Goal: Transaction & Acquisition: Download file/media

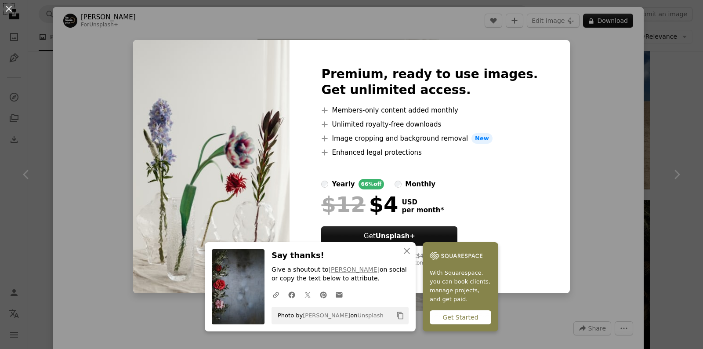
scroll to position [922, 0]
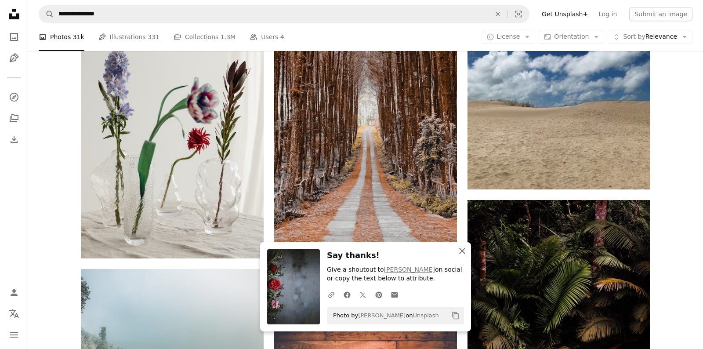
click at [457, 254] on icon "An X shape" at bounding box center [462, 250] width 11 height 11
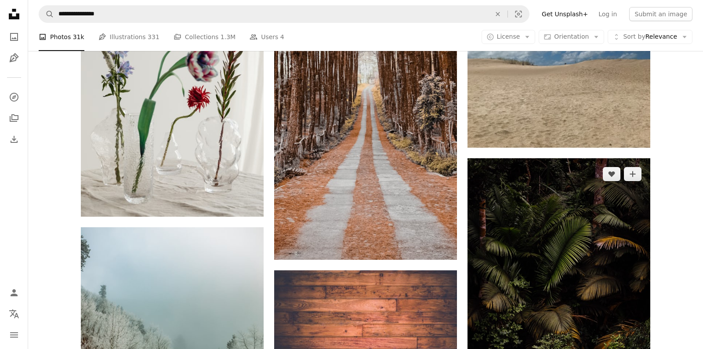
scroll to position [876, 0]
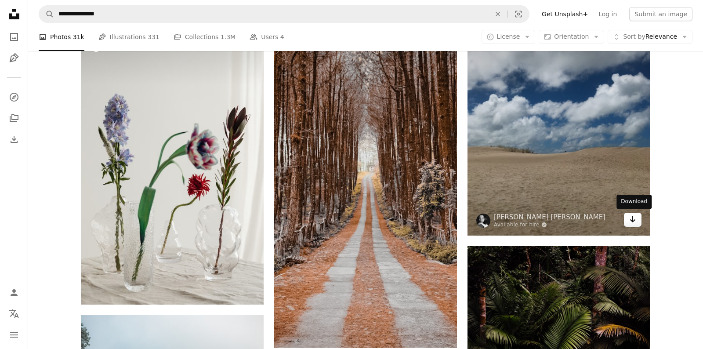
click at [631, 219] on icon "Arrow pointing down" at bounding box center [632, 219] width 7 height 11
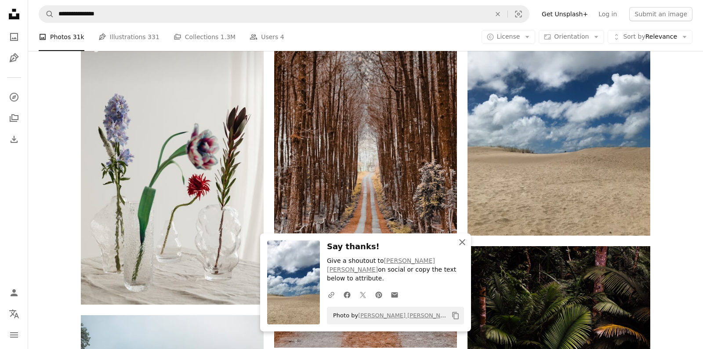
click at [464, 247] on icon "An X shape" at bounding box center [462, 242] width 11 height 11
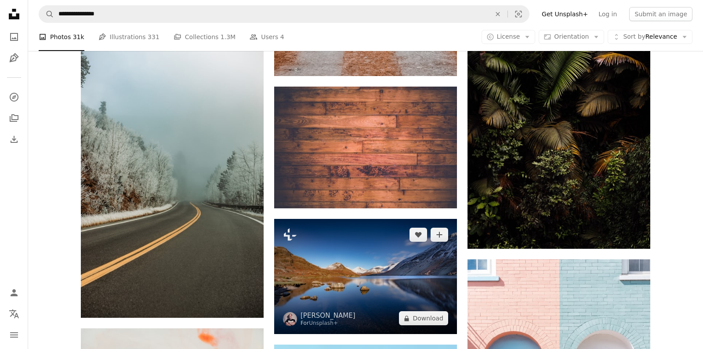
scroll to position [1107, 0]
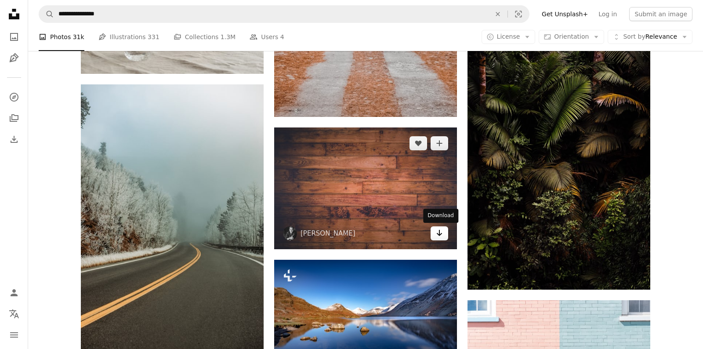
click at [437, 232] on icon "Arrow pointing down" at bounding box center [439, 232] width 7 height 11
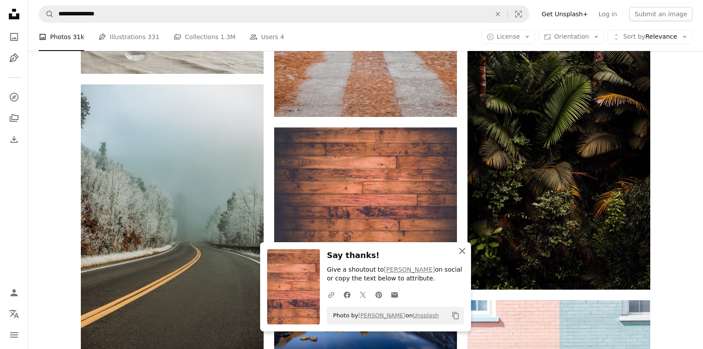
click at [465, 247] on icon "An X shape" at bounding box center [462, 250] width 11 height 11
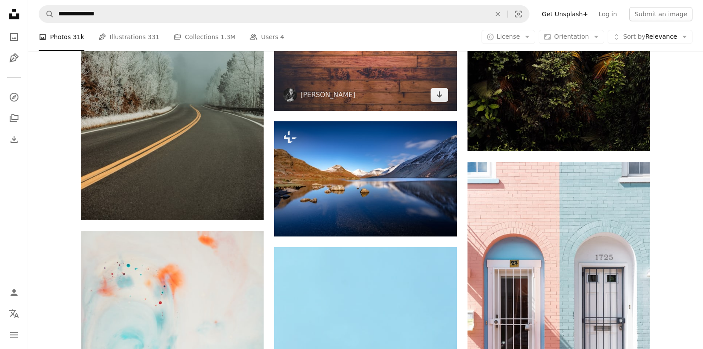
scroll to position [1429, 0]
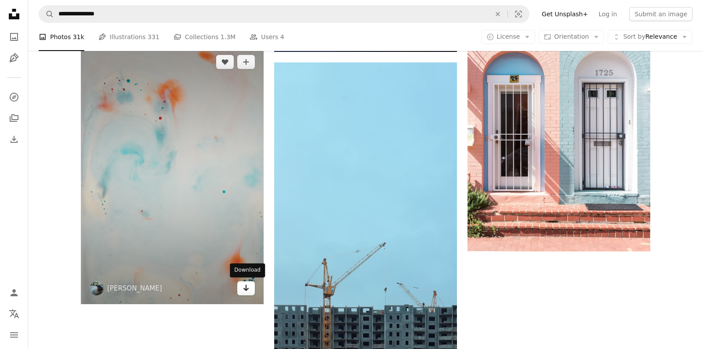
click at [247, 291] on icon "Arrow pointing down" at bounding box center [245, 287] width 7 height 11
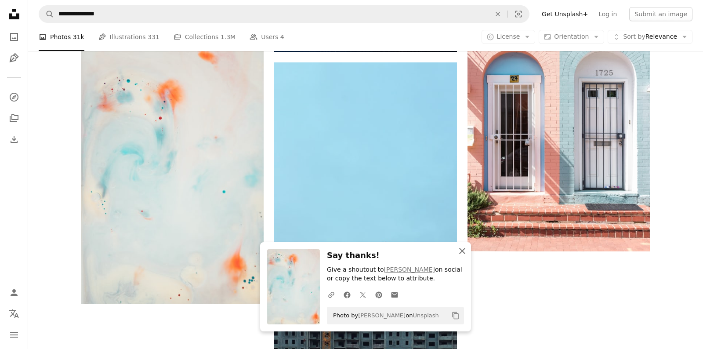
click at [460, 251] on icon "An X shape" at bounding box center [462, 250] width 11 height 11
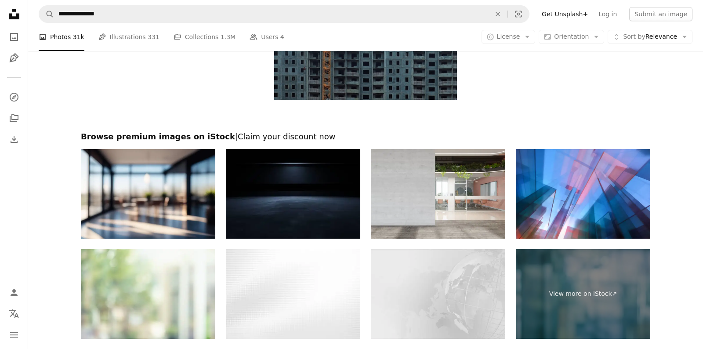
scroll to position [1706, 0]
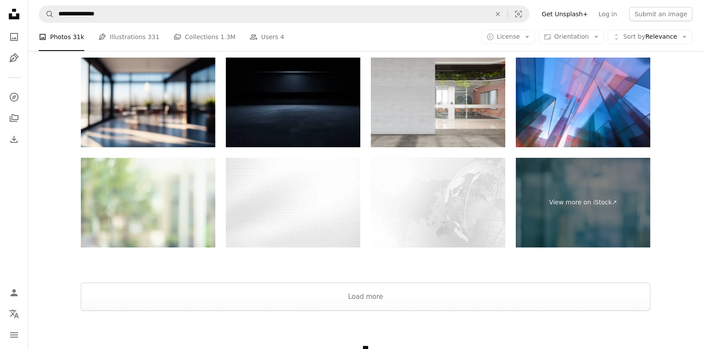
scroll to position [1844, 0]
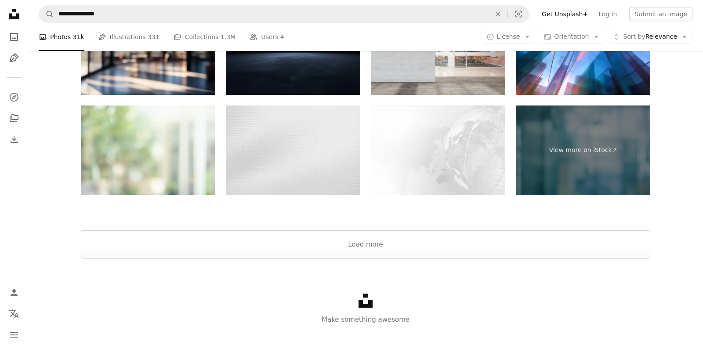
click at [325, 168] on img at bounding box center [293, 150] width 134 height 90
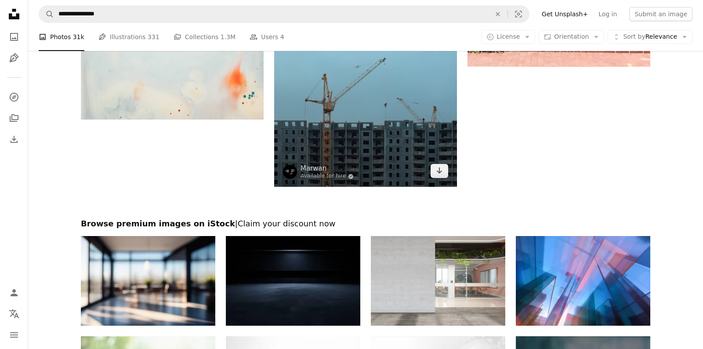
scroll to position [1855, 0]
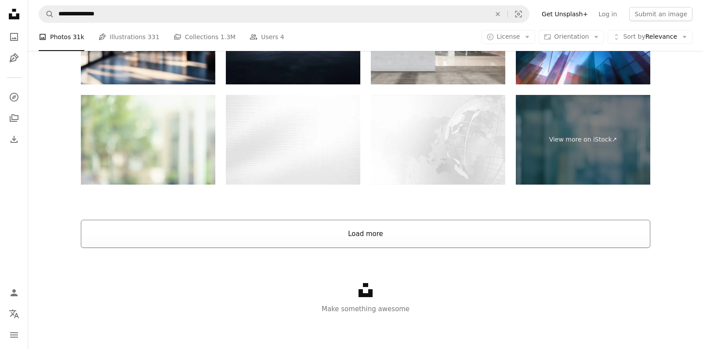
click at [380, 229] on button "Load more" at bounding box center [365, 234] width 569 height 28
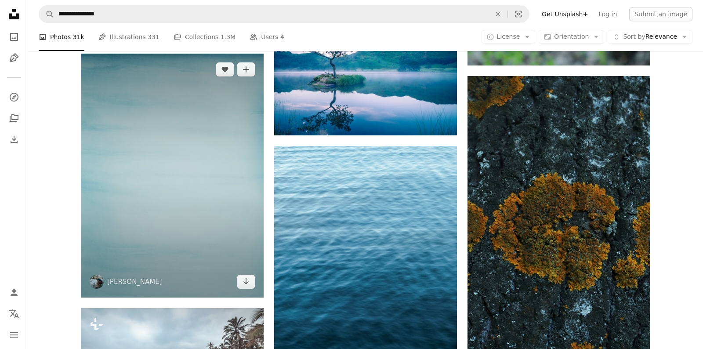
scroll to position [2065, 0]
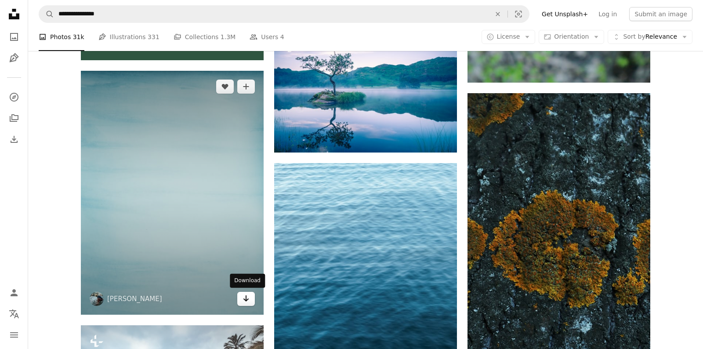
click at [244, 298] on icon "Download" at bounding box center [246, 298] width 6 height 6
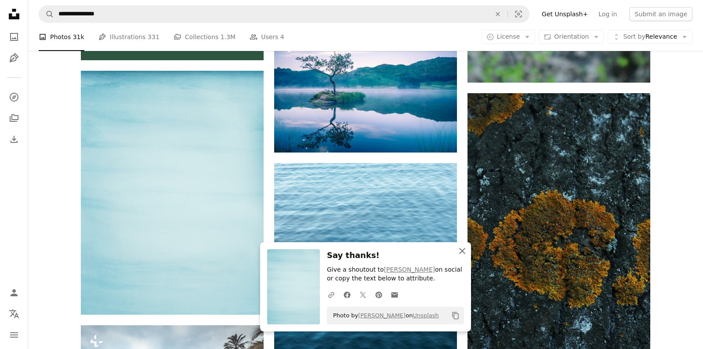
click at [464, 249] on icon "button" at bounding box center [462, 251] width 6 height 6
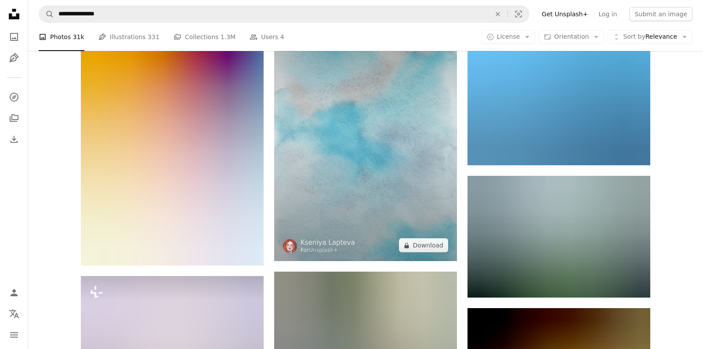
scroll to position [2618, 0]
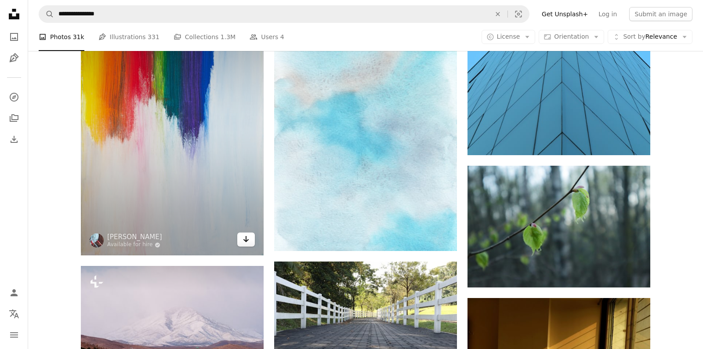
click at [245, 241] on icon "Download" at bounding box center [246, 239] width 6 height 6
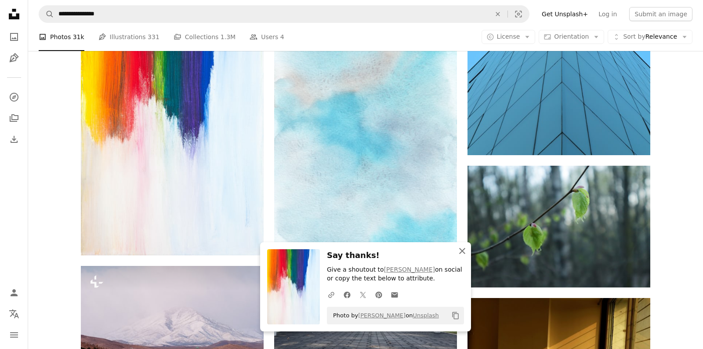
click at [466, 252] on icon "An X shape" at bounding box center [462, 250] width 11 height 11
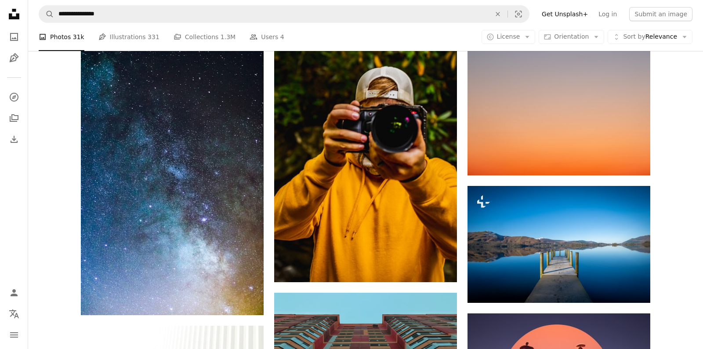
scroll to position [3817, 0]
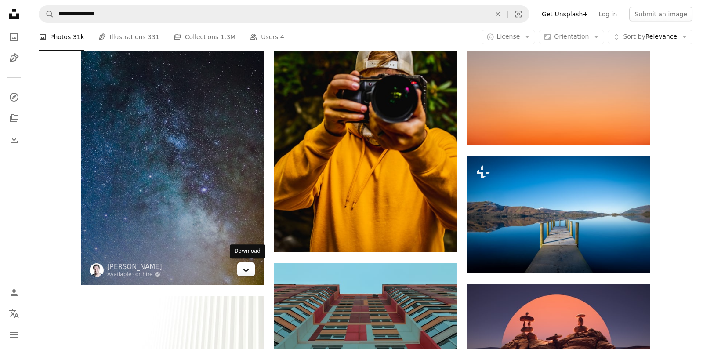
click at [243, 265] on icon "Arrow pointing down" at bounding box center [245, 268] width 7 height 11
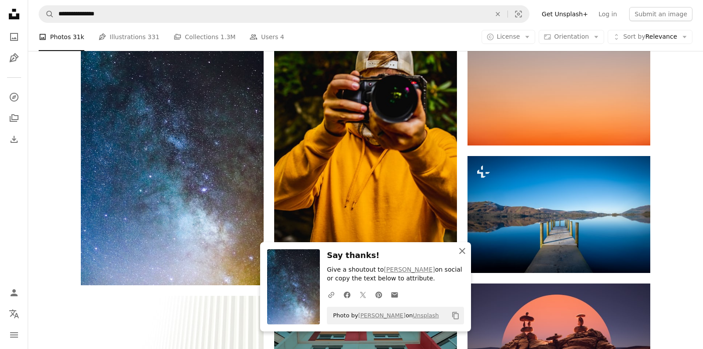
click at [465, 252] on icon "An X shape" at bounding box center [462, 250] width 11 height 11
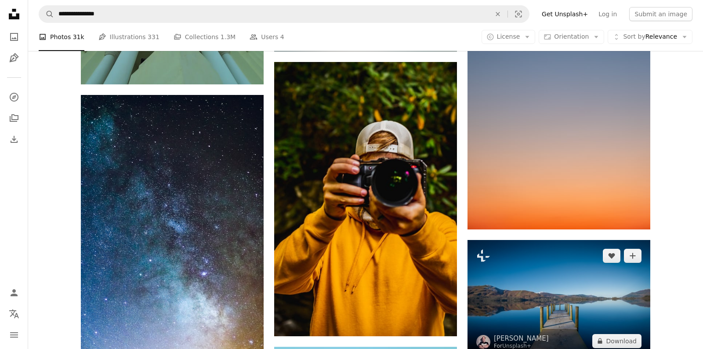
scroll to position [3725, 0]
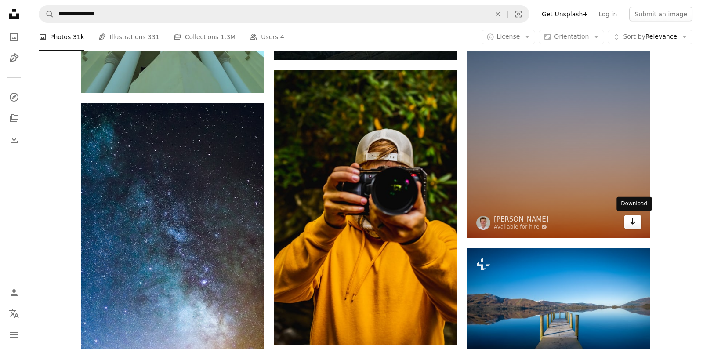
click at [638, 223] on link "Arrow pointing down" at bounding box center [633, 222] width 18 height 14
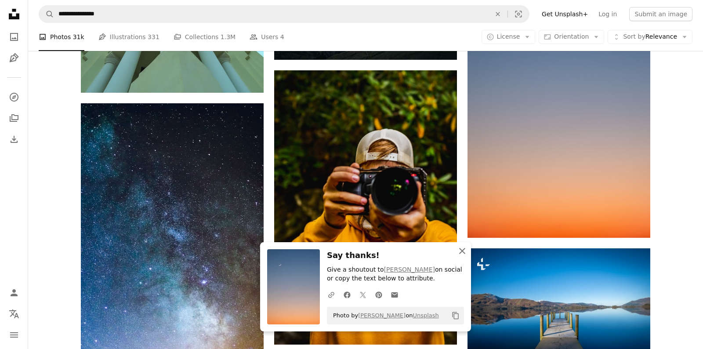
click at [458, 251] on icon "An X shape" at bounding box center [462, 250] width 11 height 11
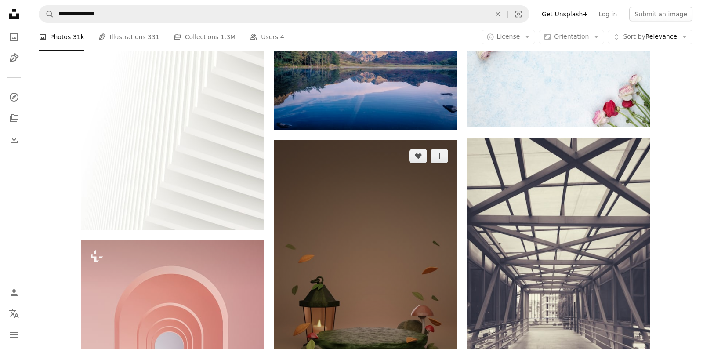
scroll to position [4278, 0]
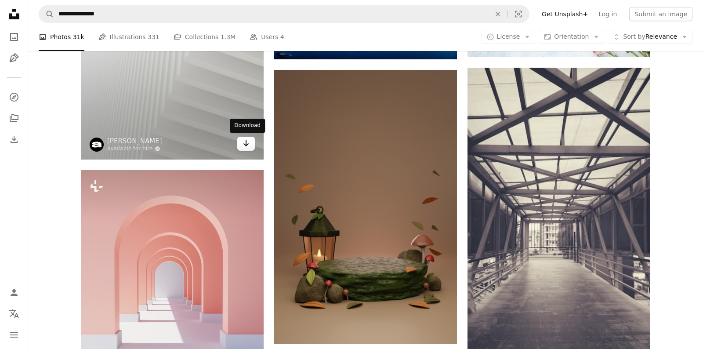
click at [247, 140] on icon "Arrow pointing down" at bounding box center [245, 143] width 7 height 11
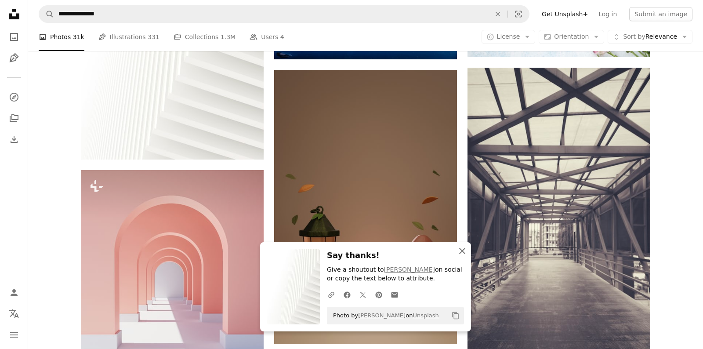
click at [462, 249] on icon "An X shape" at bounding box center [462, 250] width 11 height 11
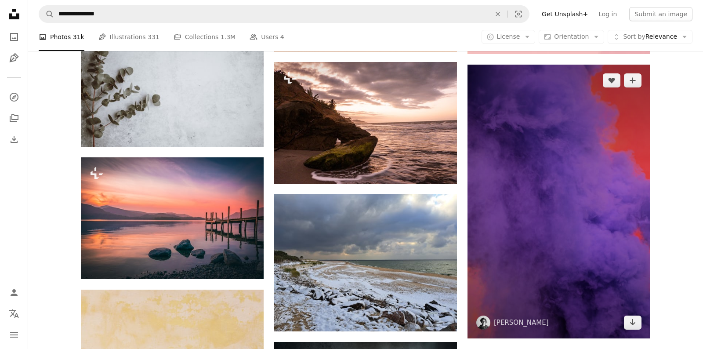
scroll to position [4924, 0]
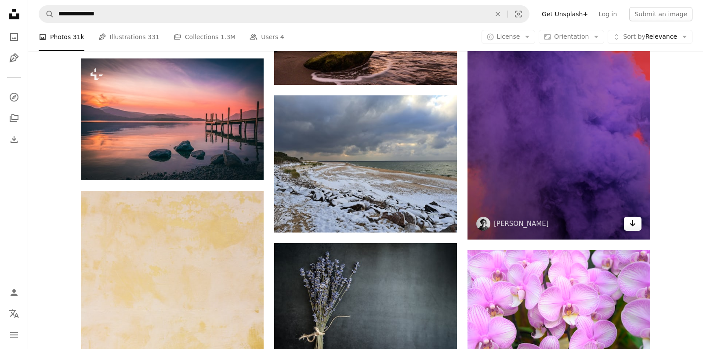
click at [631, 226] on icon "Arrow pointing down" at bounding box center [632, 223] width 7 height 11
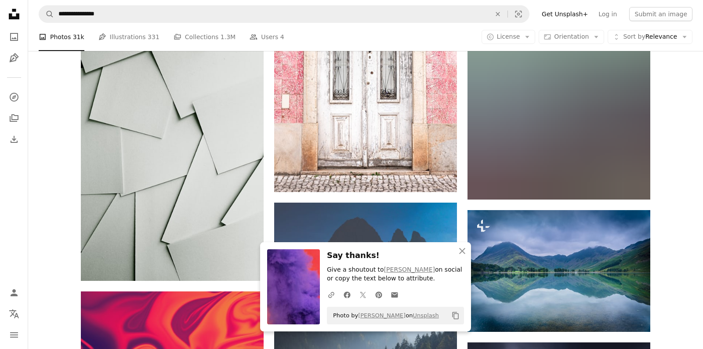
scroll to position [5385, 0]
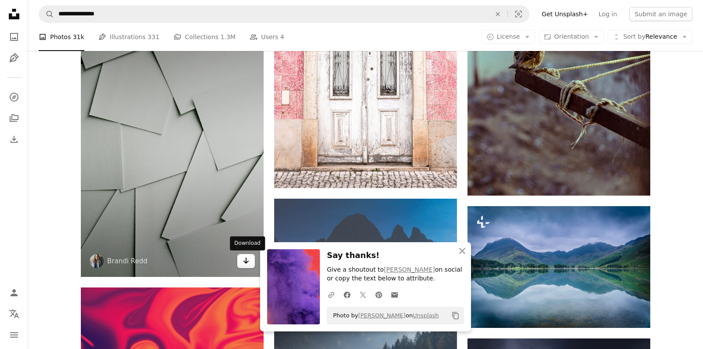
click at [246, 260] on icon "Arrow pointing down" at bounding box center [245, 260] width 7 height 11
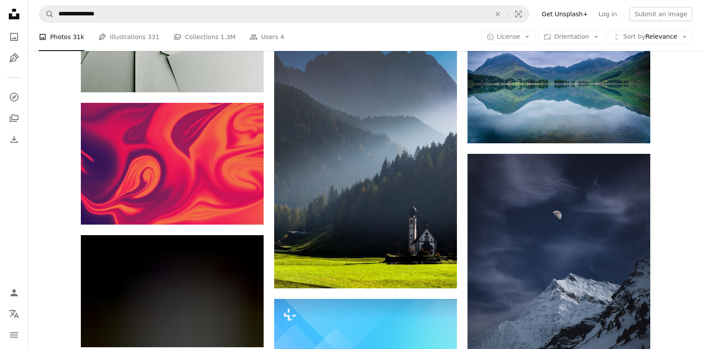
scroll to position [5616, 0]
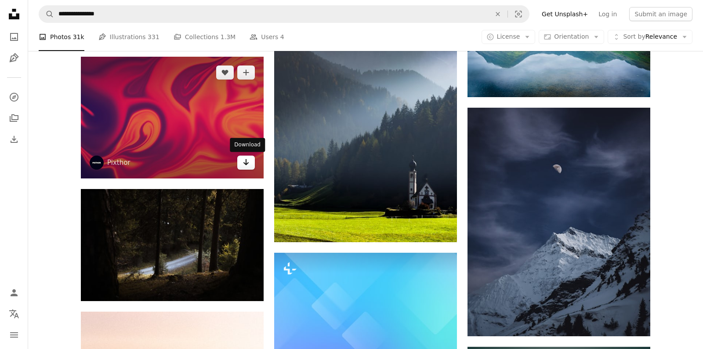
click at [244, 161] on icon "Arrow pointing down" at bounding box center [245, 162] width 7 height 11
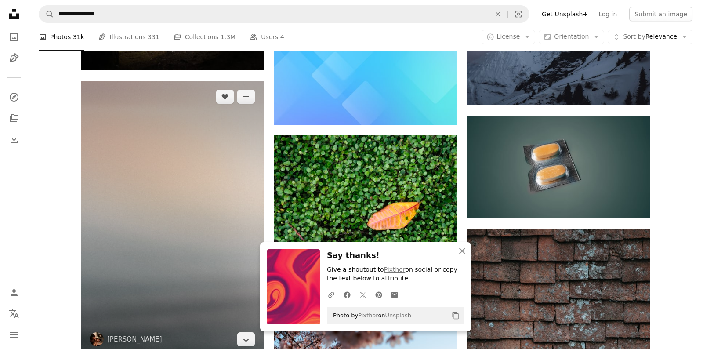
scroll to position [5800, 0]
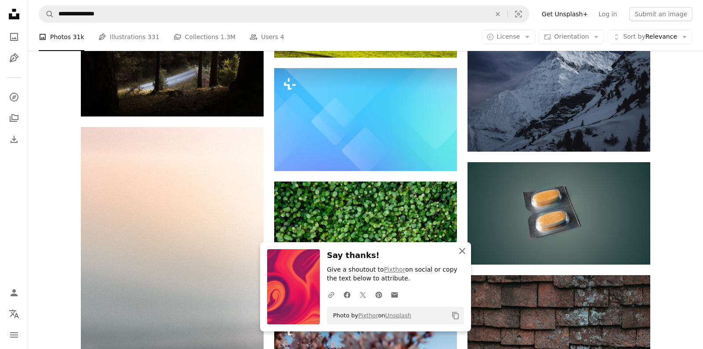
click at [465, 249] on icon "An X shape" at bounding box center [462, 250] width 11 height 11
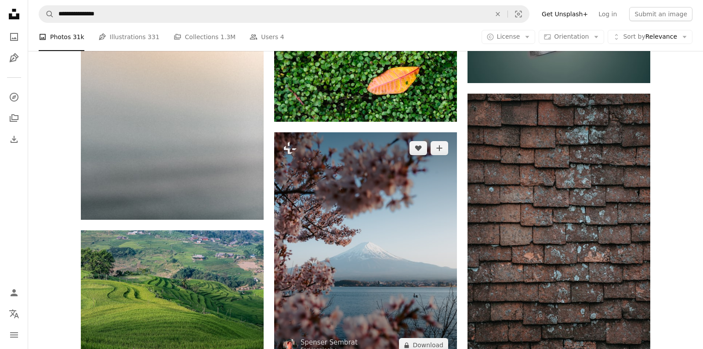
scroll to position [5984, 0]
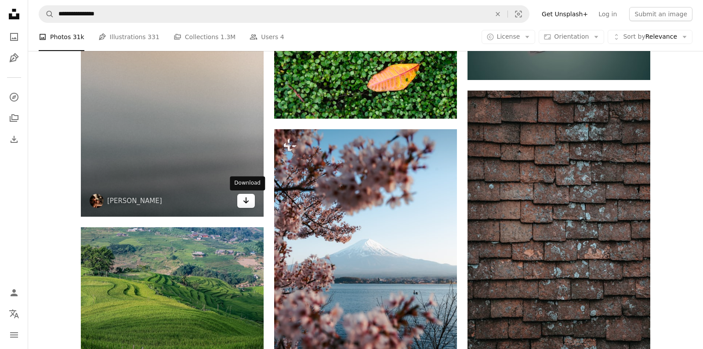
click at [242, 199] on link "Arrow pointing down" at bounding box center [246, 201] width 18 height 14
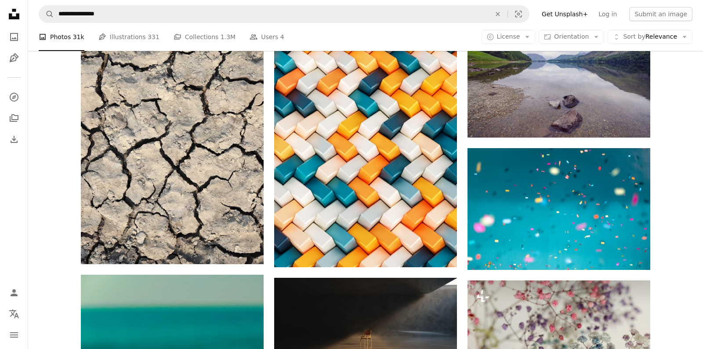
scroll to position [7183, 0]
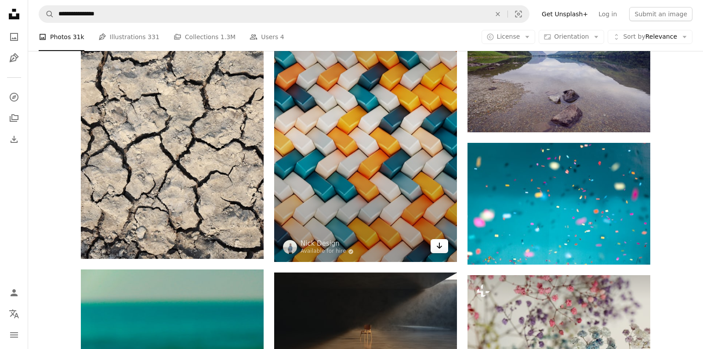
click at [445, 244] on link "Arrow pointing down" at bounding box center [439, 246] width 18 height 14
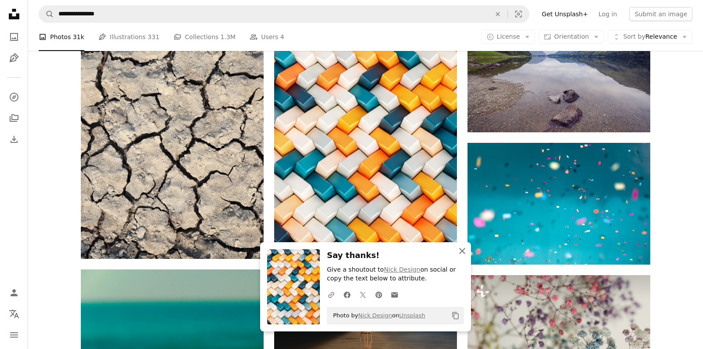
click at [459, 252] on icon "An X shape" at bounding box center [462, 250] width 11 height 11
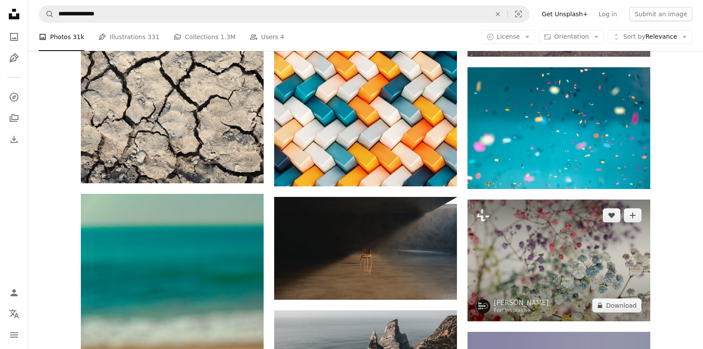
scroll to position [7229, 0]
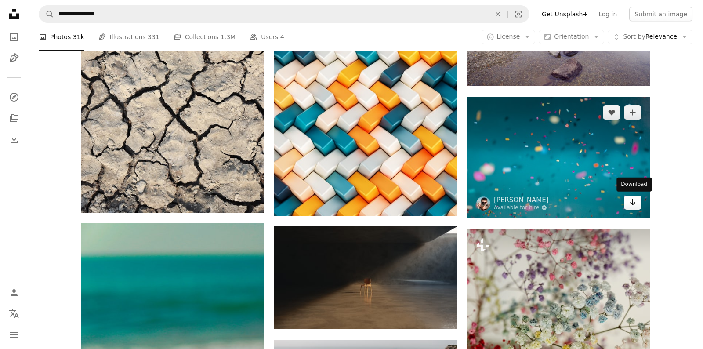
click at [635, 206] on icon "Arrow pointing down" at bounding box center [632, 202] width 7 height 11
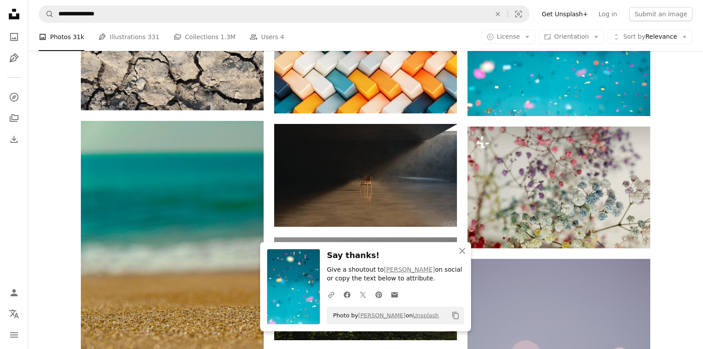
scroll to position [7414, 0]
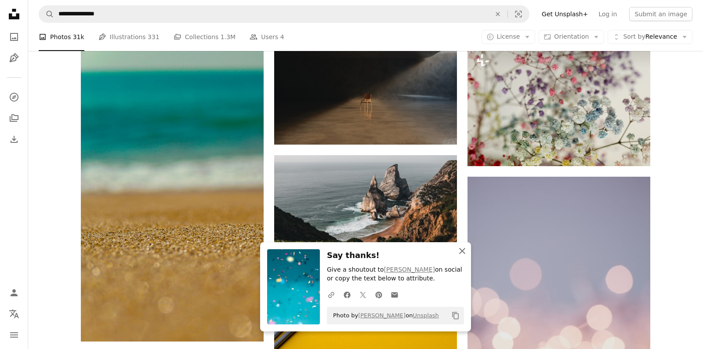
click at [461, 254] on icon "An X shape" at bounding box center [462, 250] width 11 height 11
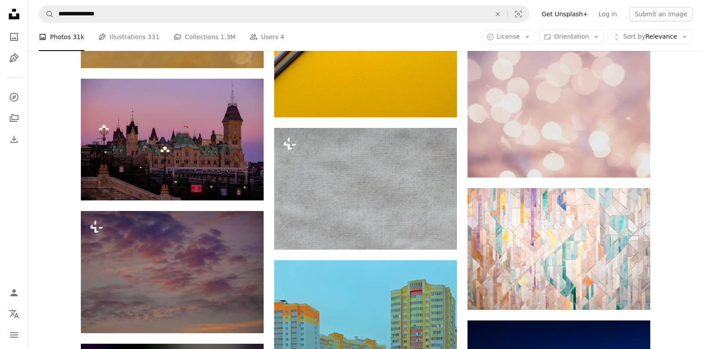
scroll to position [7690, 0]
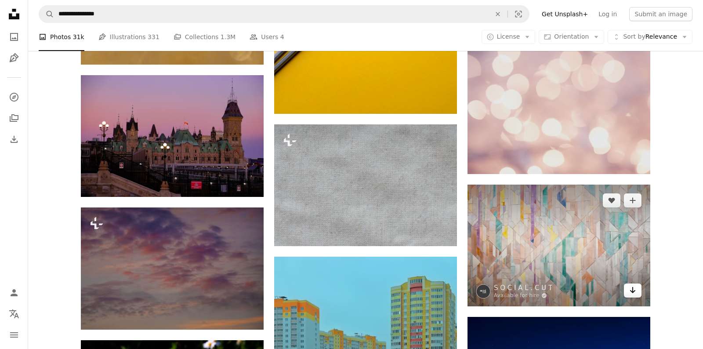
click at [635, 291] on icon "Arrow pointing down" at bounding box center [632, 290] width 7 height 11
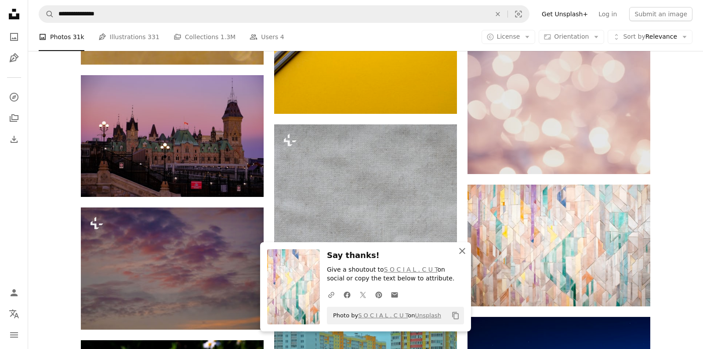
click at [462, 250] on icon "button" at bounding box center [462, 251] width 6 height 6
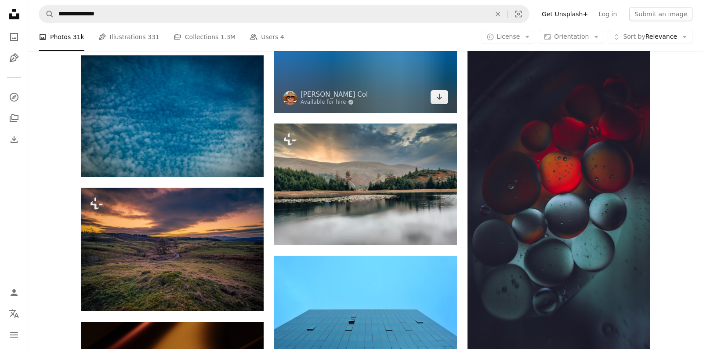
scroll to position [8613, 0]
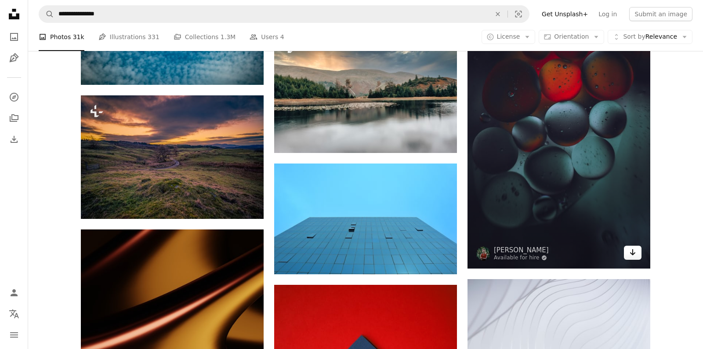
click at [638, 252] on link "Arrow pointing down" at bounding box center [633, 252] width 18 height 14
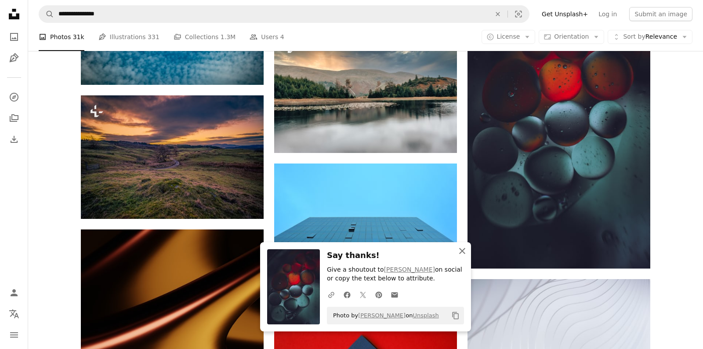
click at [465, 248] on icon "An X shape" at bounding box center [462, 250] width 11 height 11
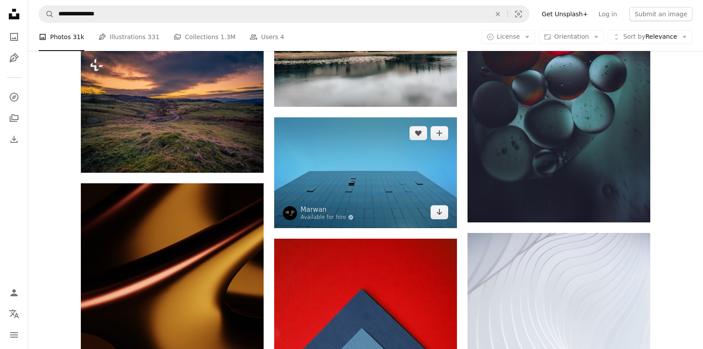
scroll to position [8751, 0]
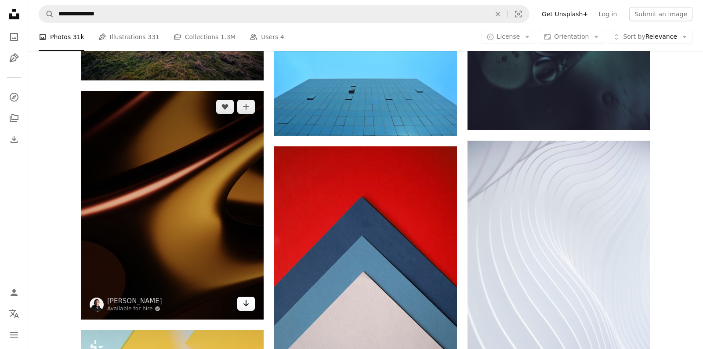
click at [247, 302] on icon "Arrow pointing down" at bounding box center [245, 303] width 7 height 11
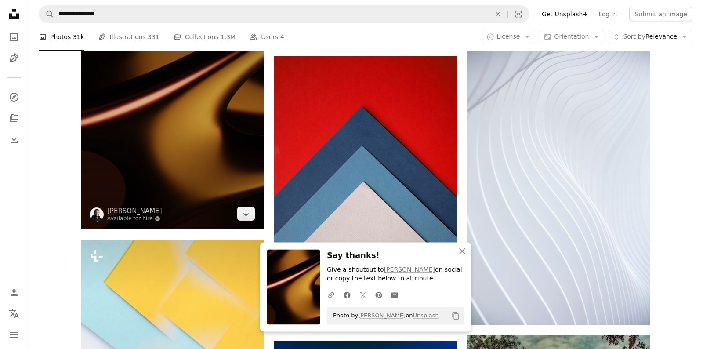
scroll to position [8843, 0]
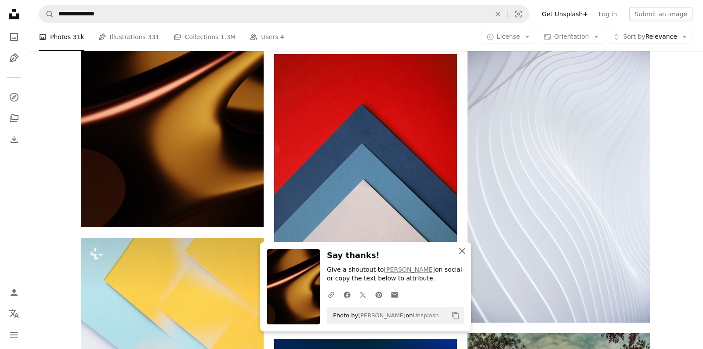
click at [462, 248] on icon "An X shape" at bounding box center [462, 250] width 11 height 11
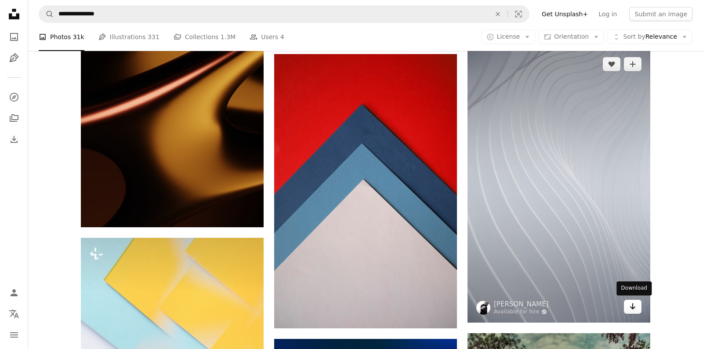
click at [631, 307] on icon "Download" at bounding box center [633, 306] width 6 height 6
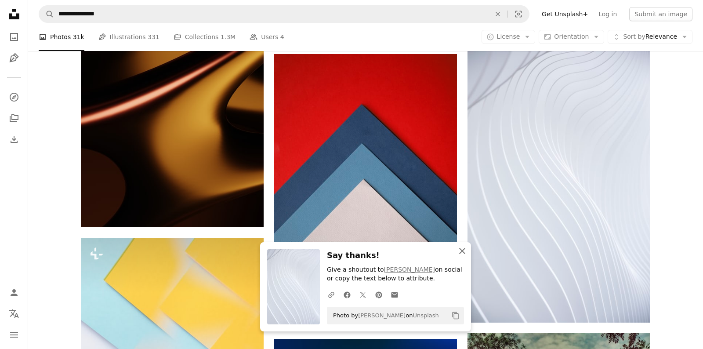
click at [459, 253] on icon "An X shape" at bounding box center [462, 250] width 11 height 11
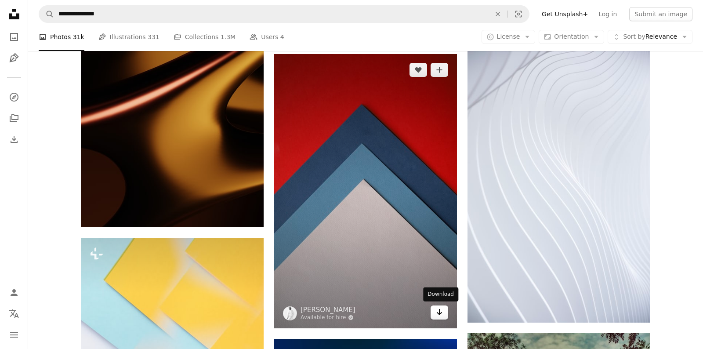
click at [440, 311] on icon "Arrow pointing down" at bounding box center [439, 312] width 7 height 11
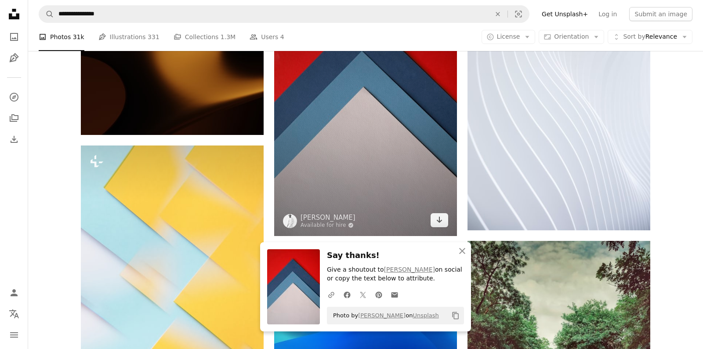
scroll to position [9074, 0]
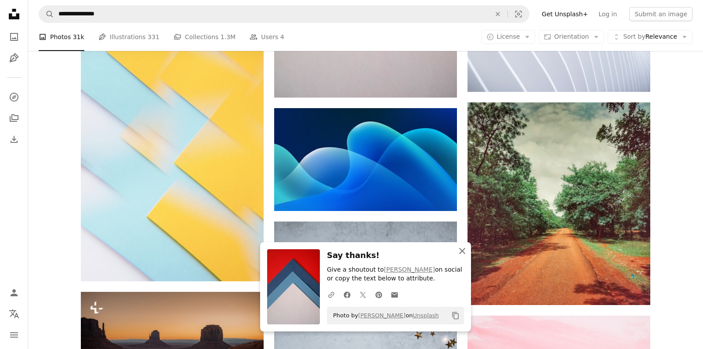
click at [462, 249] on icon "An X shape" at bounding box center [462, 250] width 11 height 11
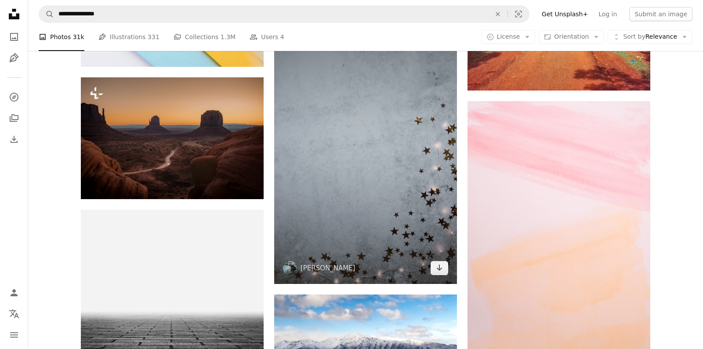
scroll to position [9304, 0]
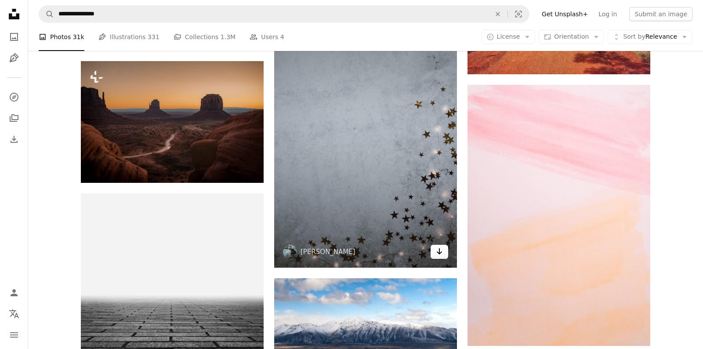
click at [444, 253] on link "Arrow pointing down" at bounding box center [439, 252] width 18 height 14
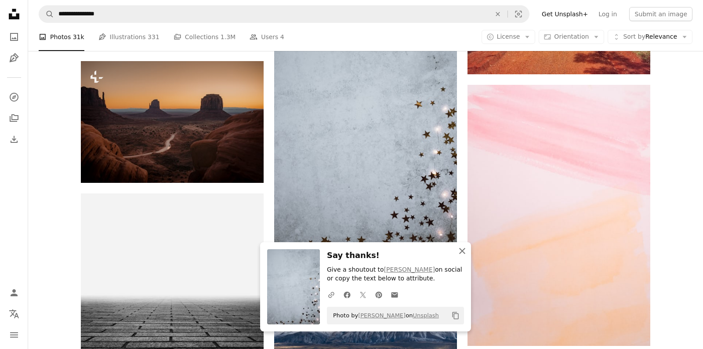
click at [467, 253] on button "An X shape Close" at bounding box center [462, 251] width 18 height 18
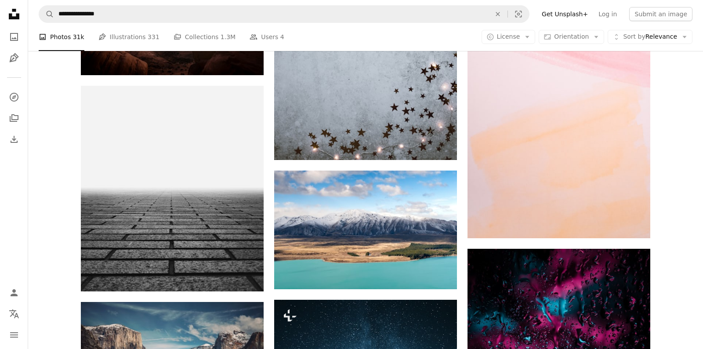
scroll to position [9442, 0]
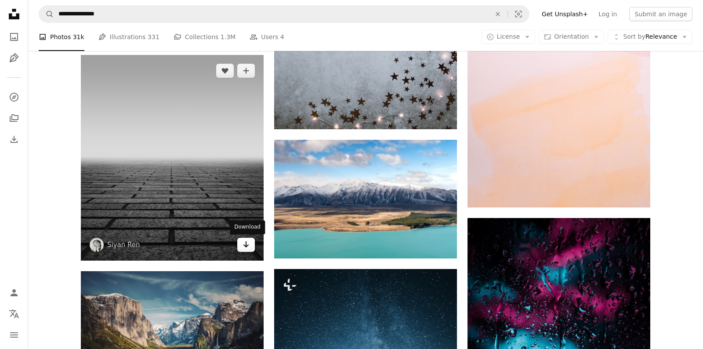
click at [243, 242] on icon "Arrow pointing down" at bounding box center [245, 244] width 7 height 11
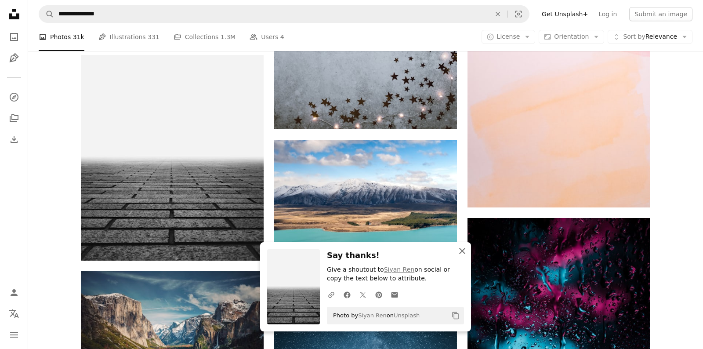
click at [458, 246] on icon "An X shape" at bounding box center [462, 250] width 11 height 11
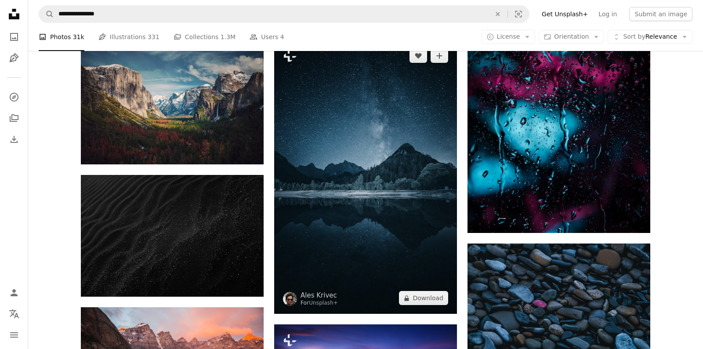
scroll to position [9673, 0]
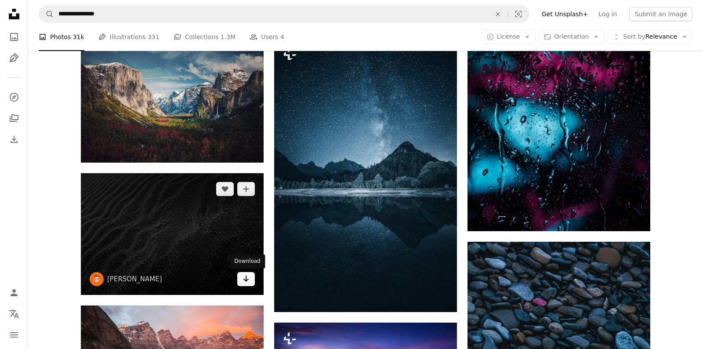
click at [245, 278] on icon "Arrow pointing down" at bounding box center [245, 278] width 7 height 11
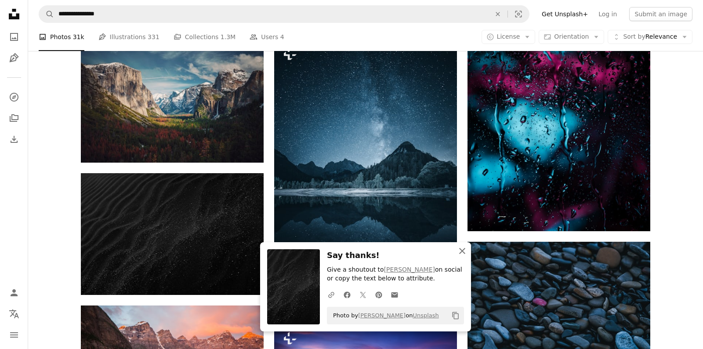
click at [463, 249] on icon "An X shape" at bounding box center [462, 250] width 11 height 11
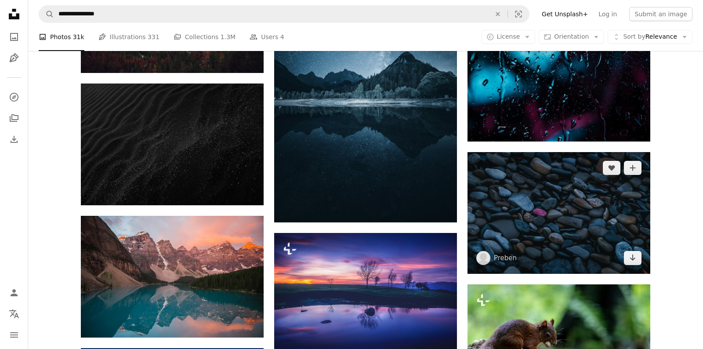
scroll to position [9765, 0]
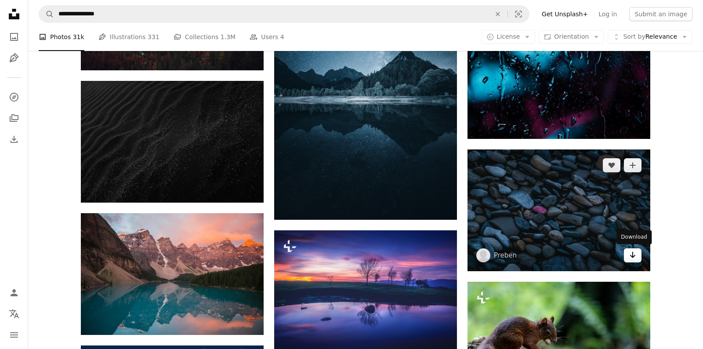
click at [630, 254] on icon "Arrow pointing down" at bounding box center [632, 254] width 7 height 11
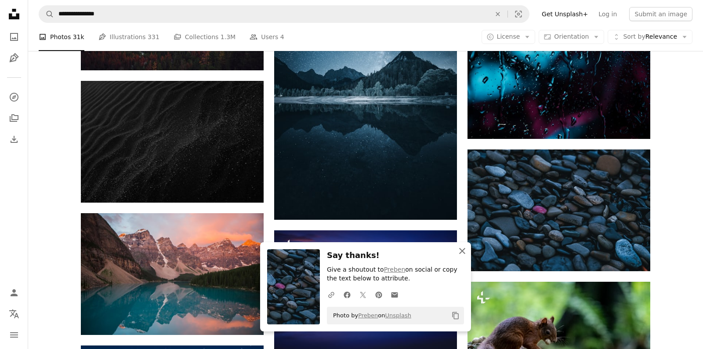
click at [462, 255] on icon "An X shape" at bounding box center [462, 250] width 11 height 11
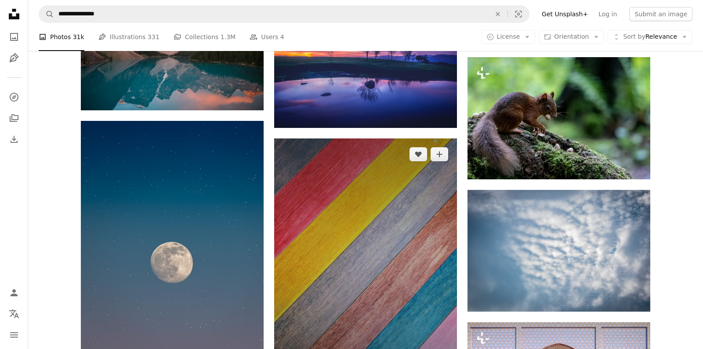
scroll to position [10042, 0]
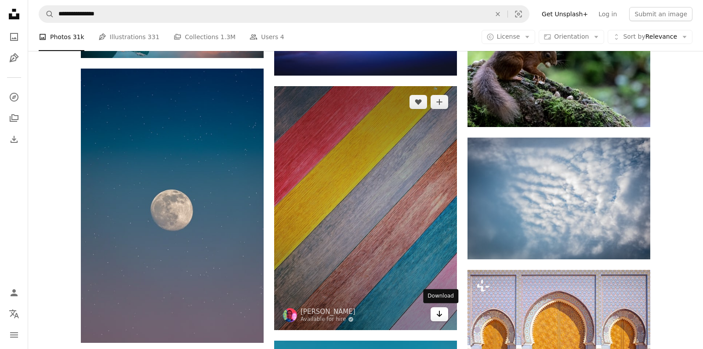
click at [440, 317] on icon "Arrow pointing down" at bounding box center [439, 313] width 7 height 11
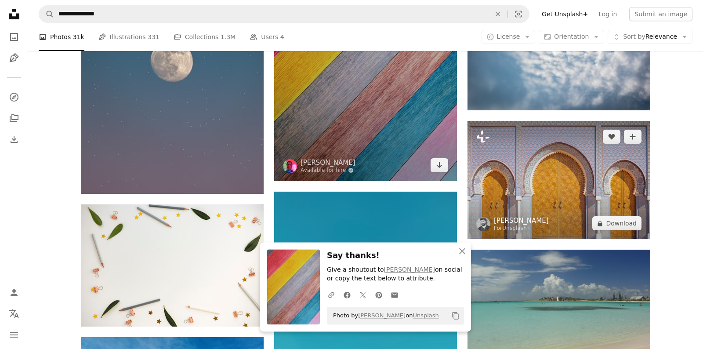
scroll to position [10226, 0]
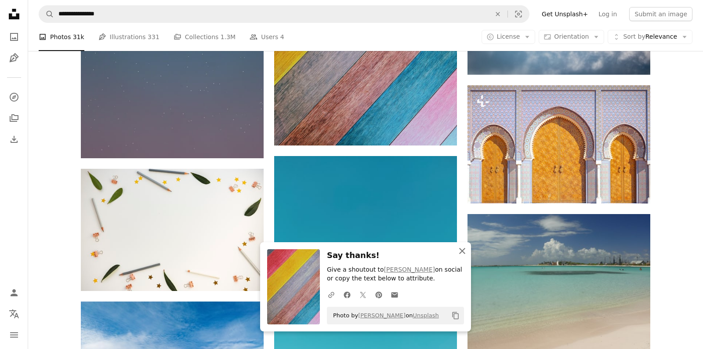
click at [459, 249] on icon "An X shape" at bounding box center [462, 250] width 11 height 11
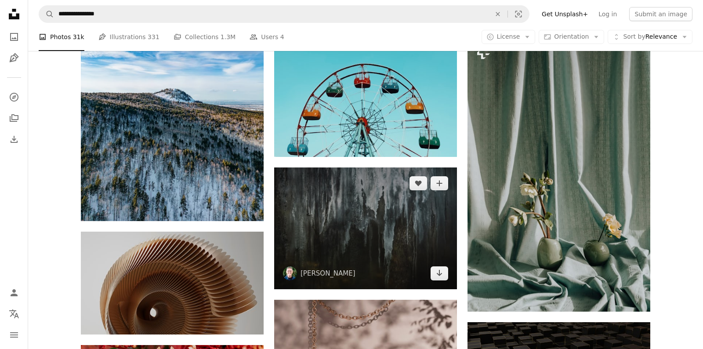
scroll to position [10549, 0]
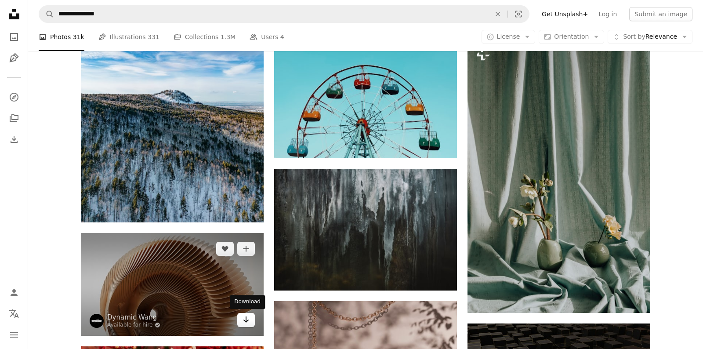
click at [247, 322] on icon "Arrow pointing down" at bounding box center [245, 319] width 7 height 11
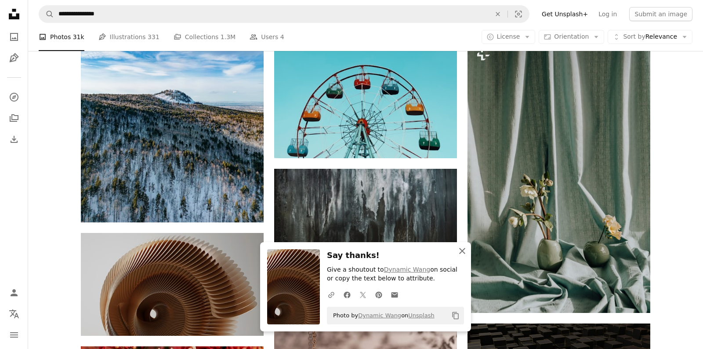
click at [465, 251] on icon "An X shape" at bounding box center [462, 250] width 11 height 11
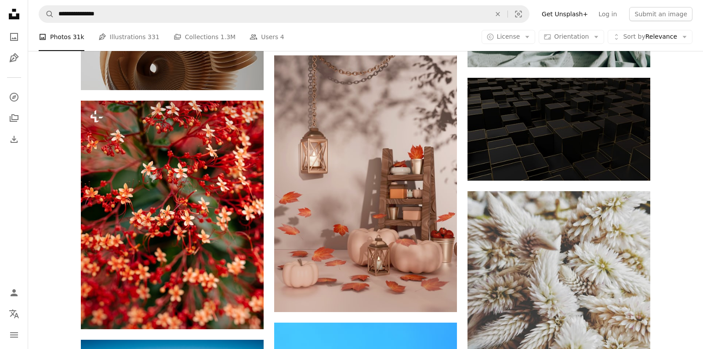
scroll to position [10780, 0]
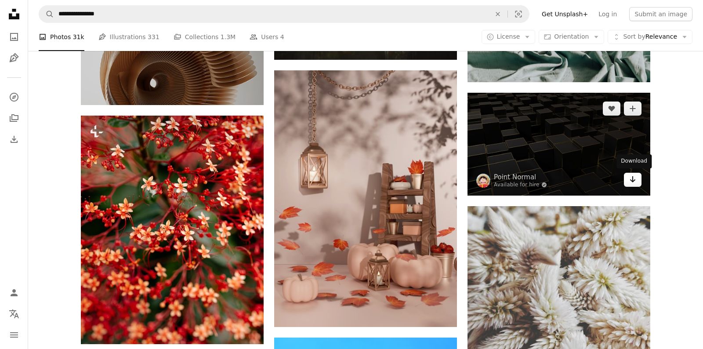
click at [628, 175] on link "Arrow pointing down" at bounding box center [633, 180] width 18 height 14
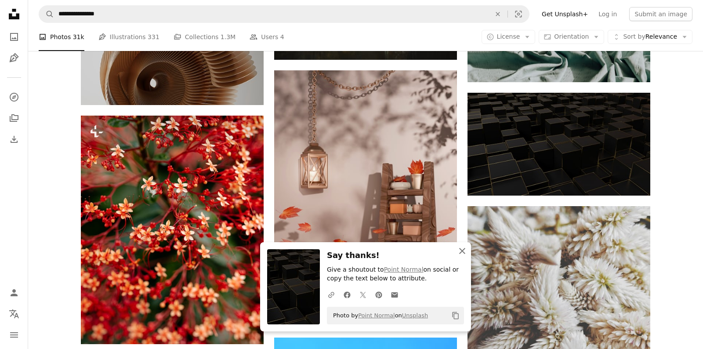
click at [462, 249] on icon "An X shape" at bounding box center [462, 250] width 11 height 11
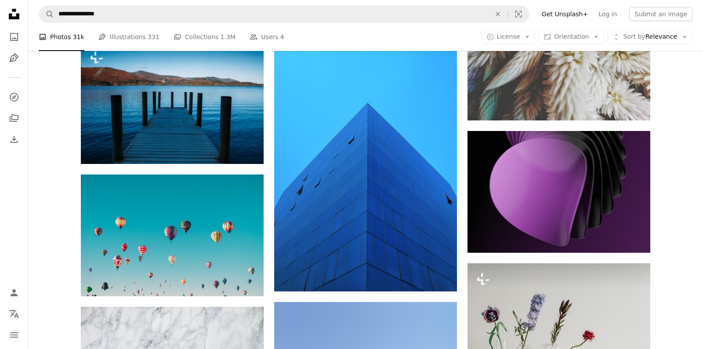
scroll to position [11102, 0]
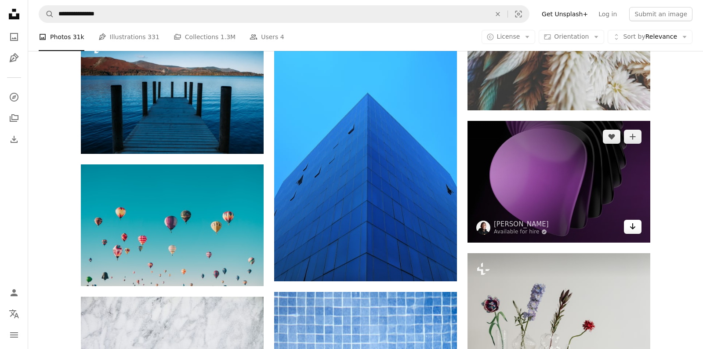
click at [630, 227] on icon "Arrow pointing down" at bounding box center [632, 226] width 7 height 11
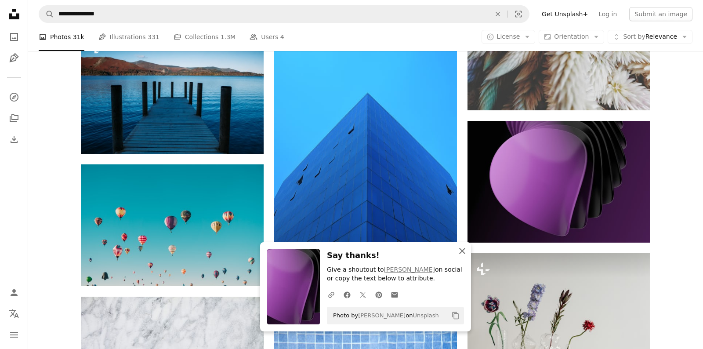
click at [460, 248] on icon "An X shape" at bounding box center [462, 250] width 11 height 11
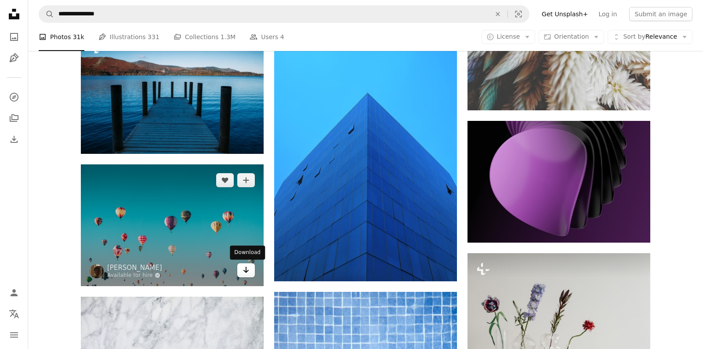
click at [241, 269] on link "Arrow pointing down" at bounding box center [246, 270] width 18 height 14
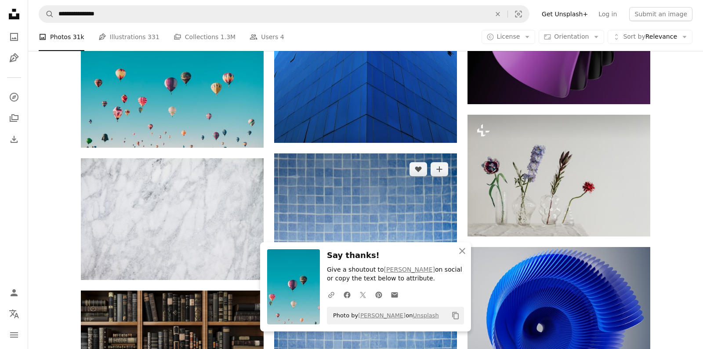
scroll to position [11287, 0]
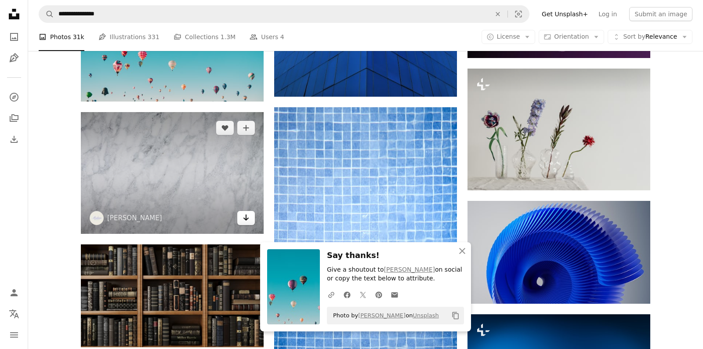
click at [245, 213] on icon "Arrow pointing down" at bounding box center [245, 217] width 7 height 11
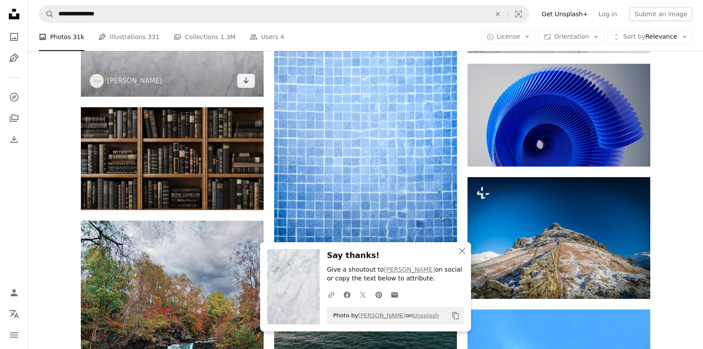
scroll to position [11425, 0]
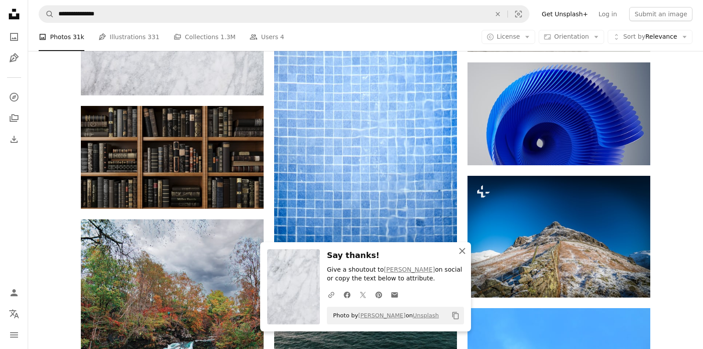
click at [462, 249] on icon "An X shape" at bounding box center [462, 250] width 11 height 11
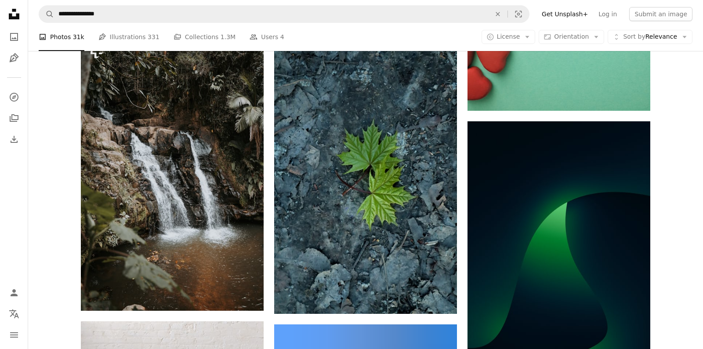
scroll to position [12209, 0]
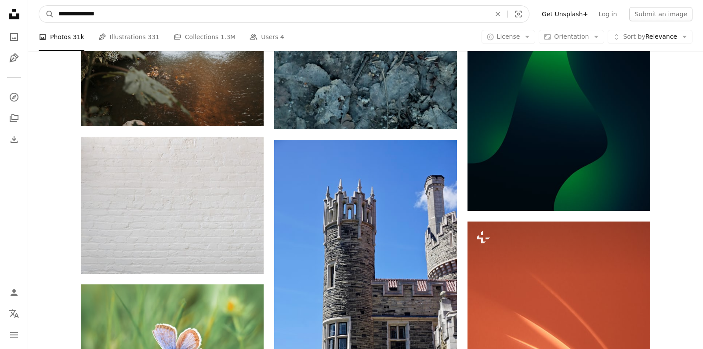
click at [337, 18] on input "**********" at bounding box center [271, 14] width 434 height 17
type input "**********"
click button "A magnifying glass" at bounding box center [46, 14] width 15 height 17
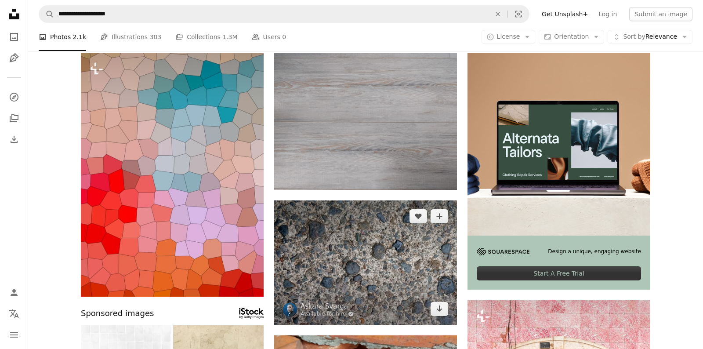
scroll to position [46, 0]
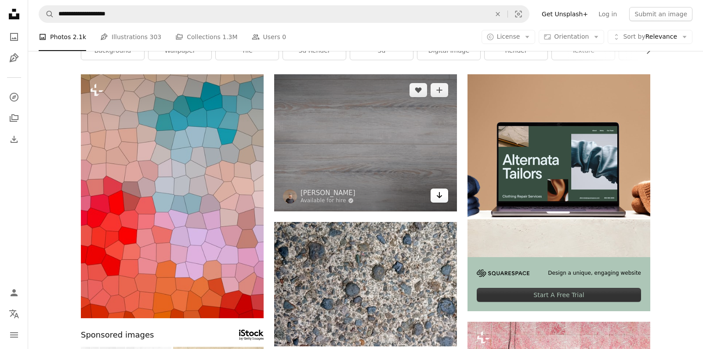
click at [441, 196] on icon "Download" at bounding box center [439, 195] width 6 height 6
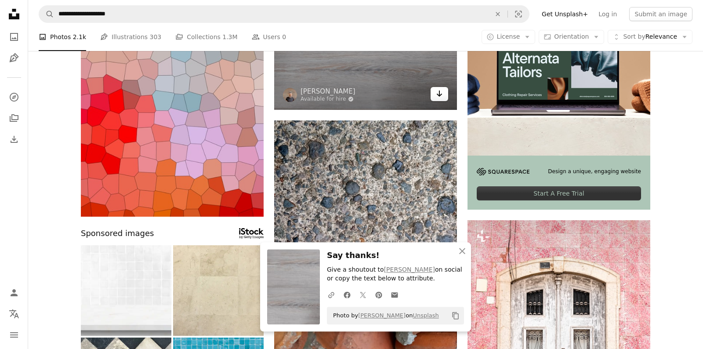
scroll to position [184, 0]
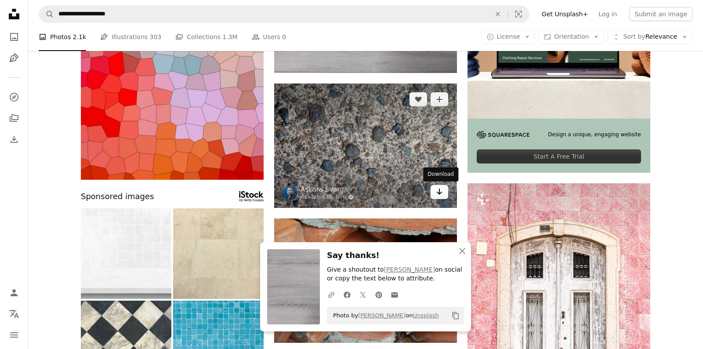
click at [437, 195] on icon "Arrow pointing down" at bounding box center [439, 191] width 7 height 11
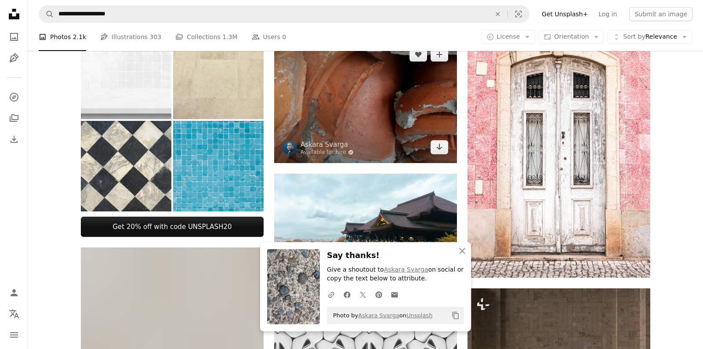
scroll to position [369, 0]
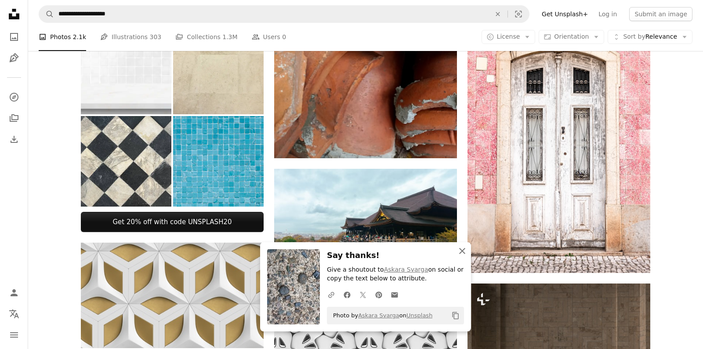
click at [460, 249] on icon "button" at bounding box center [462, 251] width 6 height 6
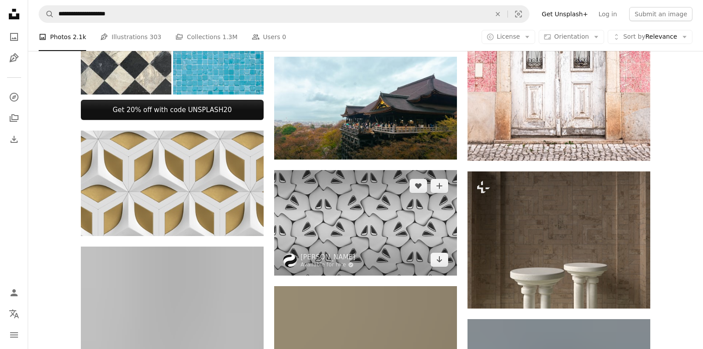
scroll to position [507, 0]
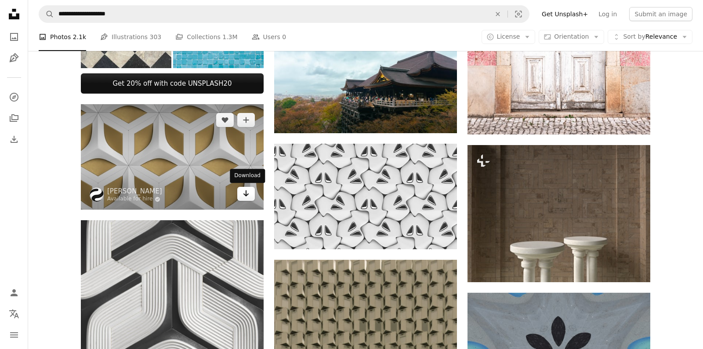
click at [249, 192] on icon "Arrow pointing down" at bounding box center [245, 193] width 7 height 11
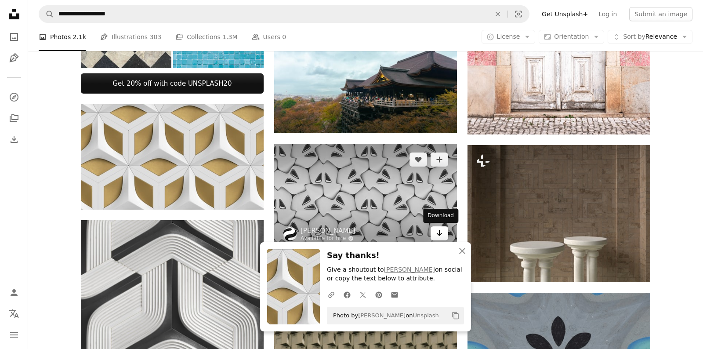
click at [440, 234] on icon "Download" at bounding box center [439, 233] width 6 height 6
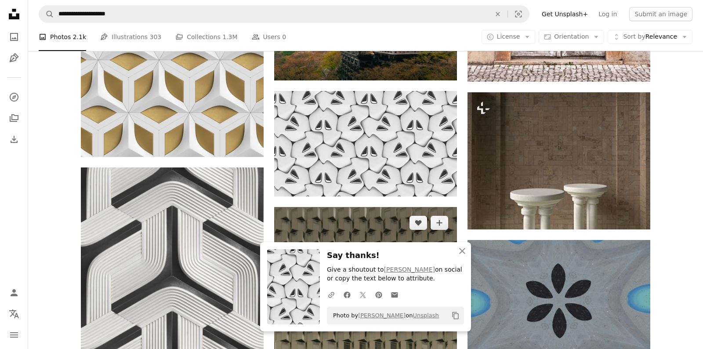
scroll to position [646, 0]
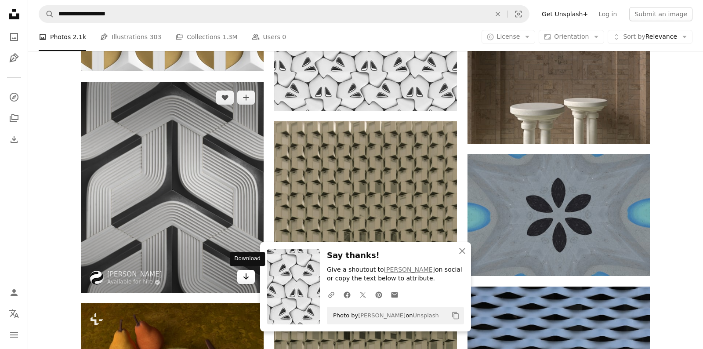
click at [245, 278] on icon "Download" at bounding box center [246, 276] width 6 height 6
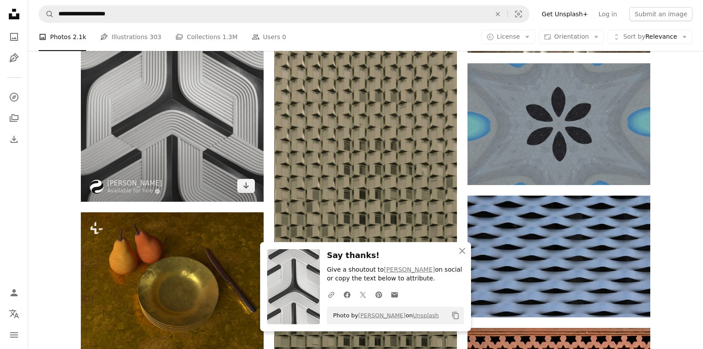
scroll to position [738, 0]
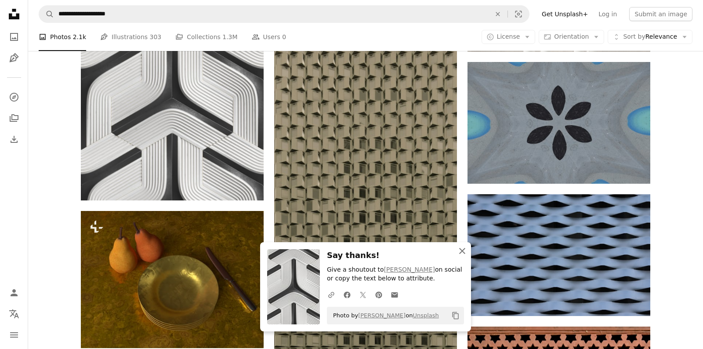
click at [458, 247] on icon "An X shape" at bounding box center [462, 250] width 11 height 11
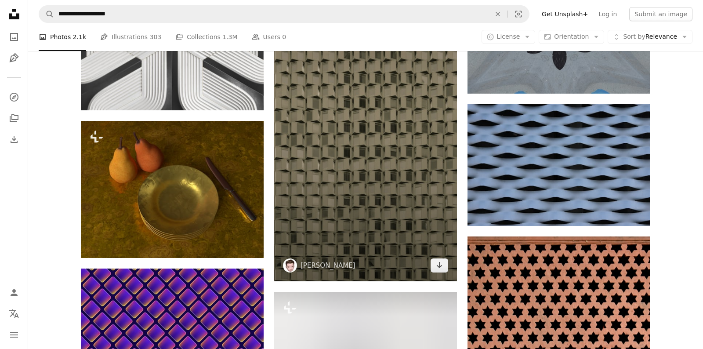
scroll to position [830, 0]
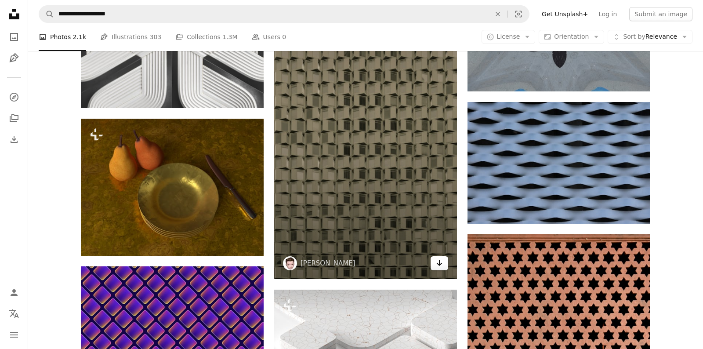
click at [434, 261] on link "Arrow pointing down" at bounding box center [439, 263] width 18 height 14
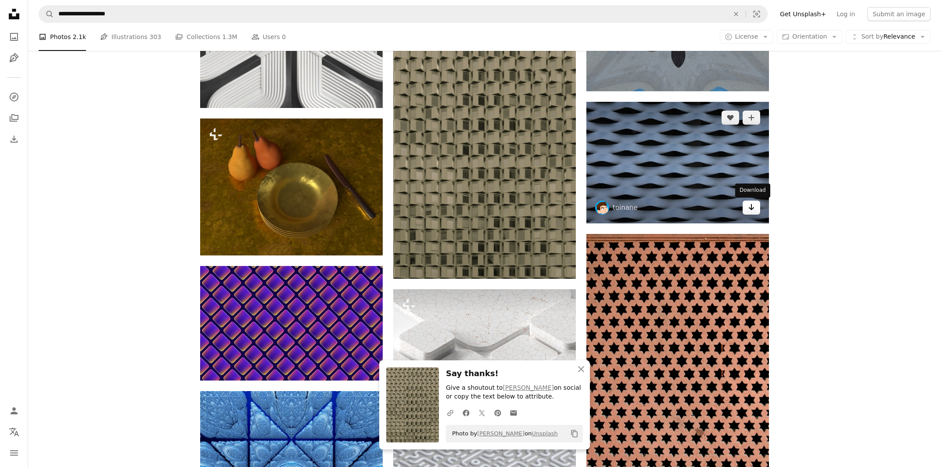
click at [702, 213] on link "Arrow pointing down" at bounding box center [752, 208] width 18 height 14
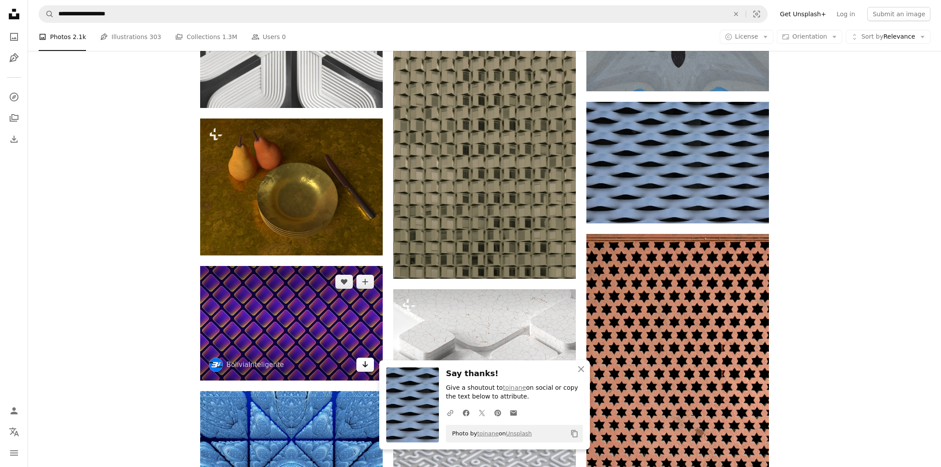
click at [366, 348] on icon "Download" at bounding box center [366, 364] width 6 height 6
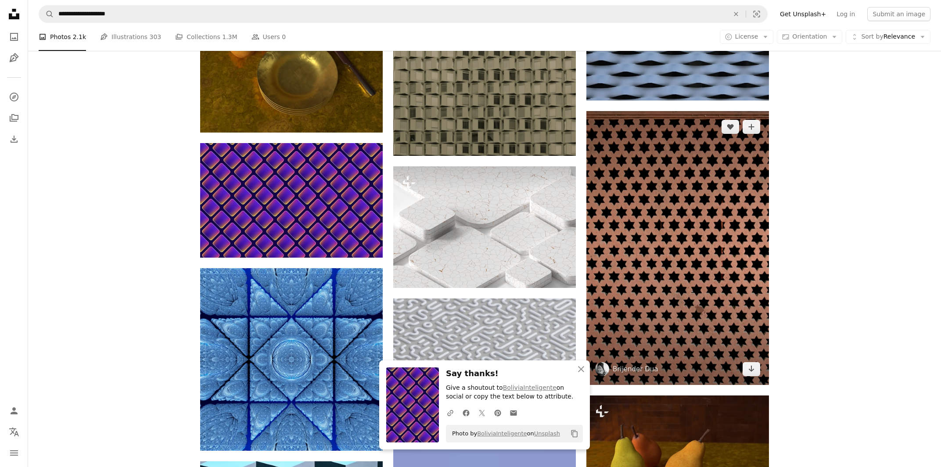
scroll to position [971, 0]
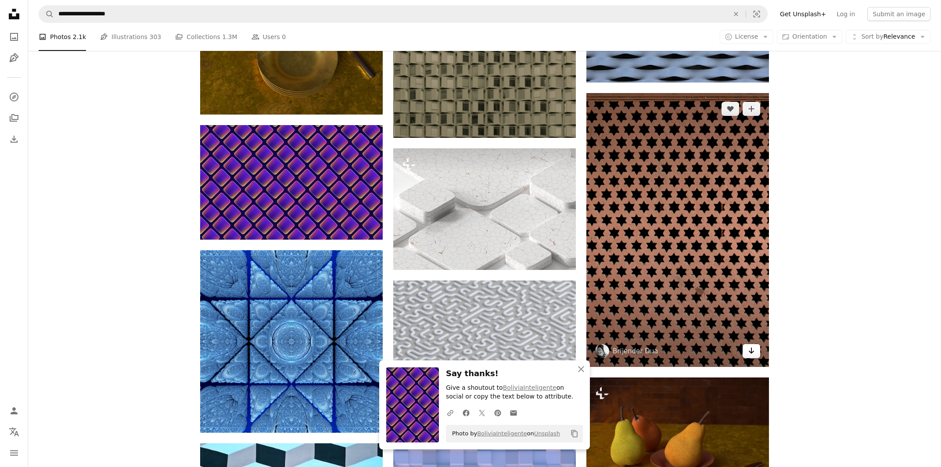
click at [702, 348] on link "Arrow pointing down" at bounding box center [752, 351] width 18 height 14
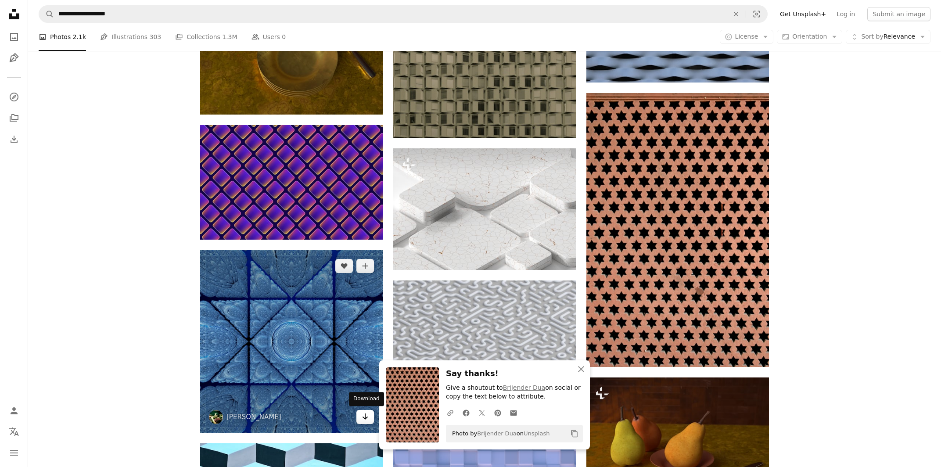
click at [366, 348] on icon "Arrow pointing down" at bounding box center [365, 416] width 7 height 11
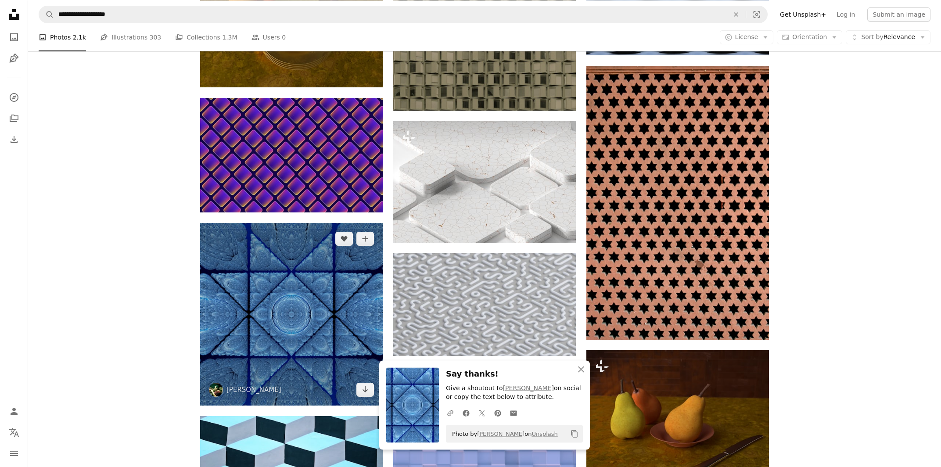
scroll to position [1018, 0]
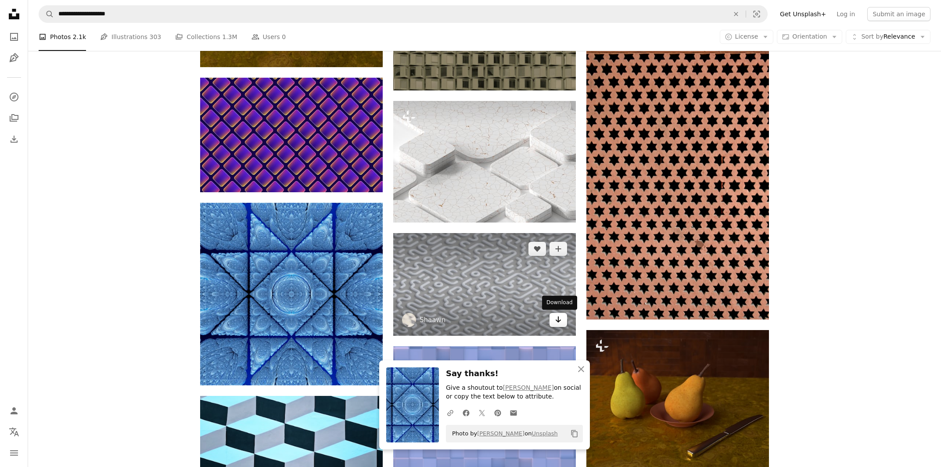
click at [557, 317] on icon "Arrow pointing down" at bounding box center [558, 319] width 7 height 11
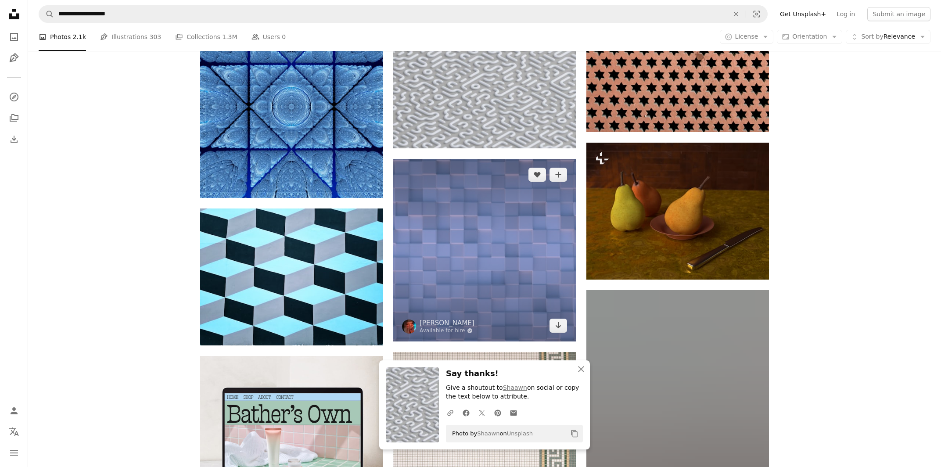
scroll to position [1206, 0]
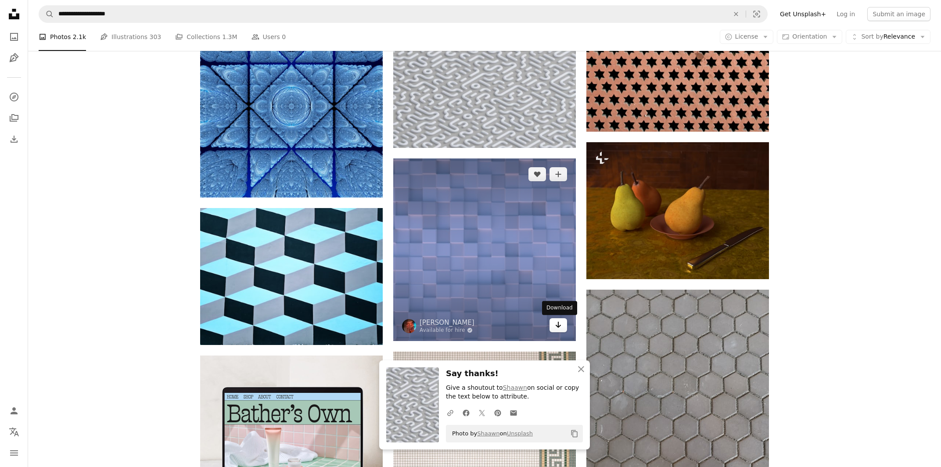
click at [559, 328] on icon "Arrow pointing down" at bounding box center [558, 325] width 7 height 11
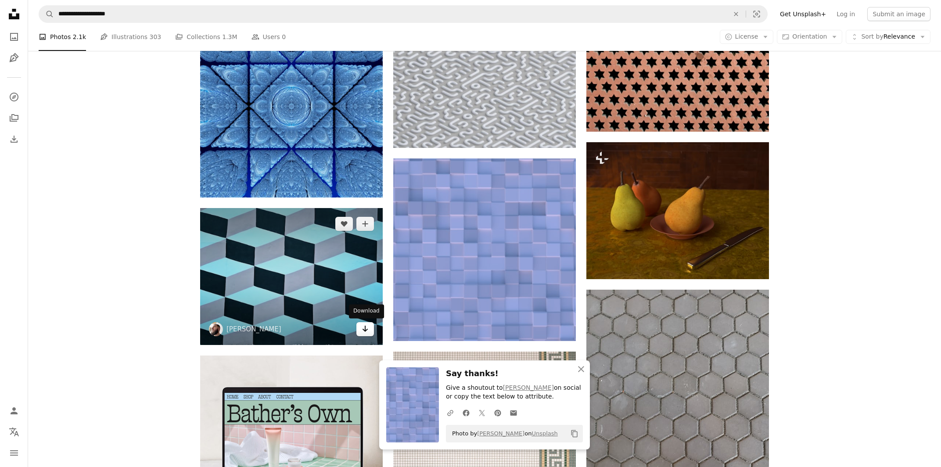
click at [362, 329] on icon "Arrow pointing down" at bounding box center [365, 329] width 7 height 11
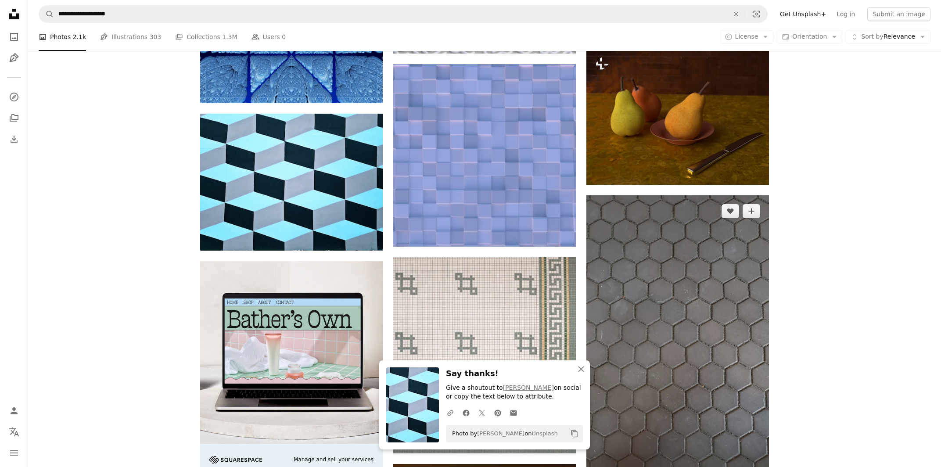
scroll to position [1442, 0]
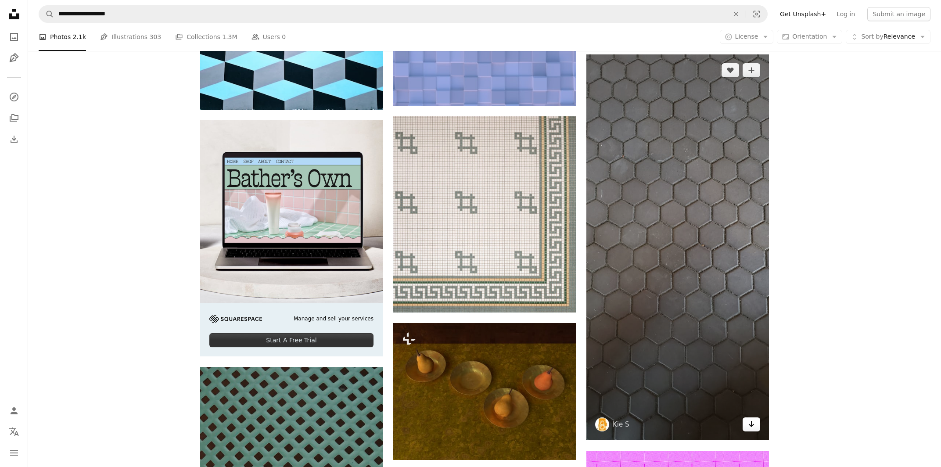
click at [702, 348] on link "Arrow pointing down" at bounding box center [752, 425] width 18 height 14
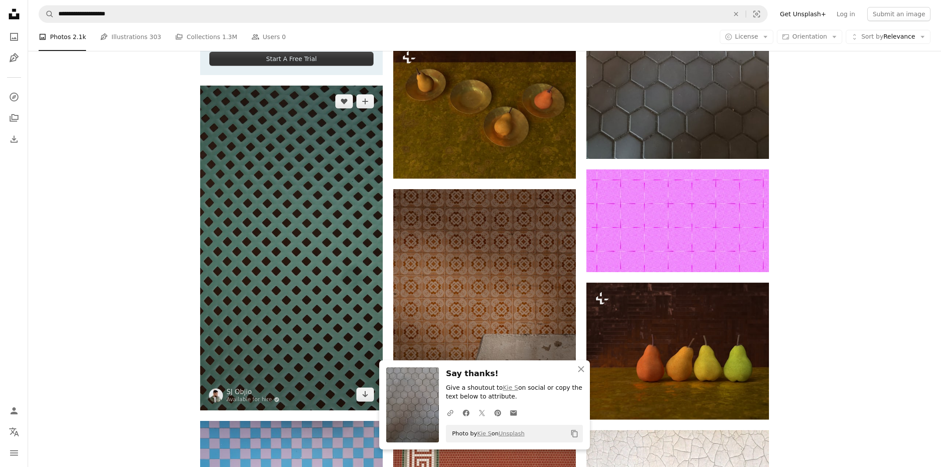
scroll to position [1771, 0]
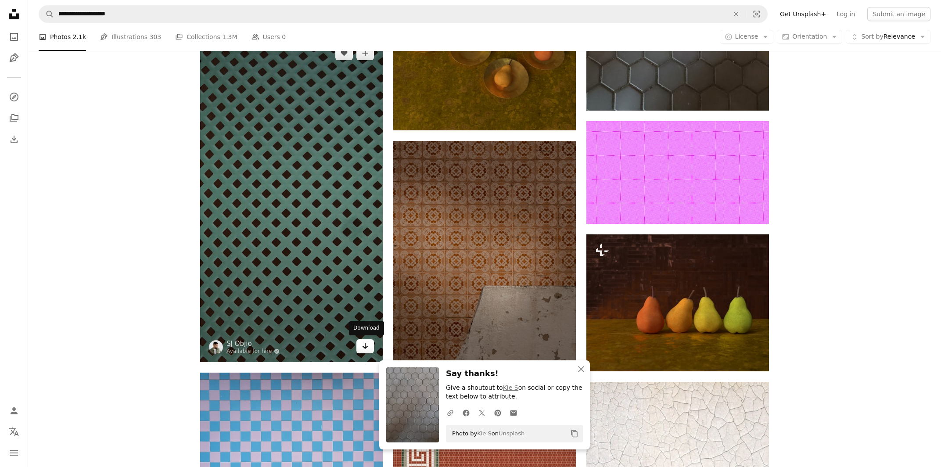
click at [366, 346] on icon "Download" at bounding box center [366, 346] width 6 height 6
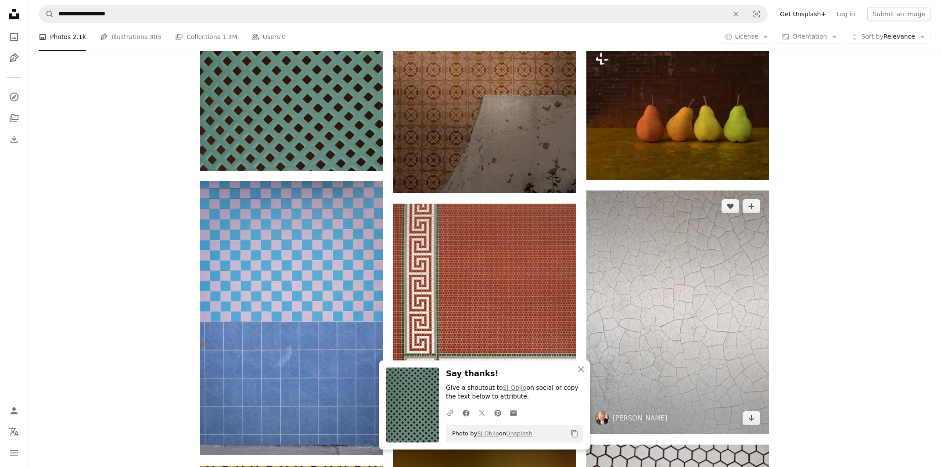
scroll to position [2007, 0]
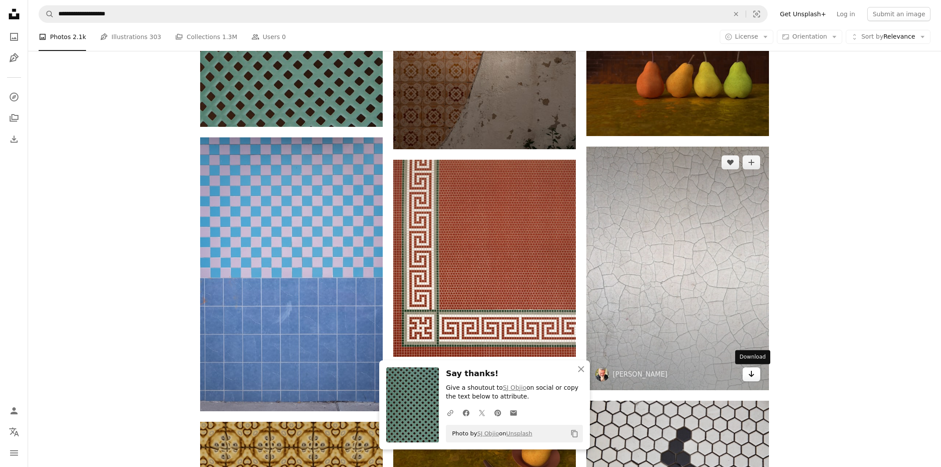
click at [702, 348] on icon "Arrow pointing down" at bounding box center [751, 374] width 7 height 11
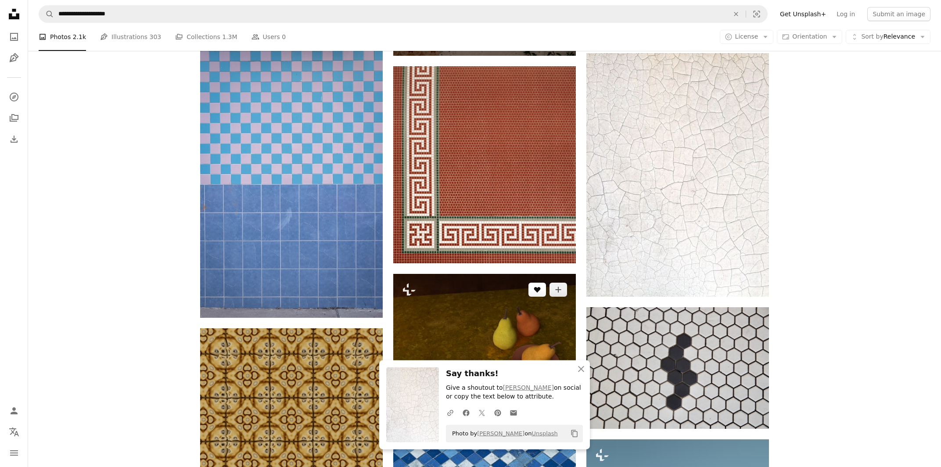
scroll to position [2101, 0]
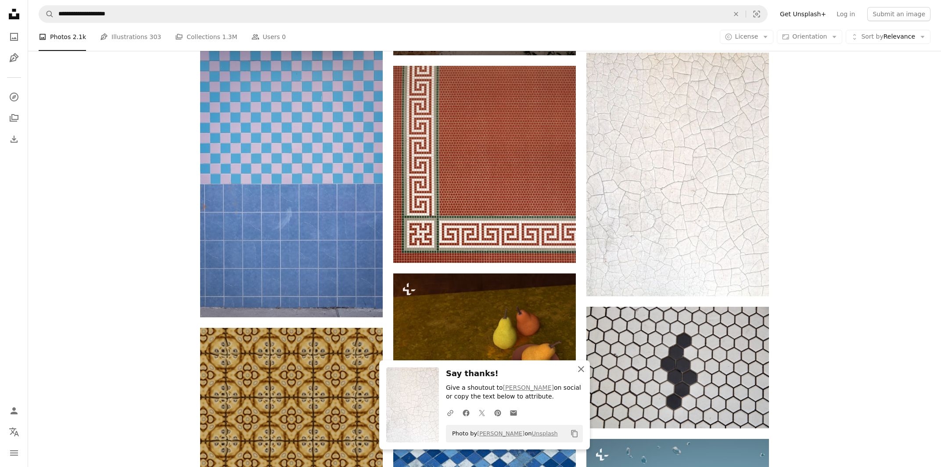
click at [581, 348] on icon "button" at bounding box center [581, 369] width 6 height 6
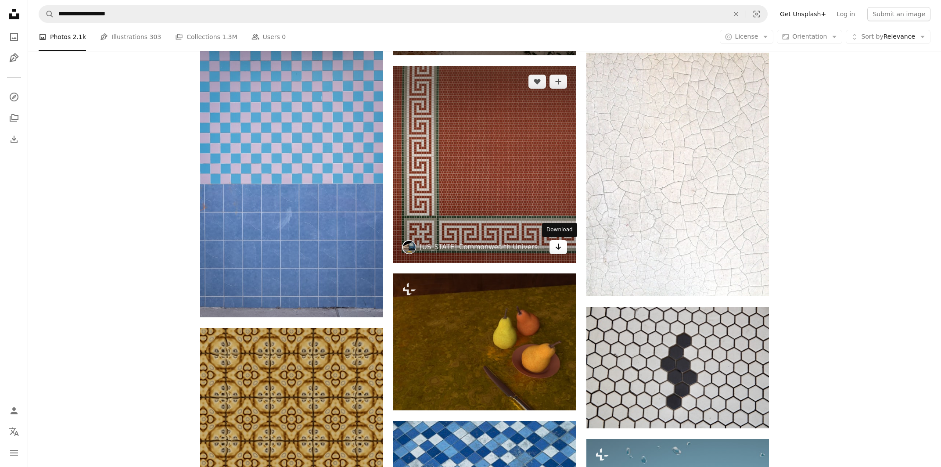
click at [563, 246] on link "Arrow pointing down" at bounding box center [559, 247] width 18 height 14
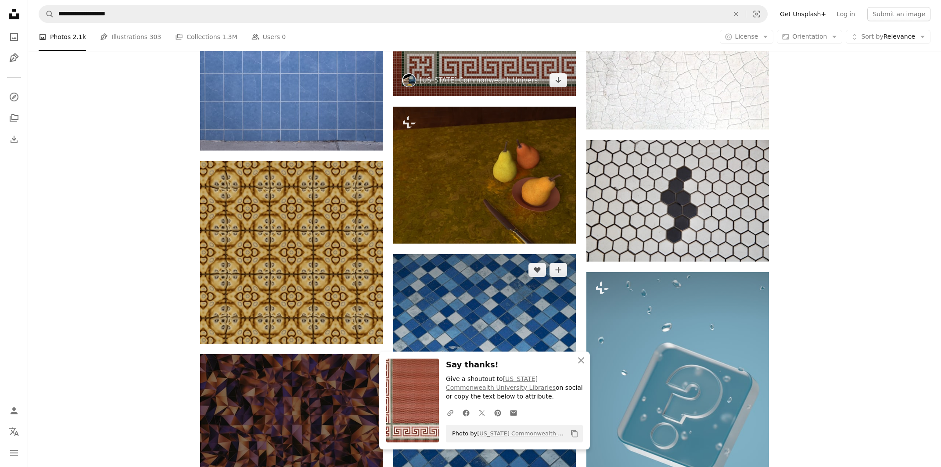
scroll to position [2289, 0]
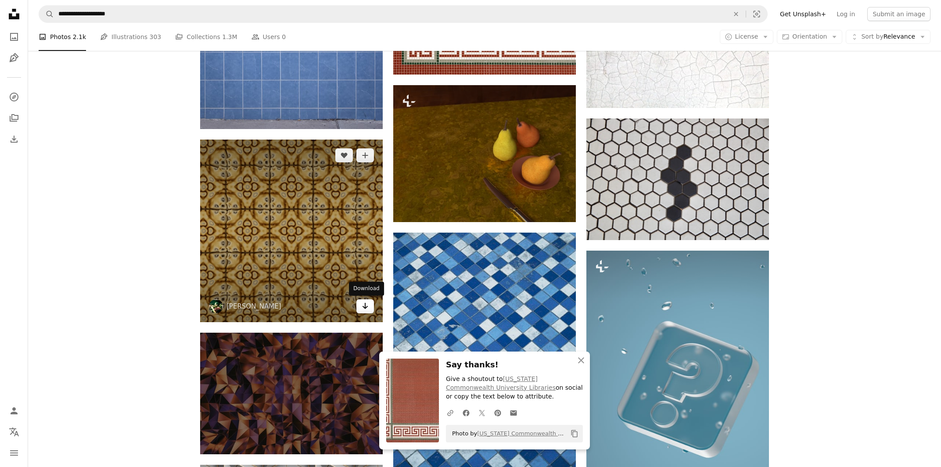
click at [361, 306] on link "Arrow pointing down" at bounding box center [366, 306] width 18 height 14
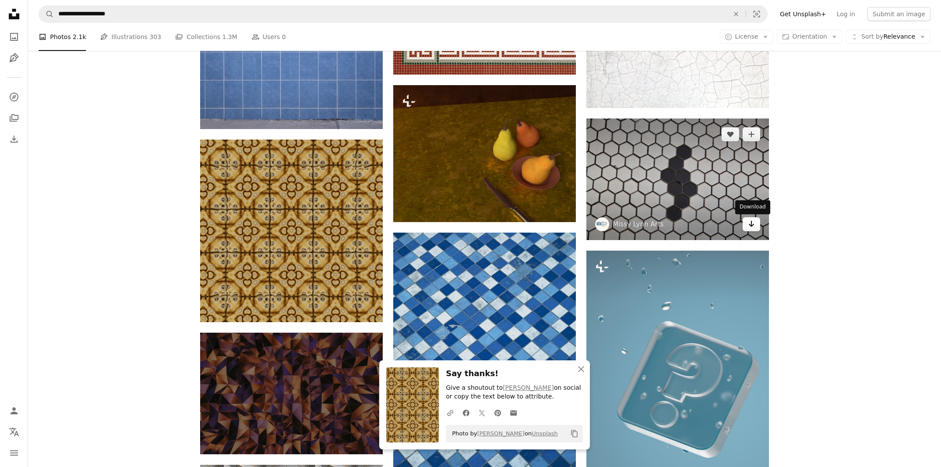
click at [702, 226] on icon "Arrow pointing down" at bounding box center [751, 224] width 7 height 11
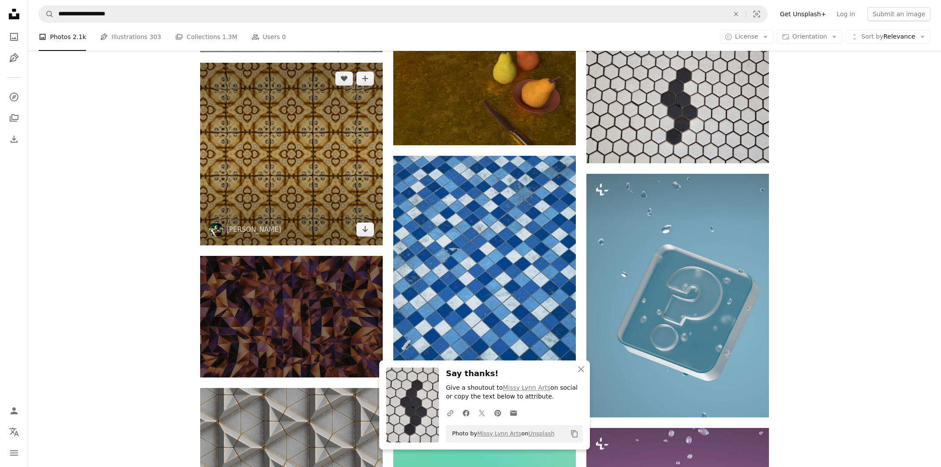
scroll to position [2383, 0]
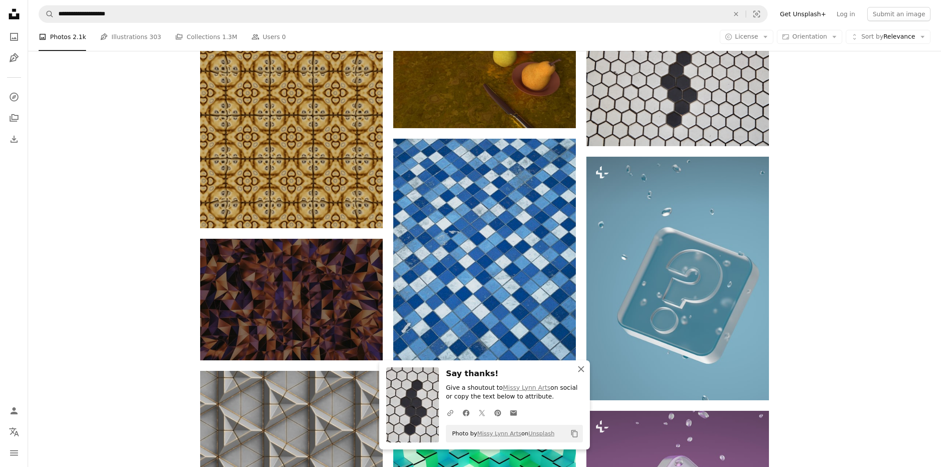
click at [587, 348] on icon "An X shape" at bounding box center [581, 369] width 11 height 11
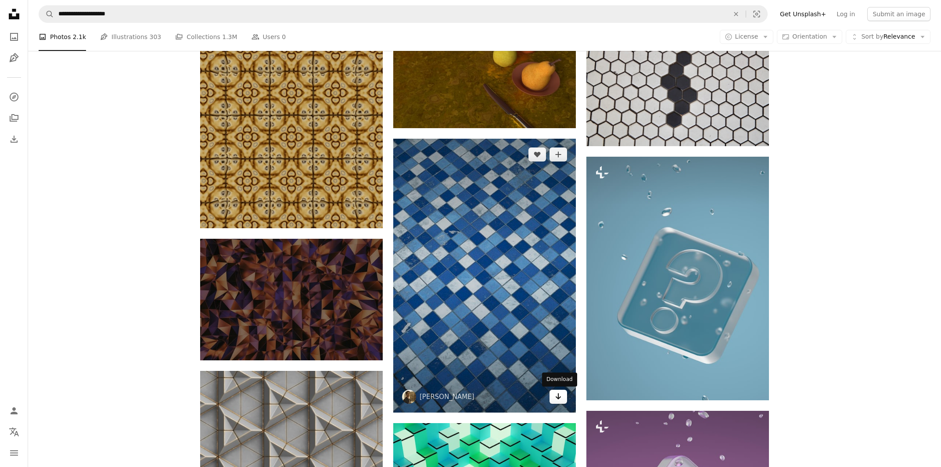
click at [559, 348] on icon "Download" at bounding box center [559, 396] width 6 height 6
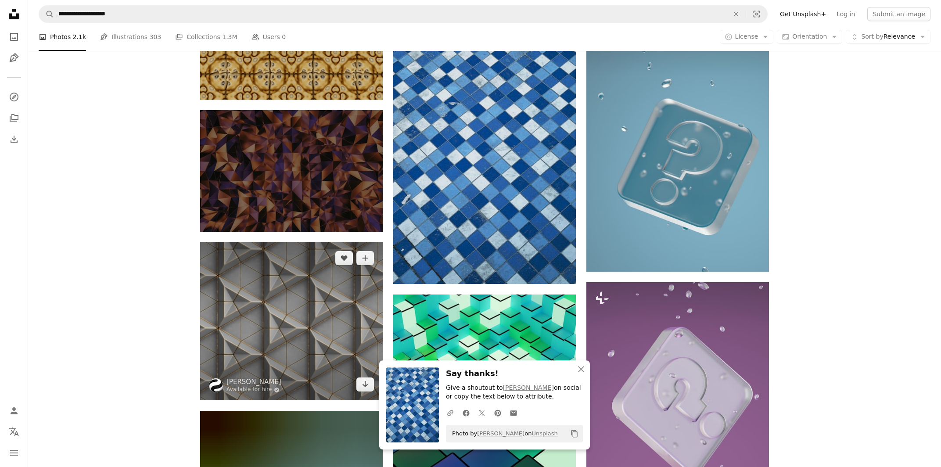
scroll to position [2525, 0]
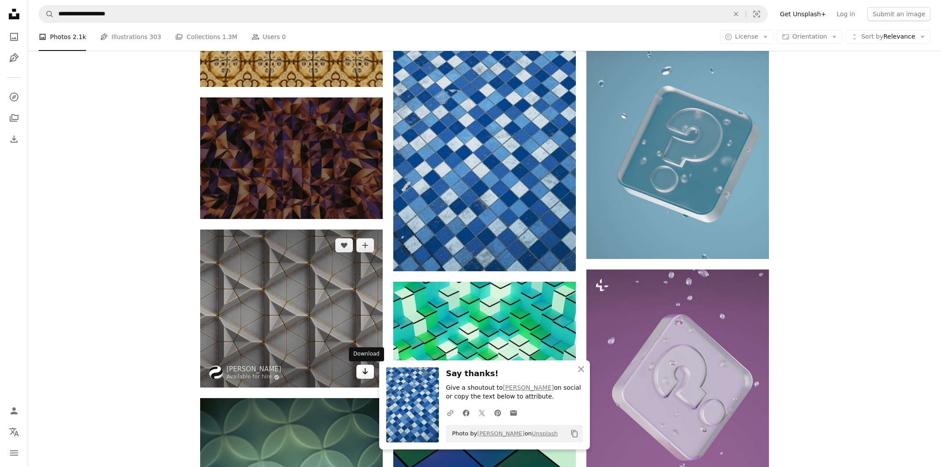
click at [360, 348] on link "Arrow pointing down" at bounding box center [366, 372] width 18 height 14
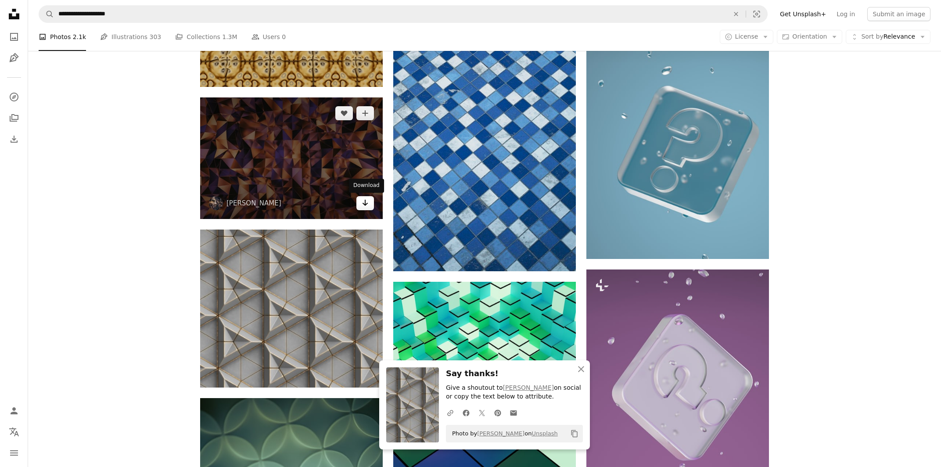
click at [365, 209] on link "Arrow pointing down" at bounding box center [366, 203] width 18 height 14
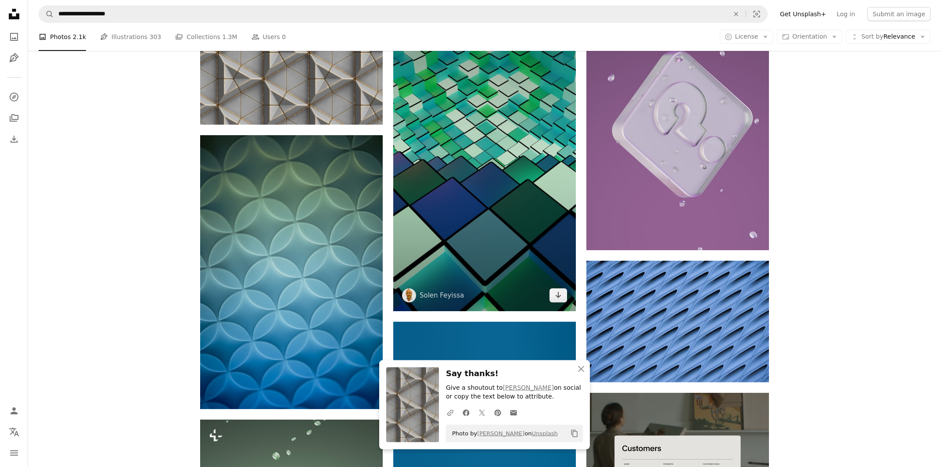
scroll to position [2807, 0]
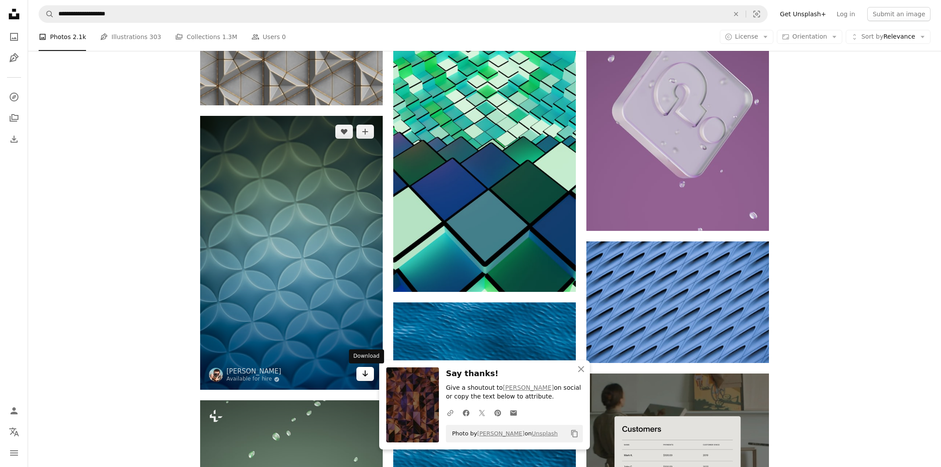
click at [364, 348] on icon "Arrow pointing down" at bounding box center [365, 373] width 7 height 11
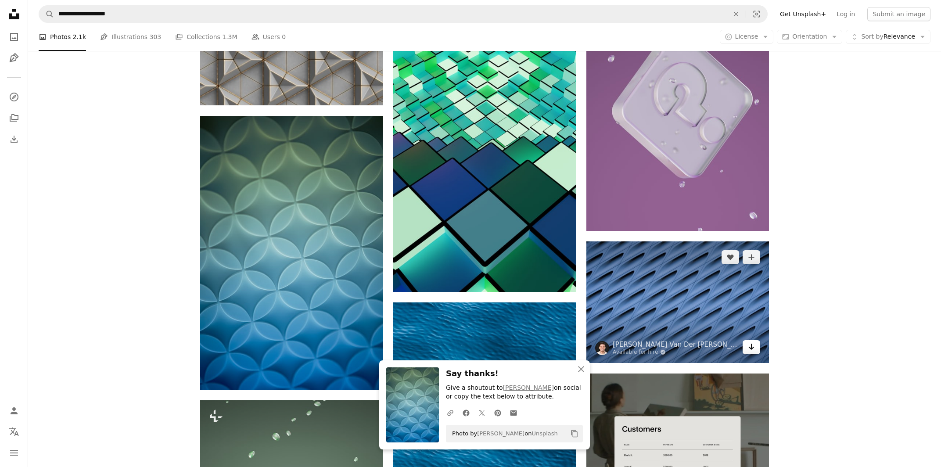
click at [702, 346] on icon "Arrow pointing down" at bounding box center [751, 347] width 7 height 11
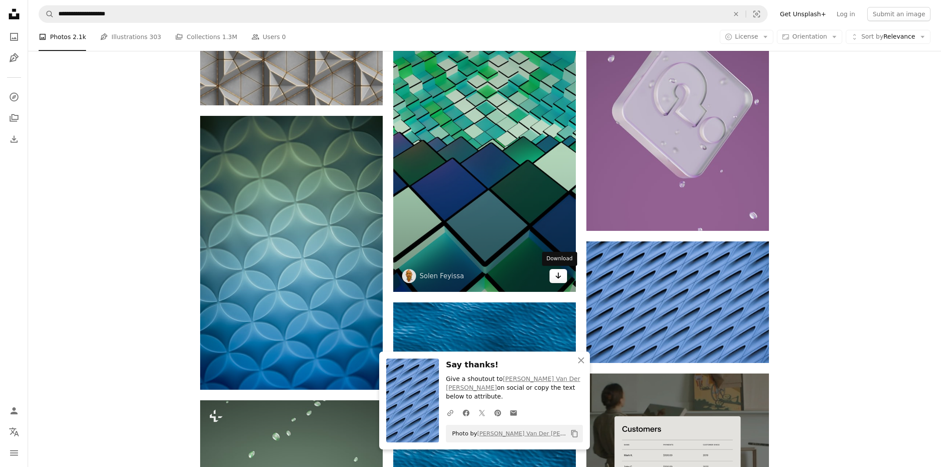
click at [554, 277] on link "Arrow pointing down" at bounding box center [559, 276] width 18 height 14
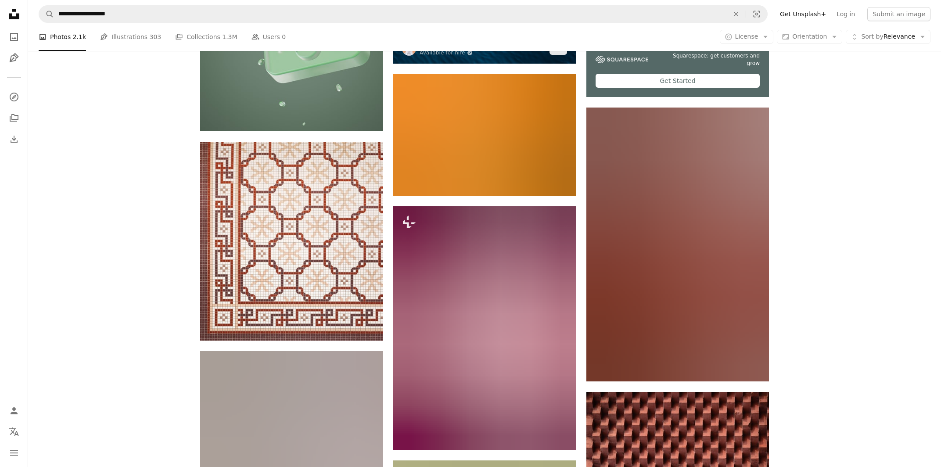
scroll to position [3325, 0]
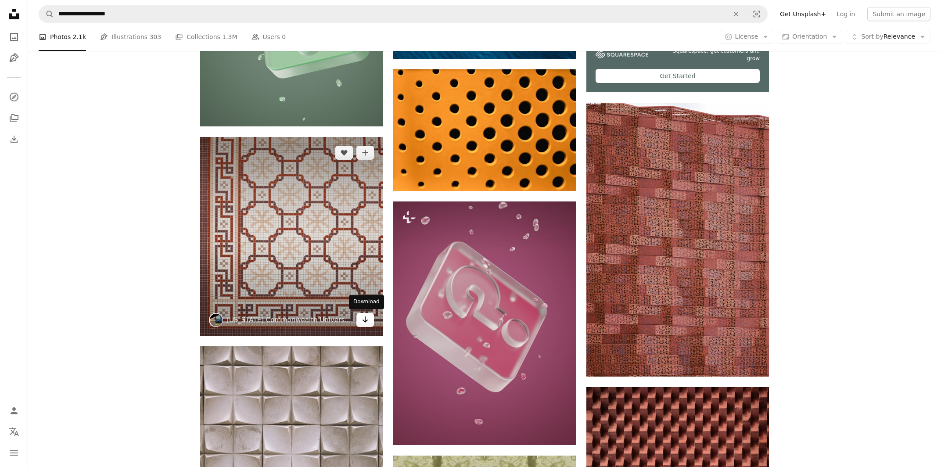
click at [368, 318] on icon "Arrow pointing down" at bounding box center [365, 319] width 7 height 11
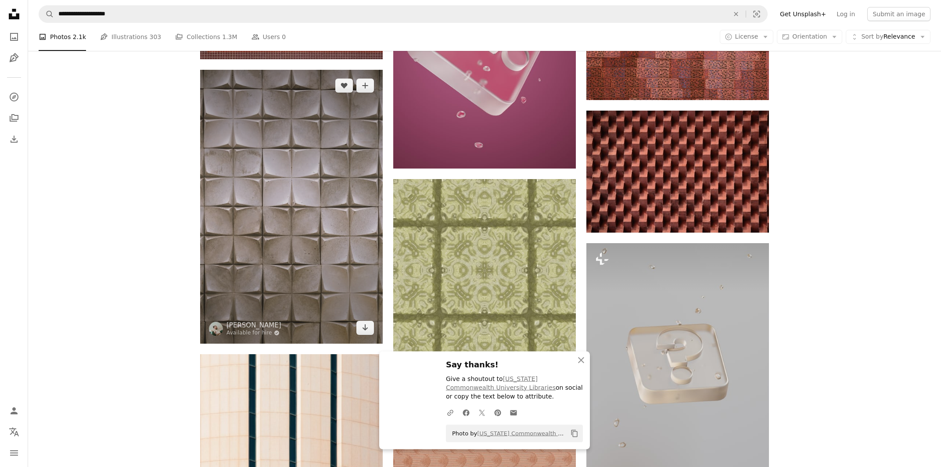
scroll to position [3607, 0]
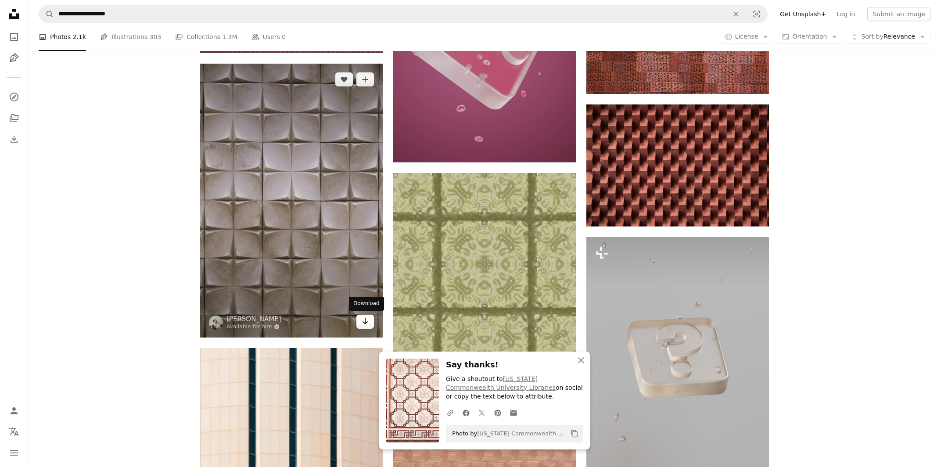
click at [364, 318] on icon "Arrow pointing down" at bounding box center [365, 321] width 7 height 11
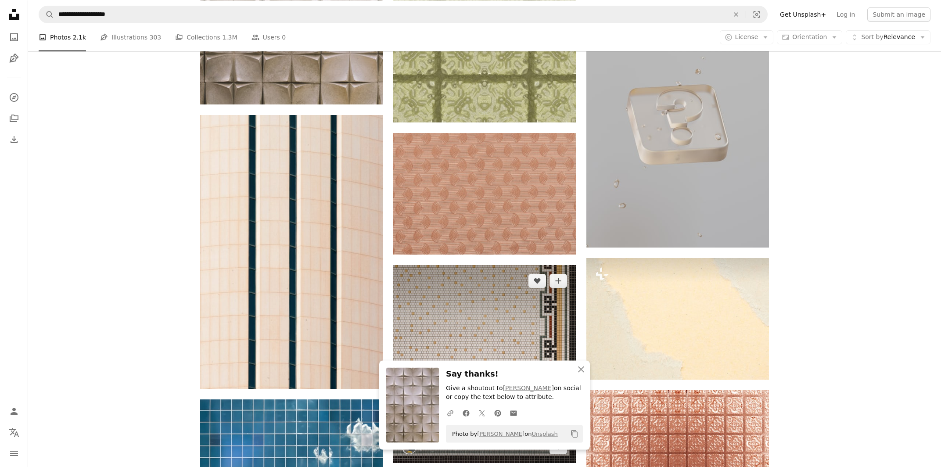
scroll to position [3843, 0]
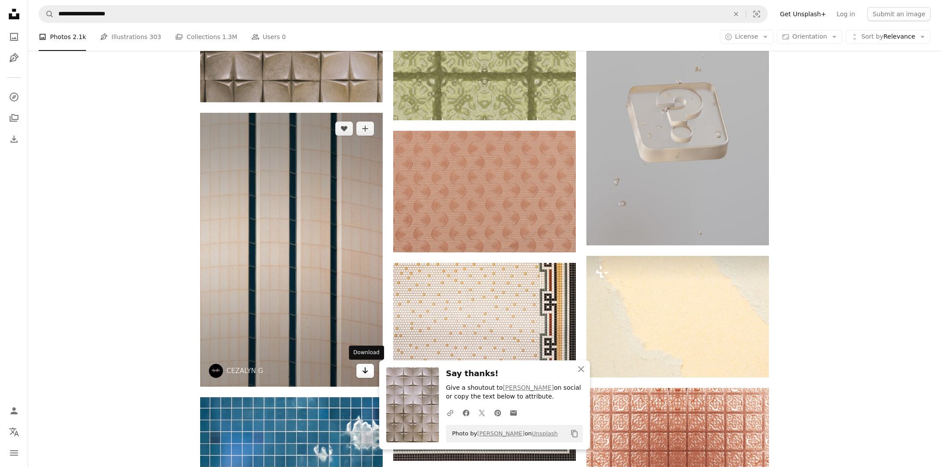
click at [363, 348] on icon "Arrow pointing down" at bounding box center [365, 370] width 7 height 11
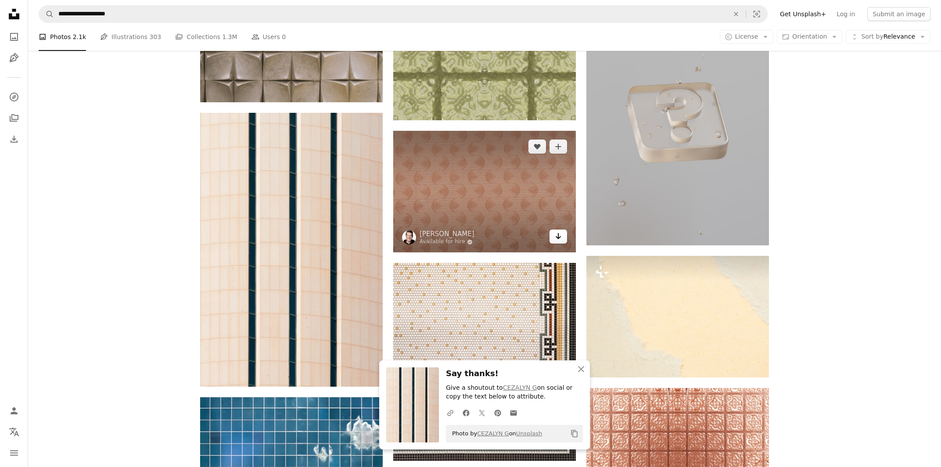
click at [556, 236] on icon "Arrow pointing down" at bounding box center [558, 236] width 7 height 11
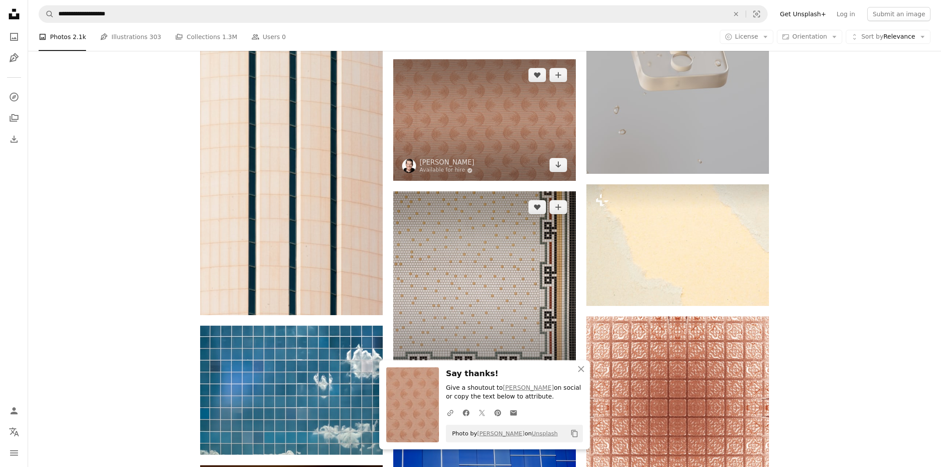
scroll to position [3984, 0]
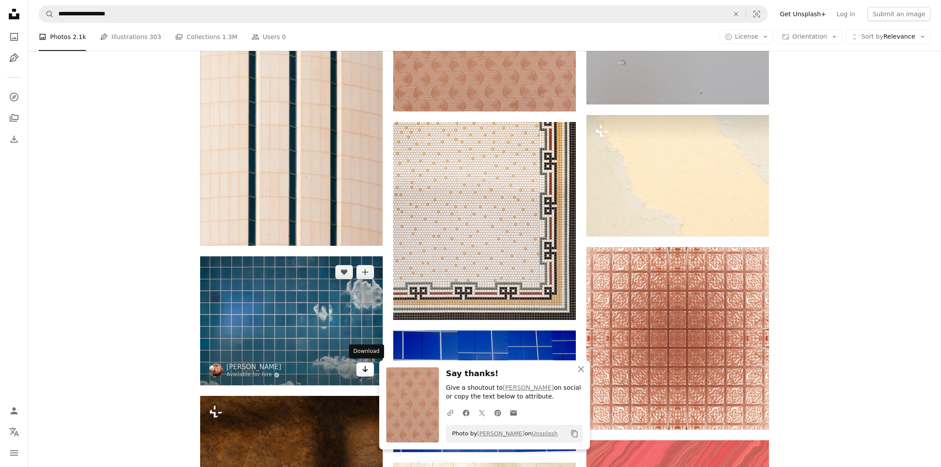
click at [363, 348] on icon "Arrow pointing down" at bounding box center [365, 369] width 7 height 11
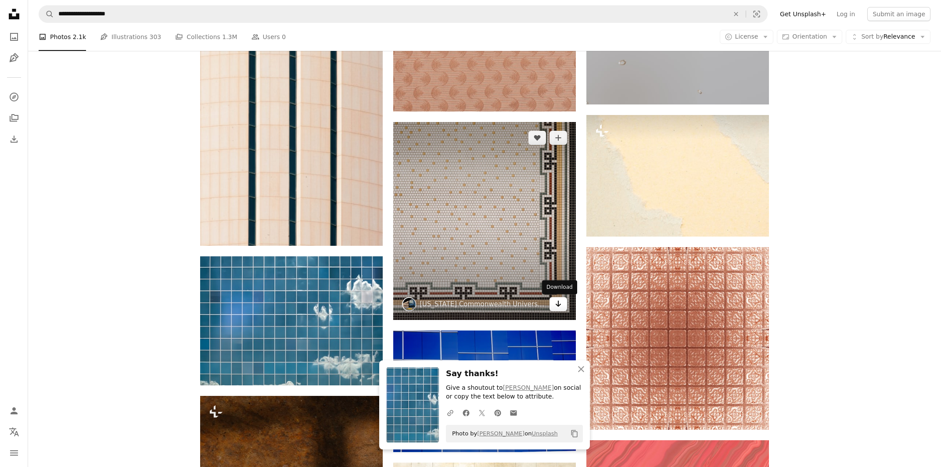
click at [561, 300] on icon "Arrow pointing down" at bounding box center [558, 304] width 7 height 11
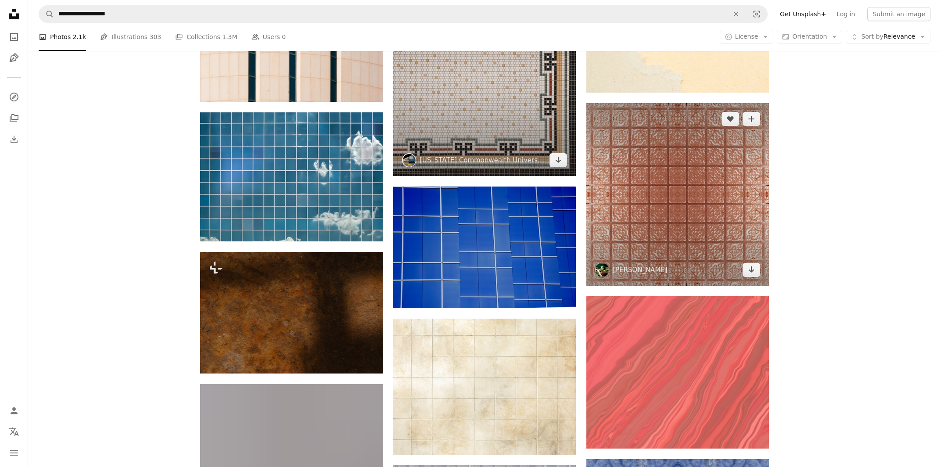
scroll to position [4219, 0]
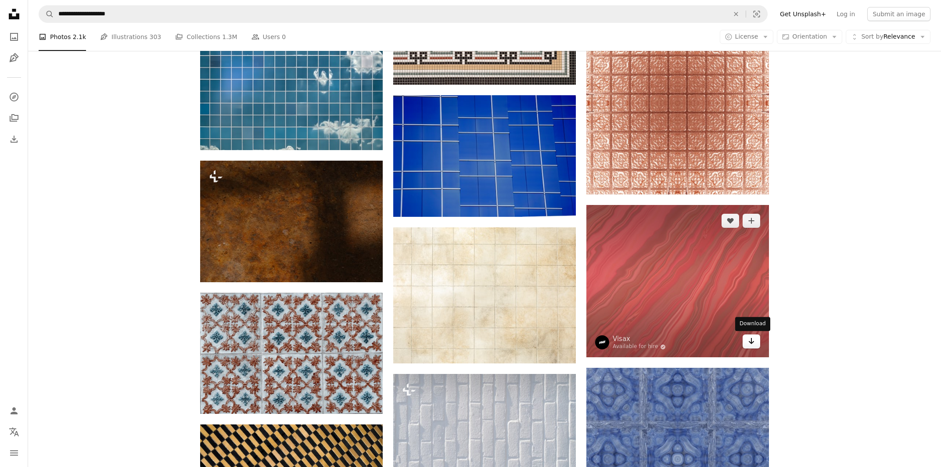
click at [702, 342] on link "Arrow pointing down" at bounding box center [752, 342] width 18 height 14
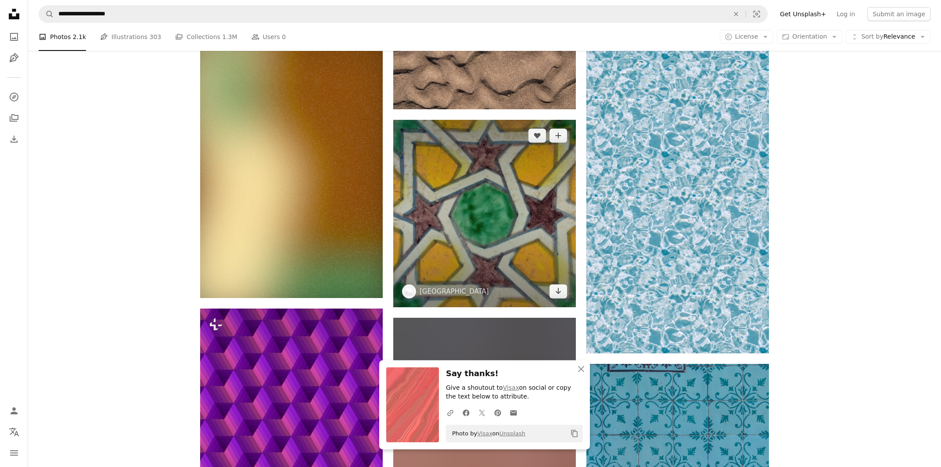
scroll to position [4737, 0]
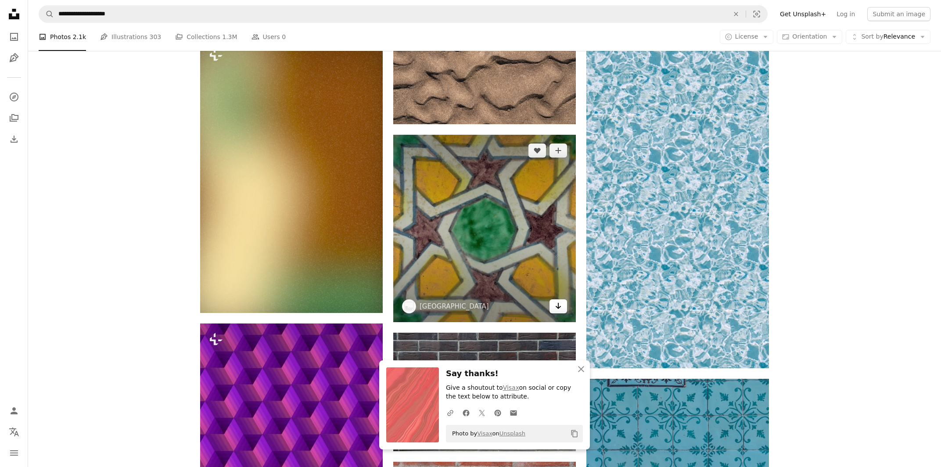
click at [563, 307] on link "Arrow pointing down" at bounding box center [559, 306] width 18 height 14
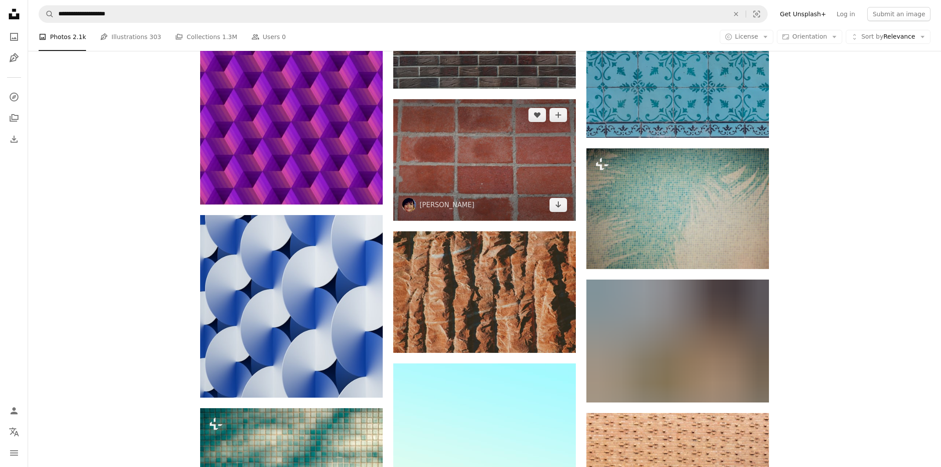
scroll to position [5114, 0]
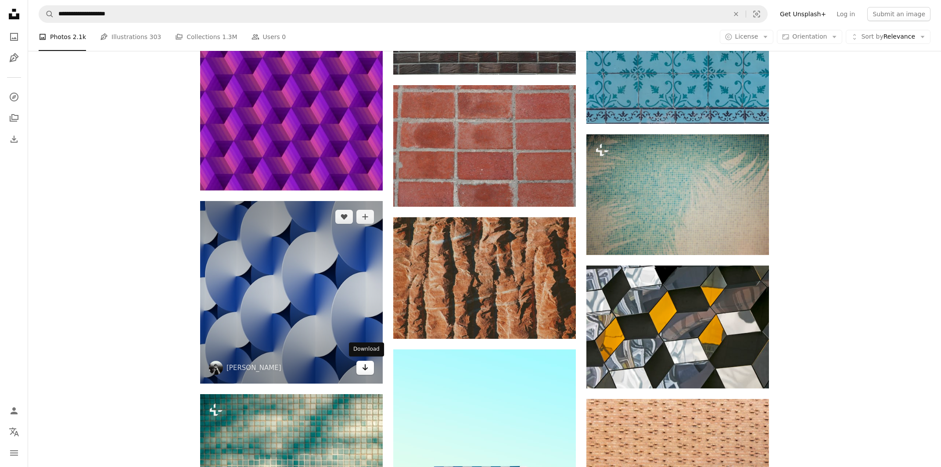
click at [363, 348] on icon "Arrow pointing down" at bounding box center [365, 367] width 7 height 11
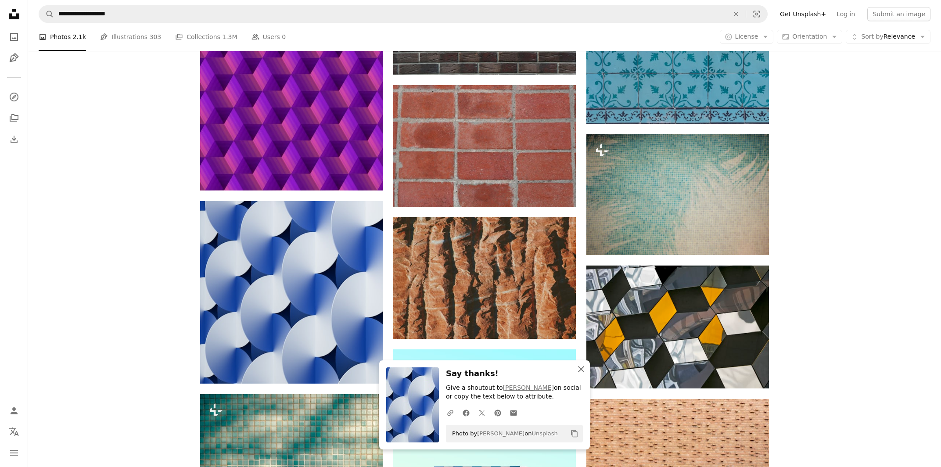
click at [581, 348] on icon "button" at bounding box center [581, 369] width 6 height 6
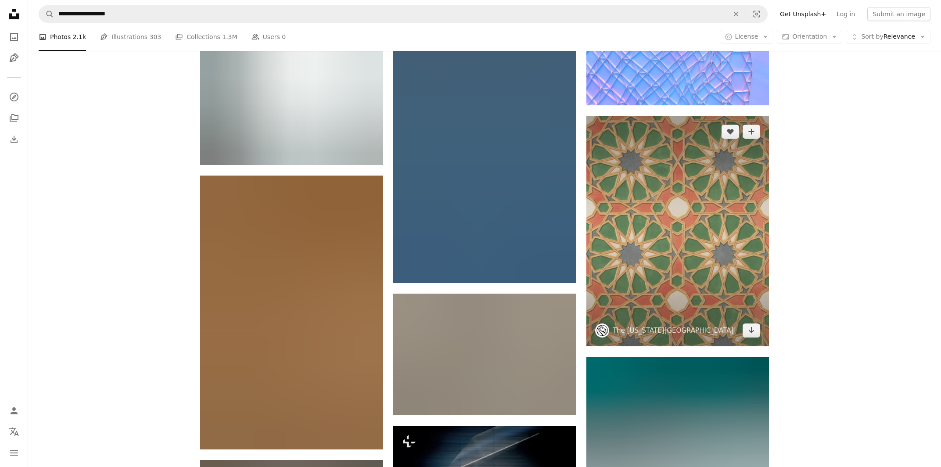
scroll to position [5678, 0]
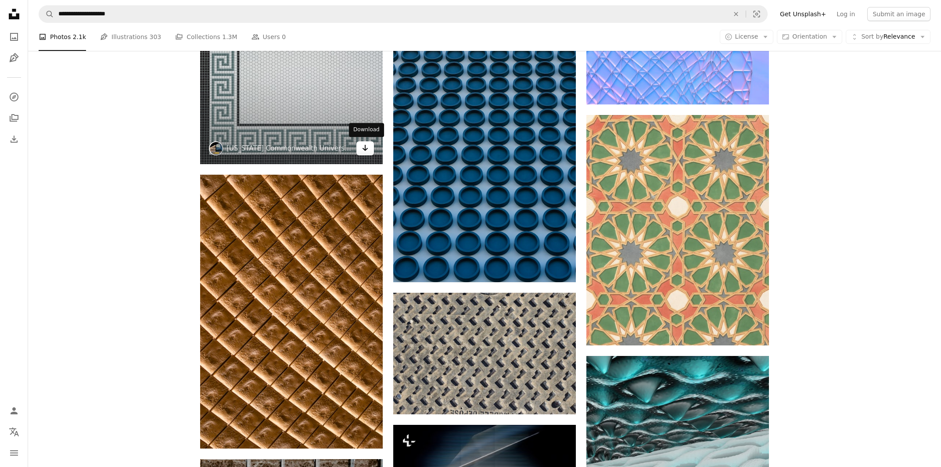
click at [366, 147] on icon "Arrow pointing down" at bounding box center [365, 148] width 7 height 11
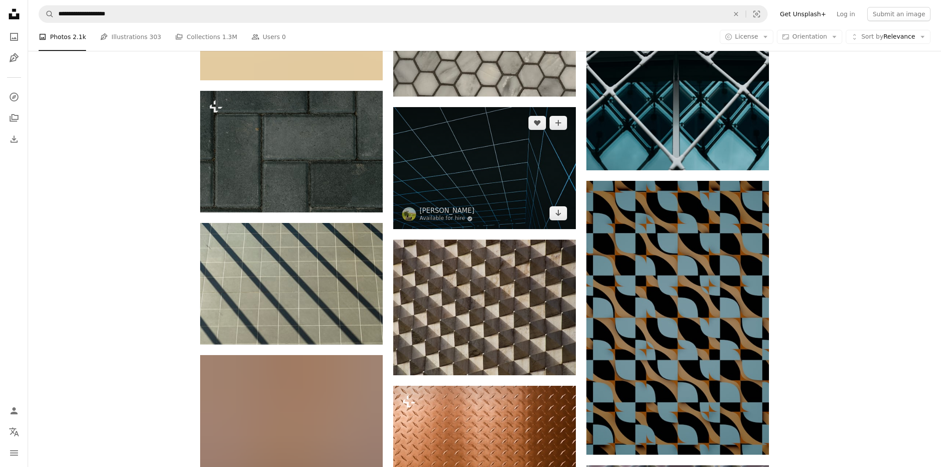
scroll to position [6526, 0]
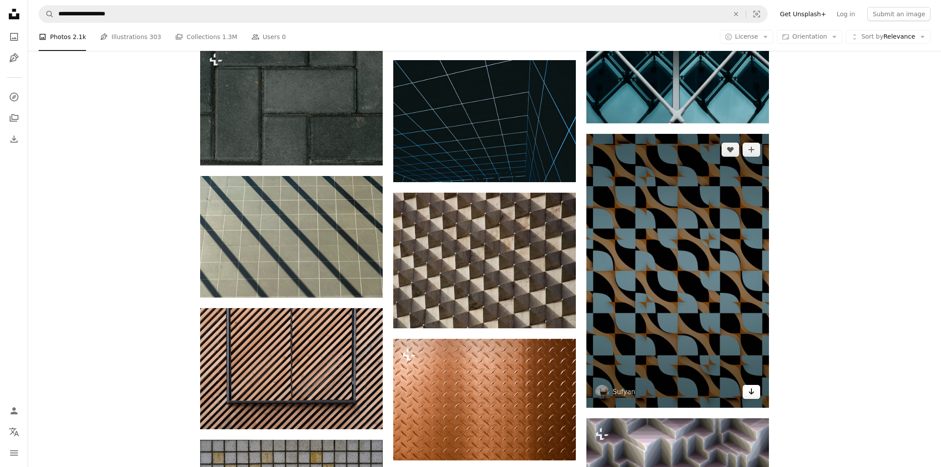
click at [702, 348] on icon "Arrow pointing down" at bounding box center [751, 391] width 7 height 11
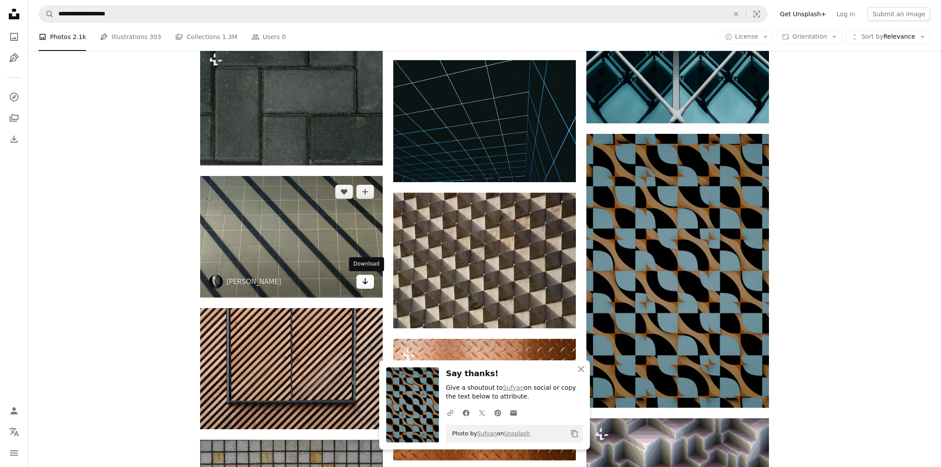
click at [366, 283] on icon "Download" at bounding box center [366, 281] width 6 height 6
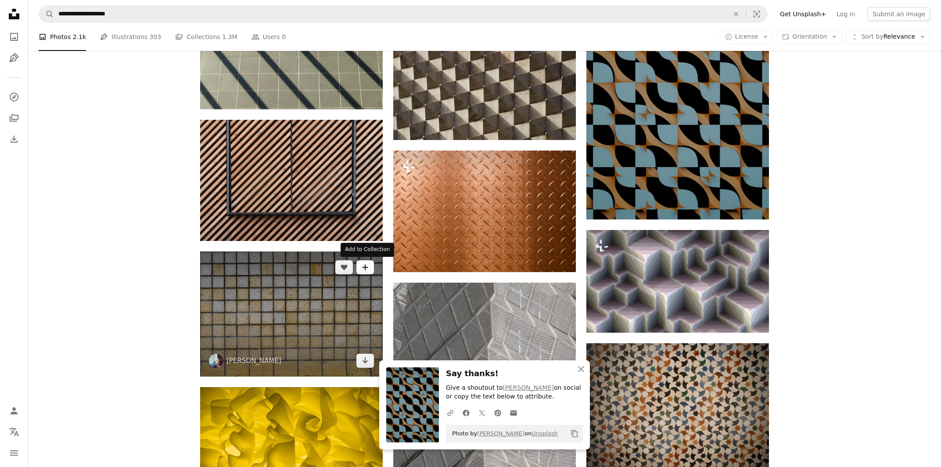
scroll to position [6855, 0]
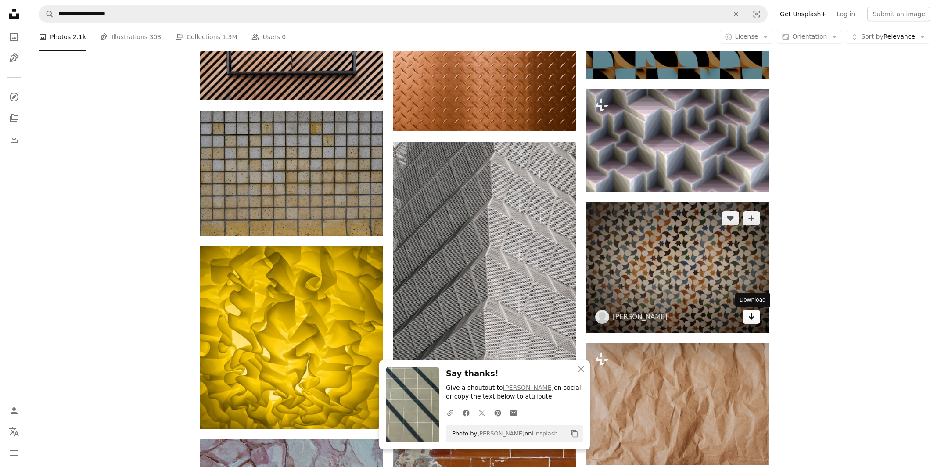
click at [702, 317] on icon "Arrow pointing down" at bounding box center [751, 316] width 7 height 11
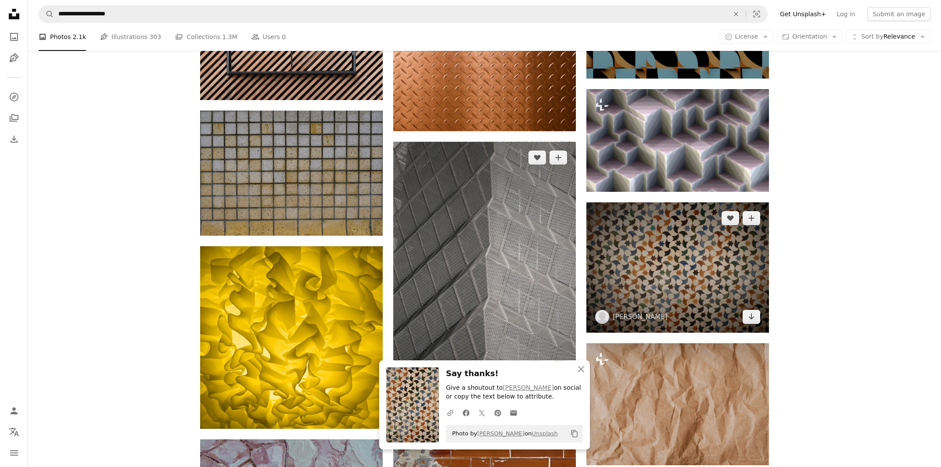
scroll to position [6997, 0]
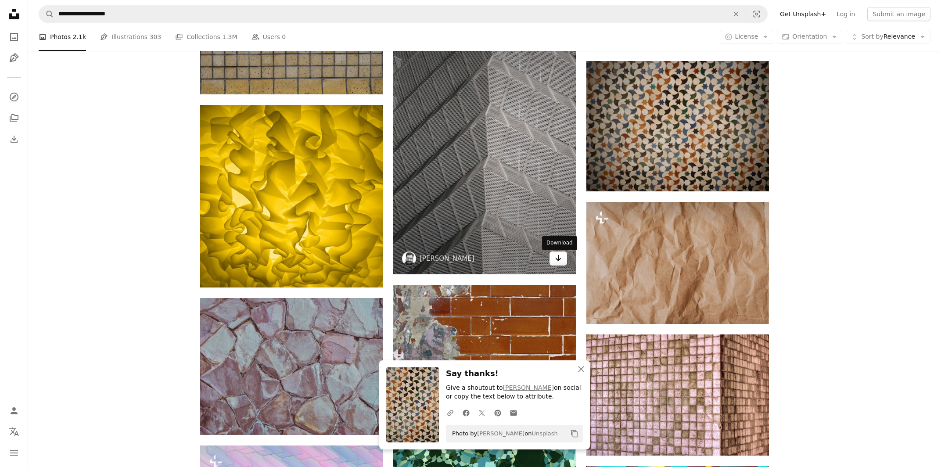
click at [562, 256] on icon "Arrow pointing down" at bounding box center [558, 258] width 7 height 11
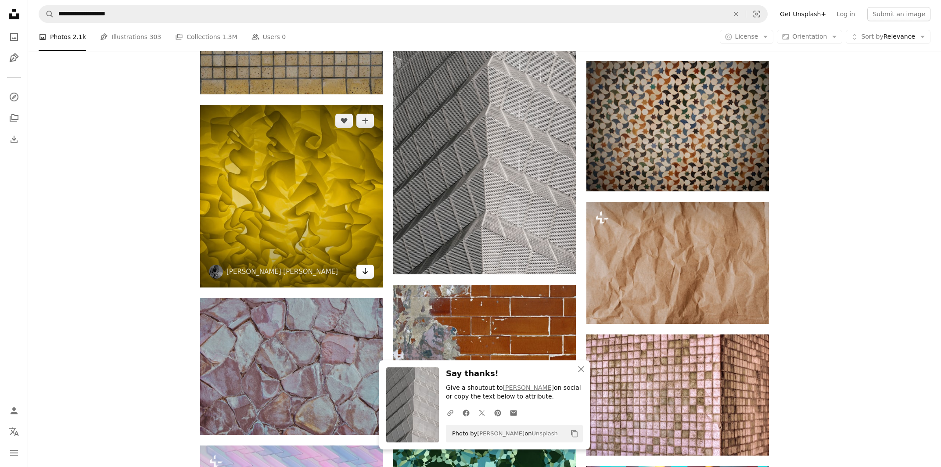
click at [364, 268] on icon "Arrow pointing down" at bounding box center [365, 271] width 7 height 11
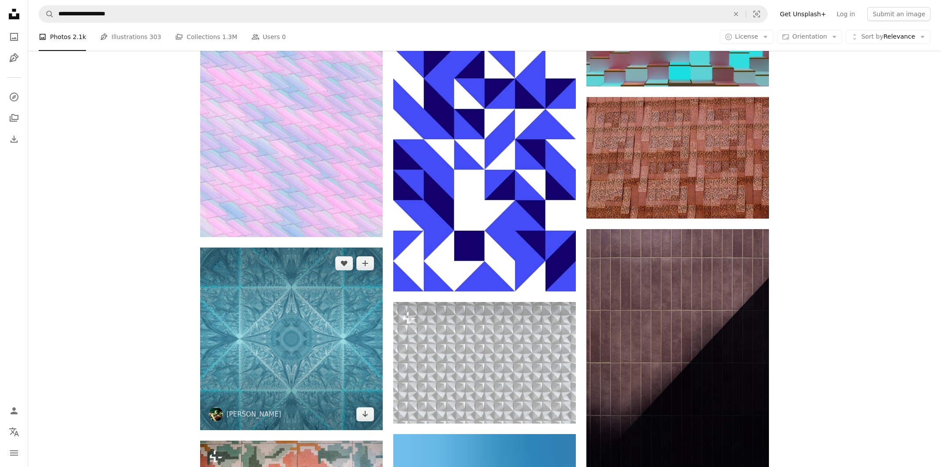
scroll to position [7514, 0]
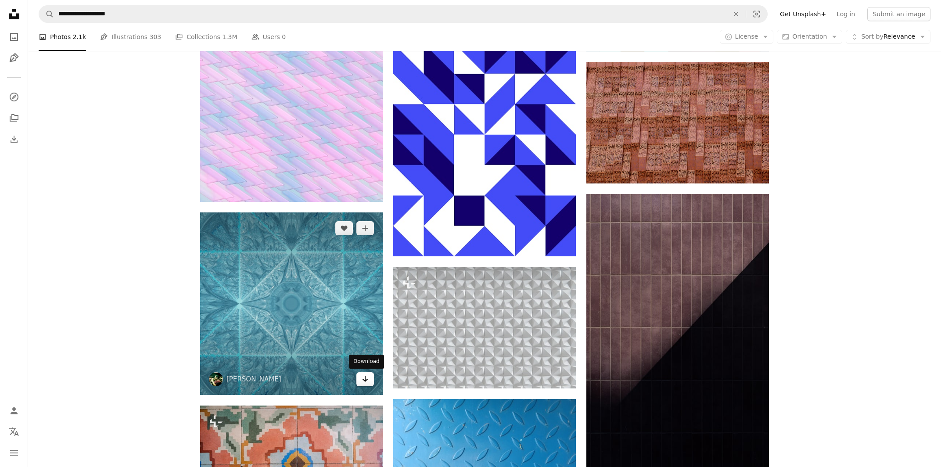
click at [367, 348] on icon "Download" at bounding box center [366, 379] width 6 height 6
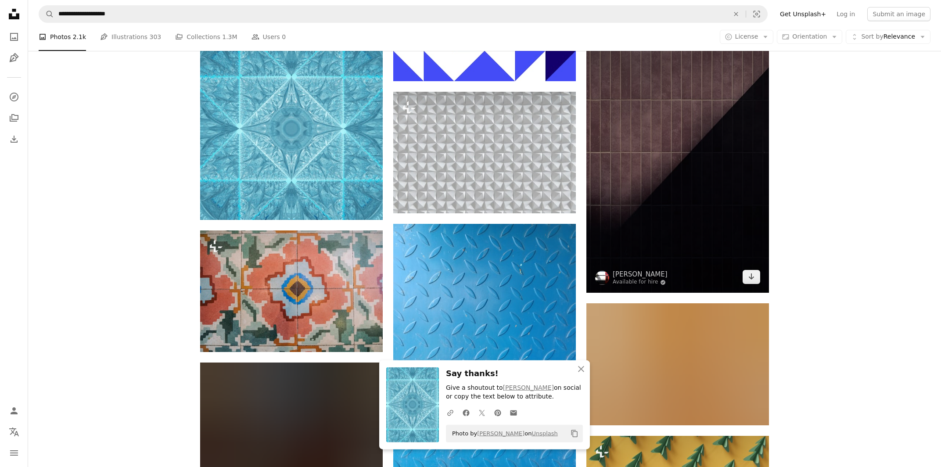
scroll to position [7703, 0]
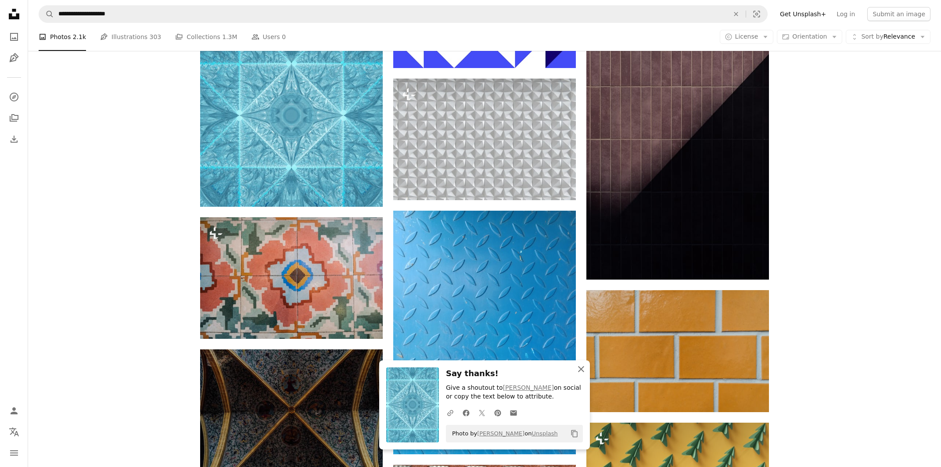
click at [585, 348] on icon "An X shape" at bounding box center [581, 369] width 11 height 11
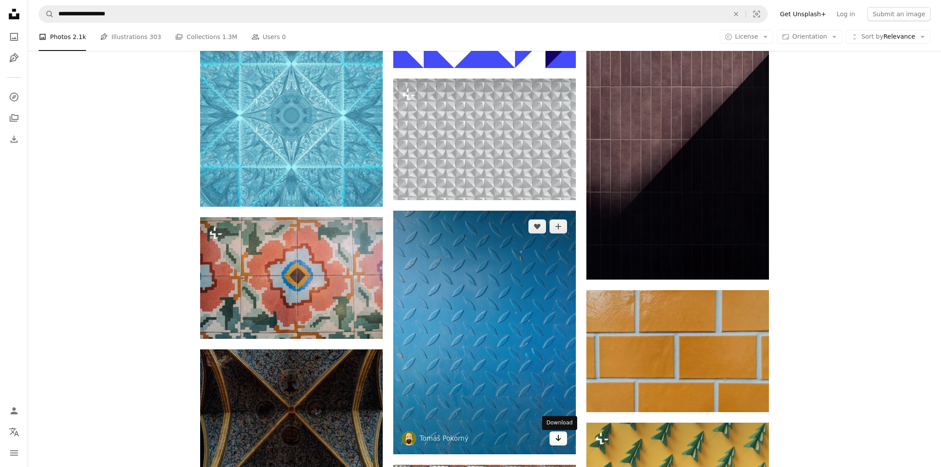
click at [562, 348] on icon "Arrow pointing down" at bounding box center [558, 438] width 7 height 11
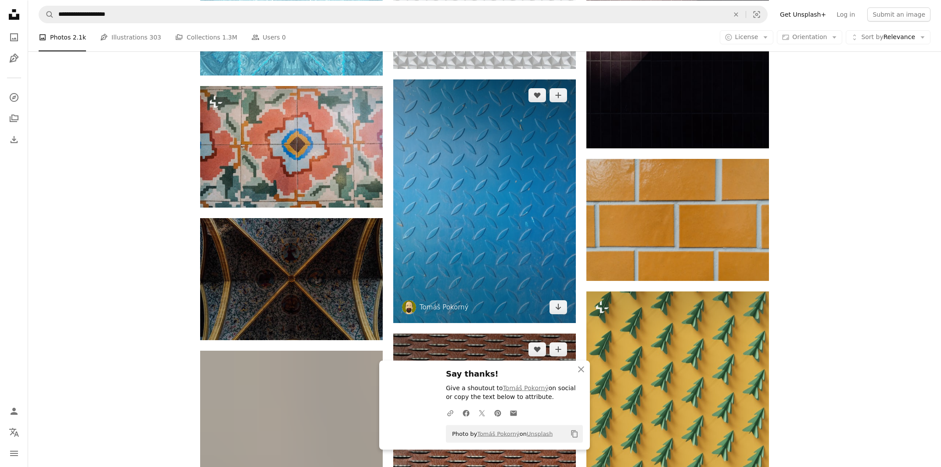
scroll to position [7844, 0]
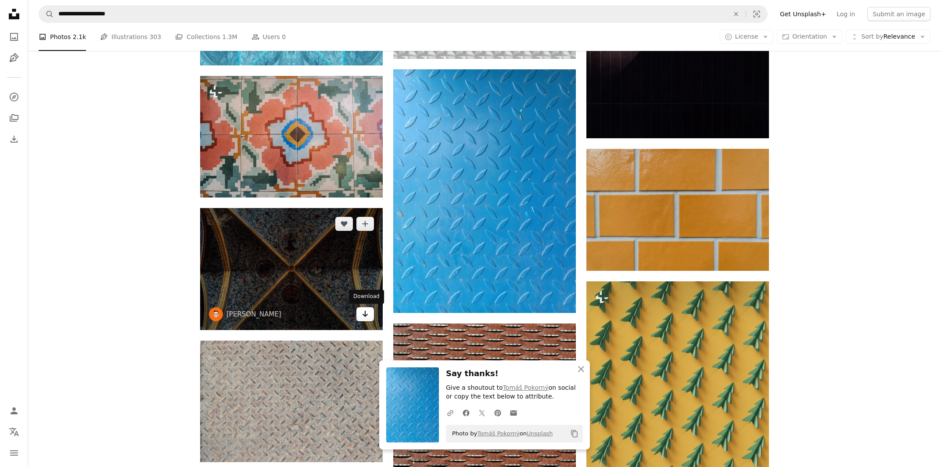
click at [371, 309] on link "Arrow pointing down" at bounding box center [366, 314] width 18 height 14
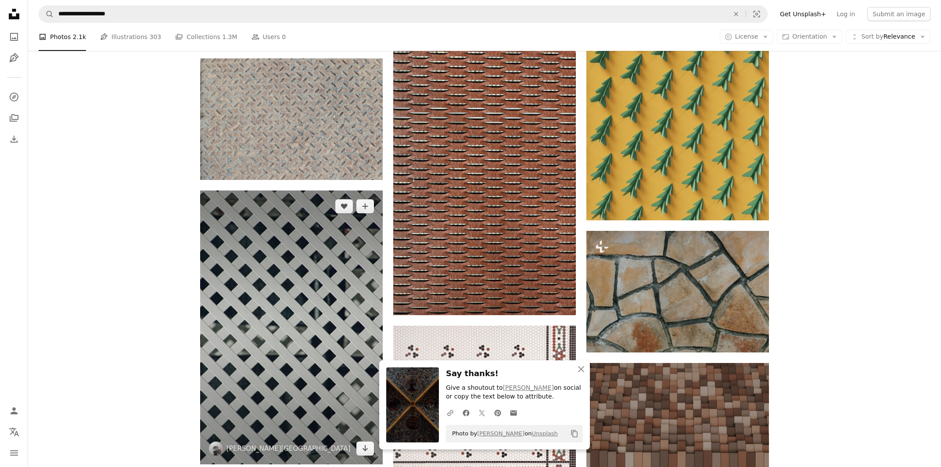
scroll to position [8267, 0]
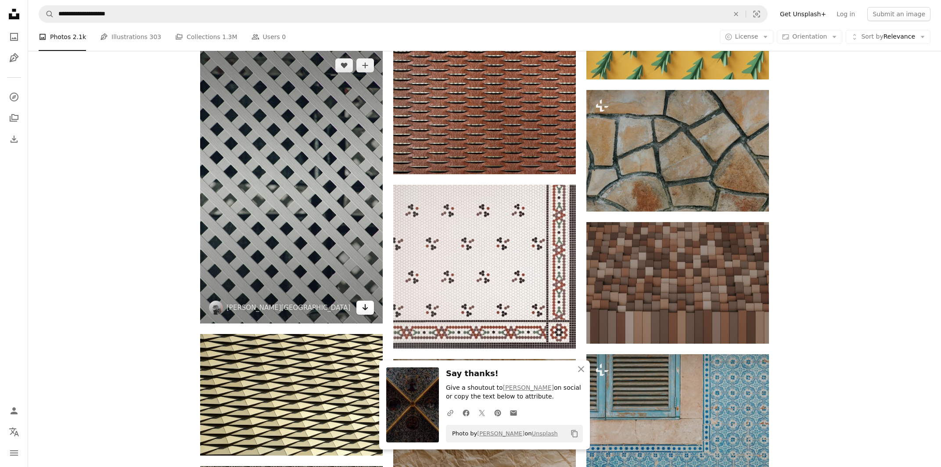
click at [366, 304] on icon "Download" at bounding box center [366, 307] width 6 height 6
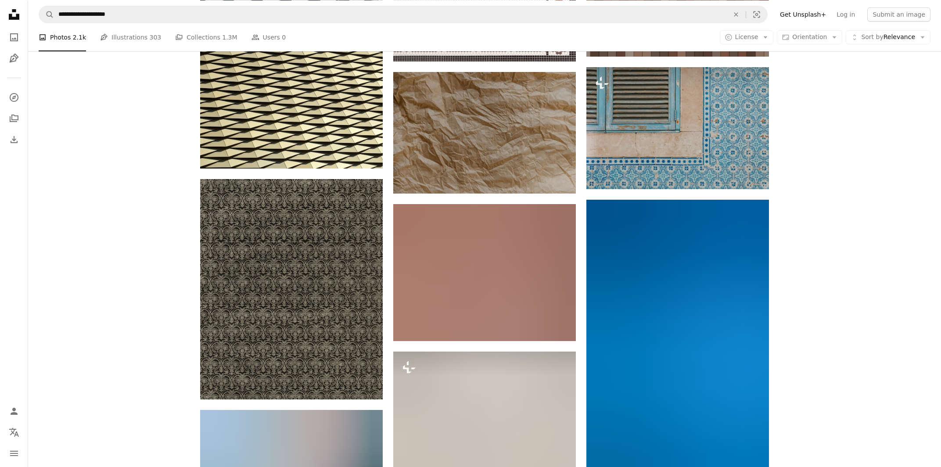
scroll to position [8597, 0]
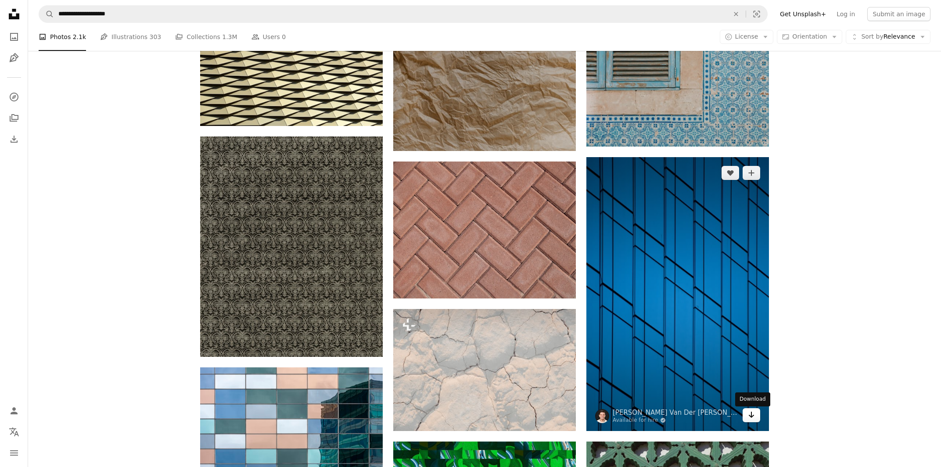
click at [702, 348] on icon "Arrow pointing down" at bounding box center [751, 415] width 7 height 11
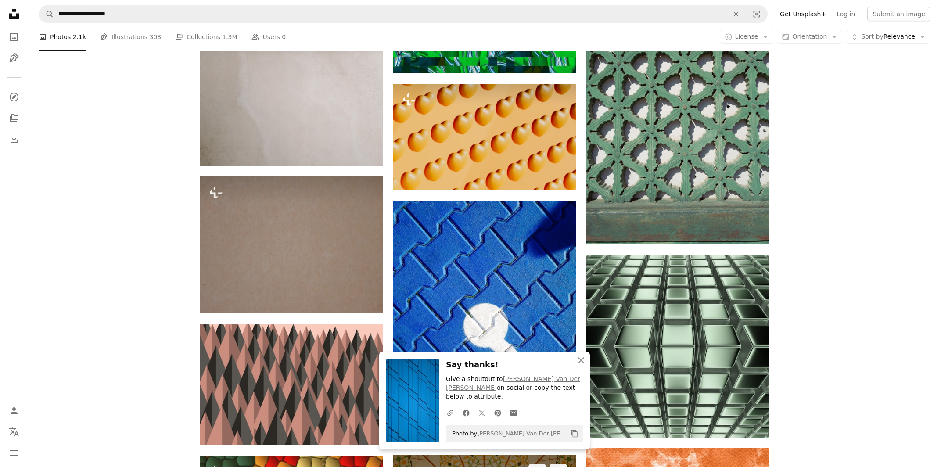
scroll to position [9256, 0]
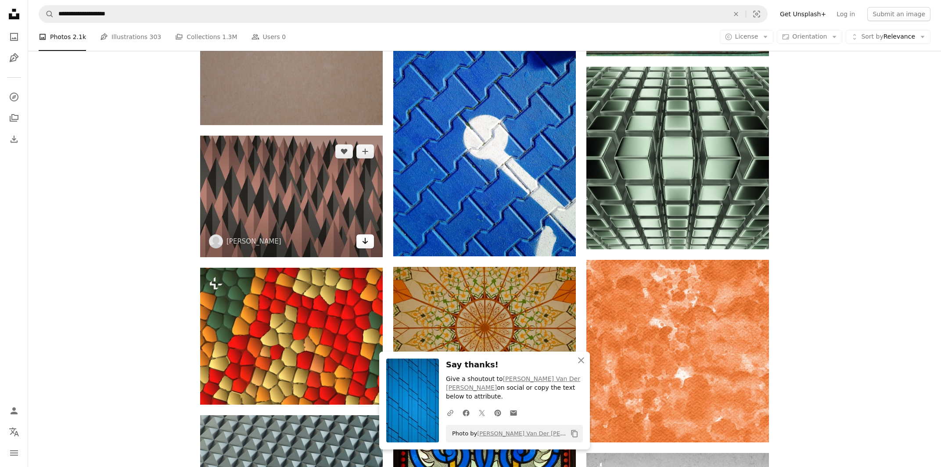
click at [366, 240] on icon "Arrow pointing down" at bounding box center [365, 241] width 7 height 11
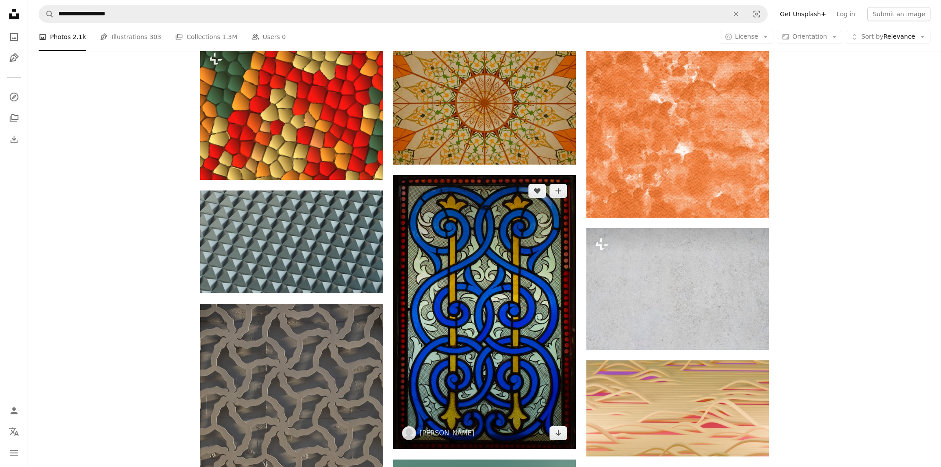
scroll to position [9492, 0]
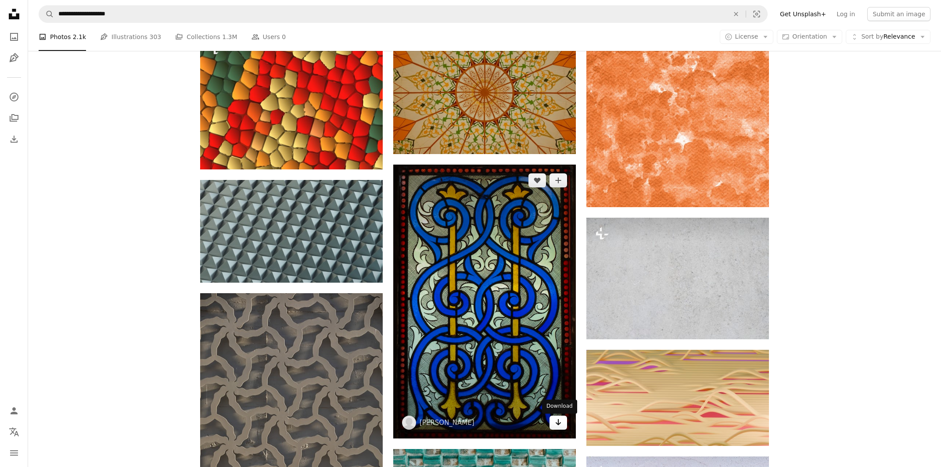
click at [561, 348] on link "Arrow pointing down" at bounding box center [559, 423] width 18 height 14
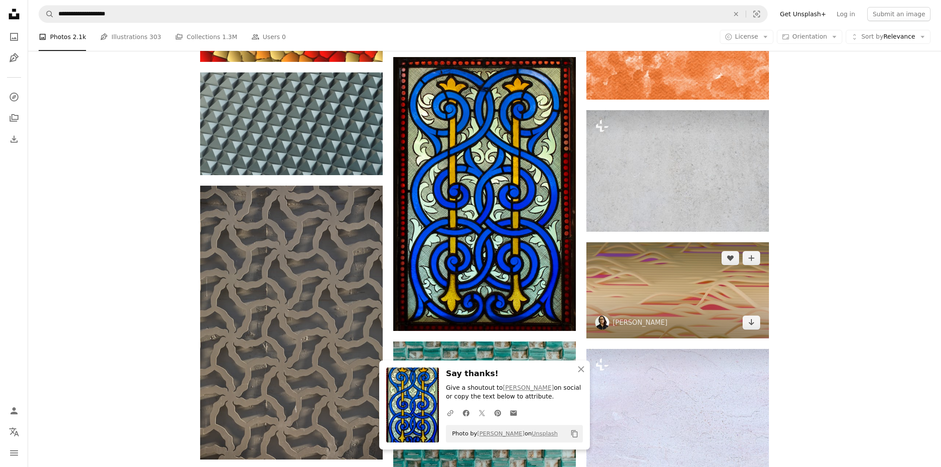
scroll to position [9633, 0]
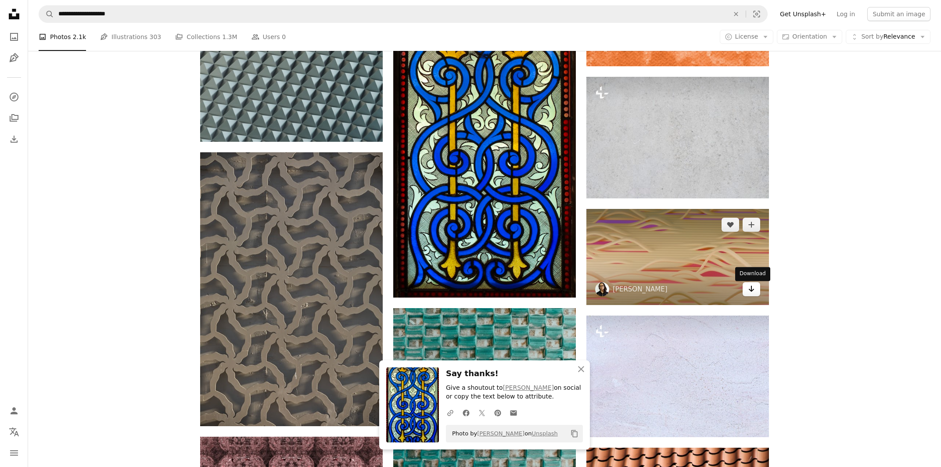
click at [702, 292] on icon "Download" at bounding box center [752, 289] width 6 height 6
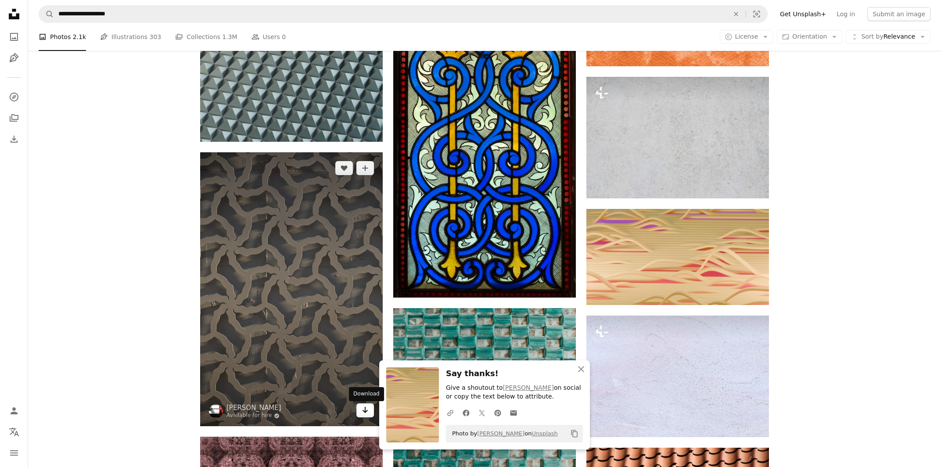
click at [363, 348] on icon "Download" at bounding box center [366, 410] width 6 height 6
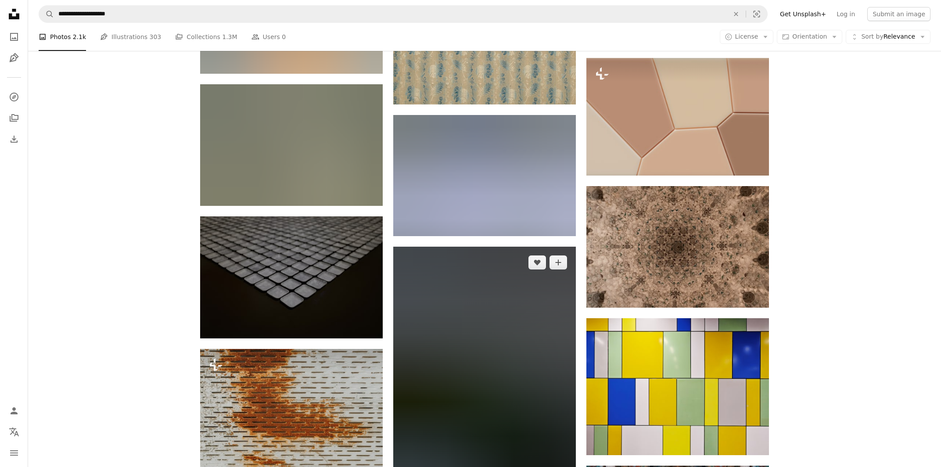
scroll to position [10339, 0]
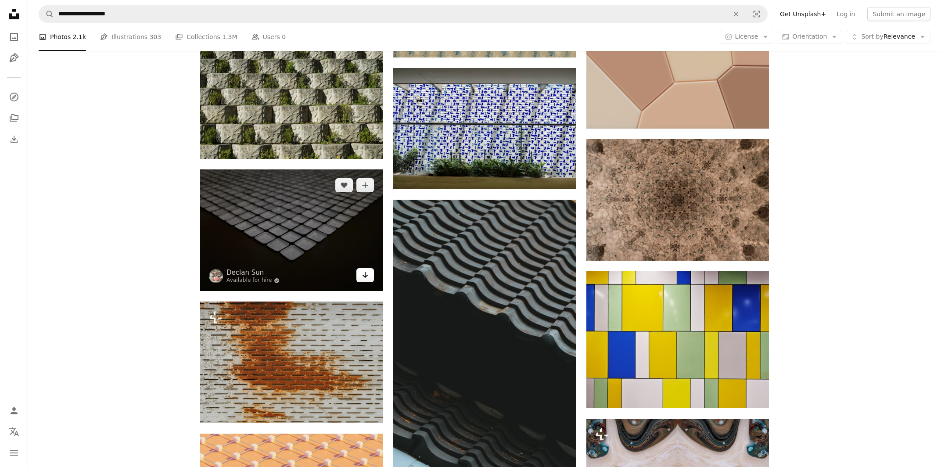
click at [366, 276] on icon "Download" at bounding box center [366, 275] width 6 height 6
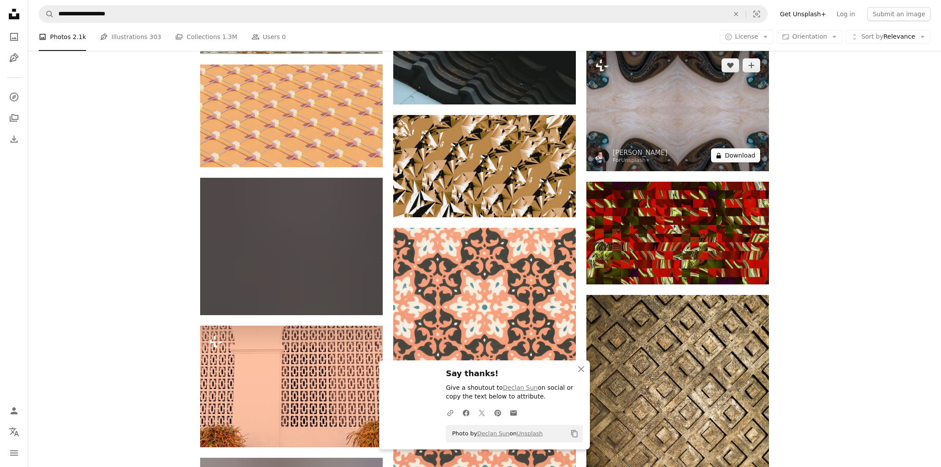
scroll to position [10716, 0]
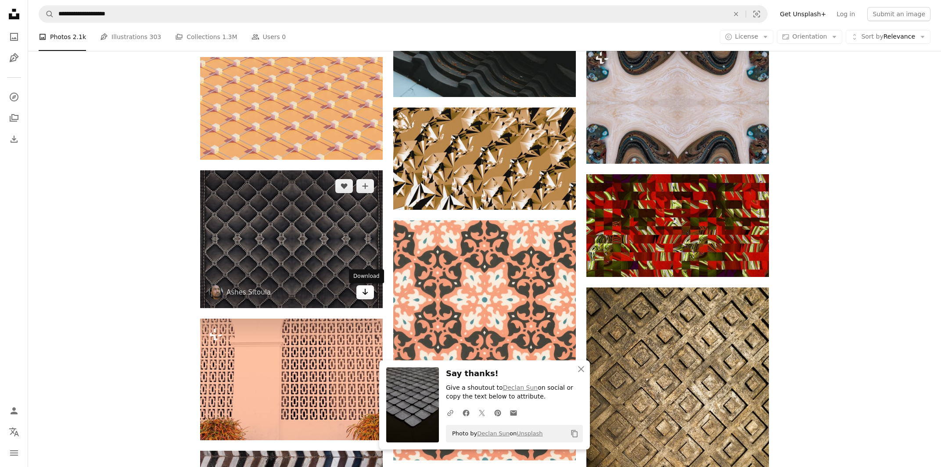
click at [369, 290] on icon "Arrow pointing down" at bounding box center [365, 292] width 7 height 11
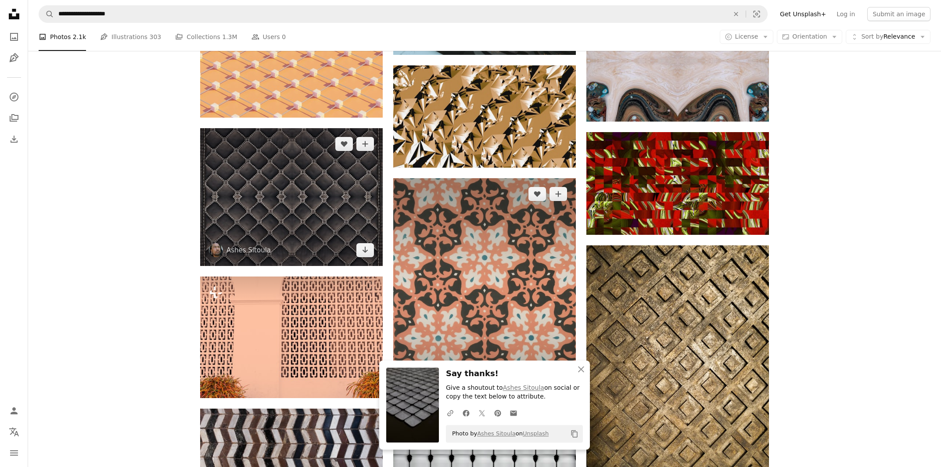
scroll to position [10809, 0]
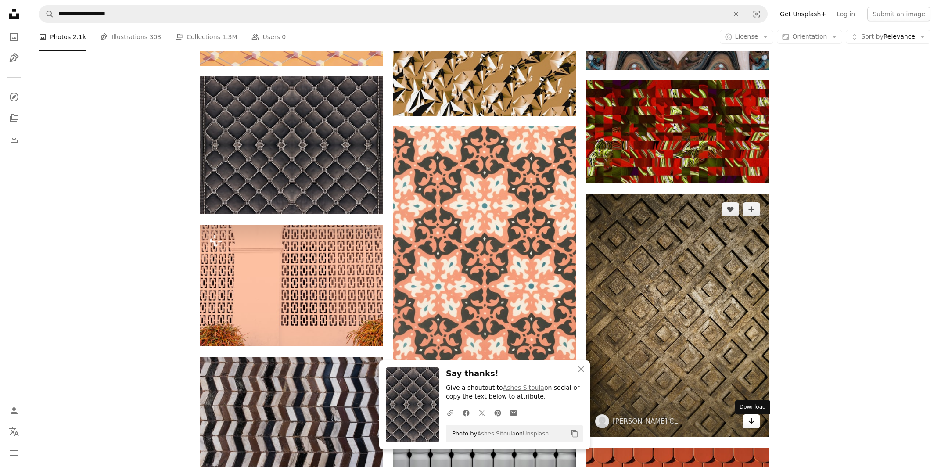
click at [702, 348] on icon "Arrow pointing down" at bounding box center [751, 421] width 7 height 11
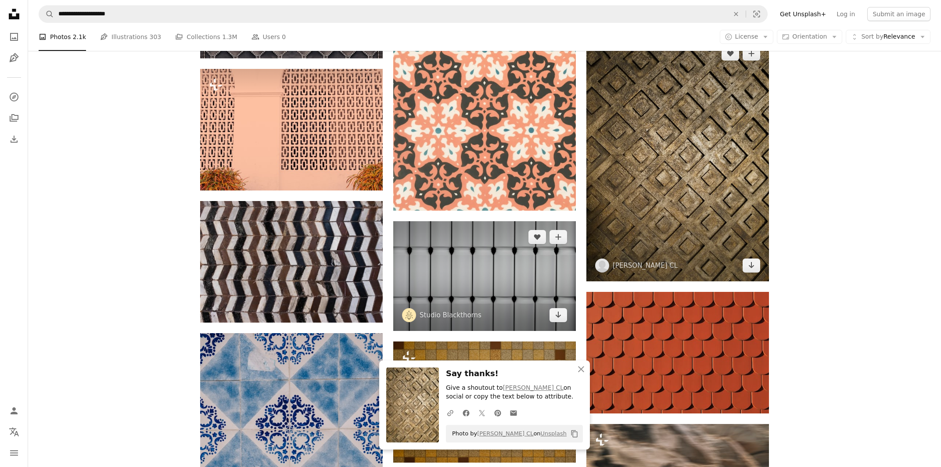
scroll to position [10998, 0]
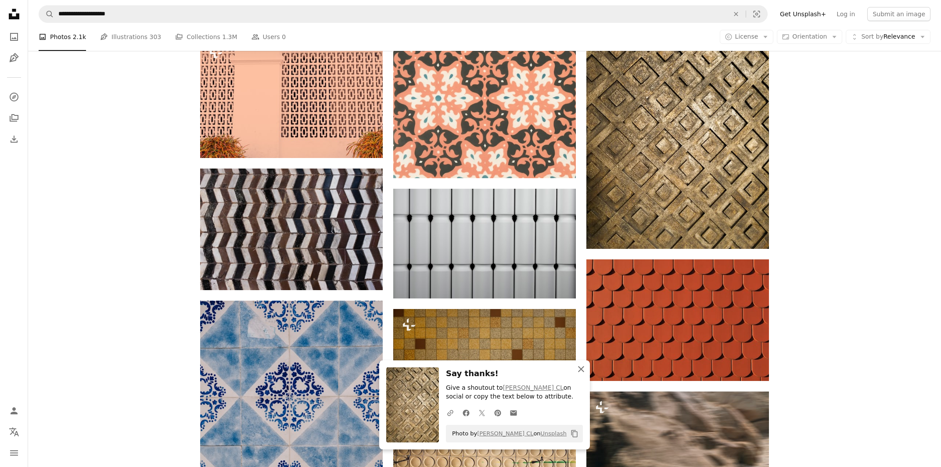
click at [581, 348] on icon "An X shape" at bounding box center [581, 369] width 11 height 11
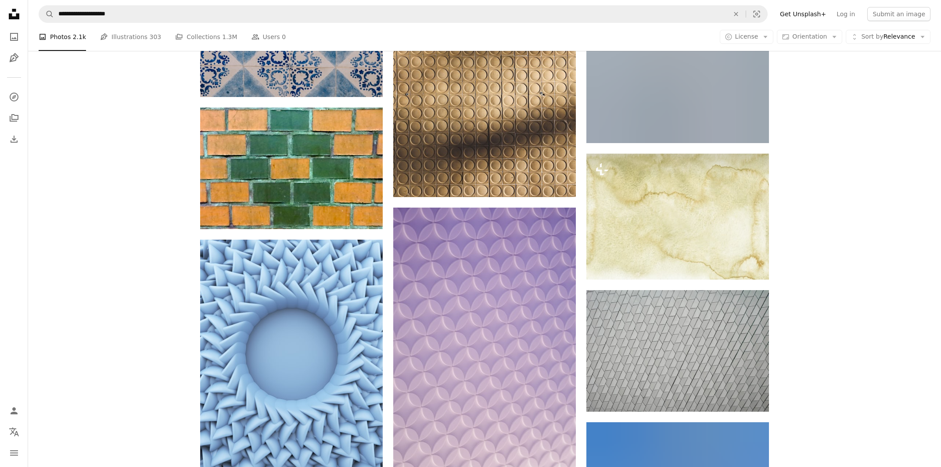
scroll to position [11563, 0]
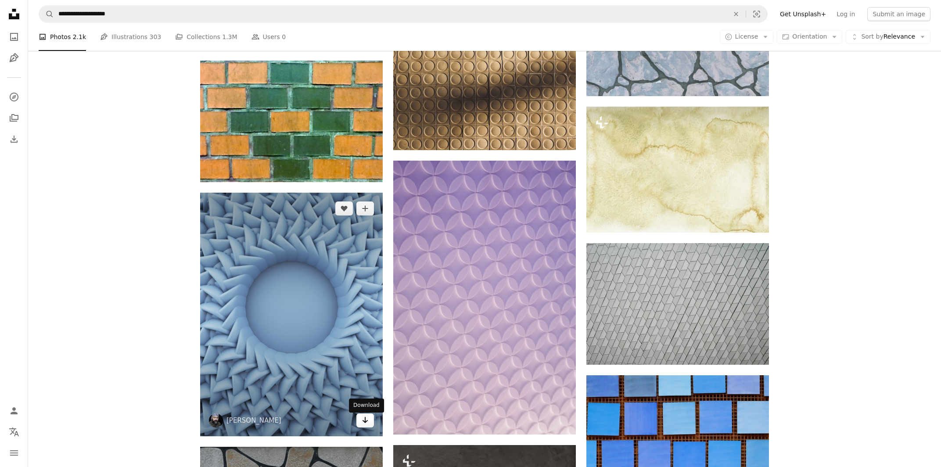
click at [365, 348] on icon "Download" at bounding box center [366, 420] width 6 height 6
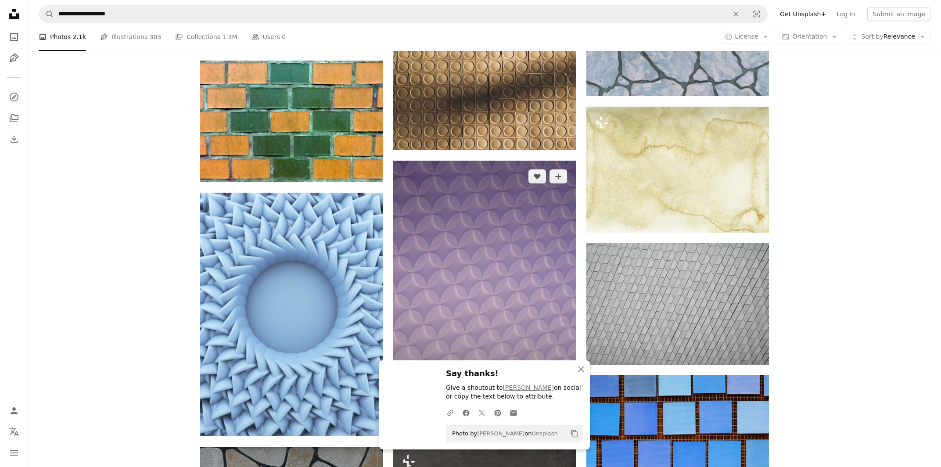
scroll to position [11610, 0]
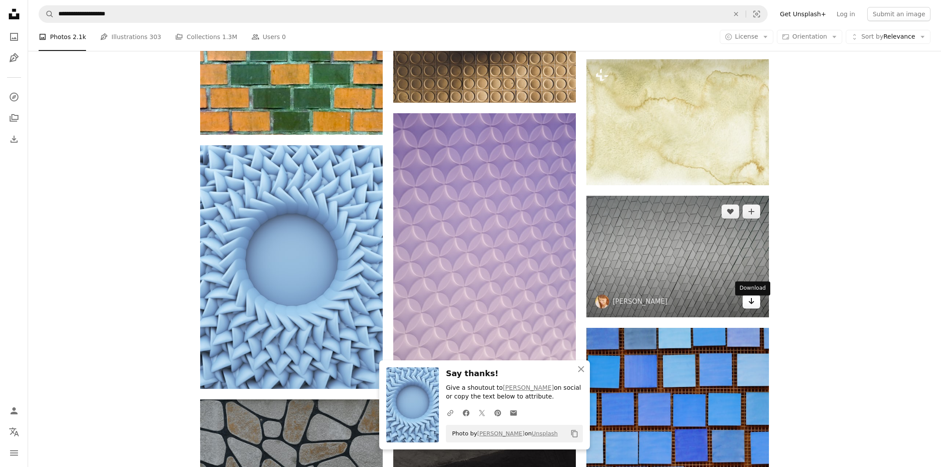
click at [702, 303] on icon "Arrow pointing down" at bounding box center [751, 301] width 7 height 11
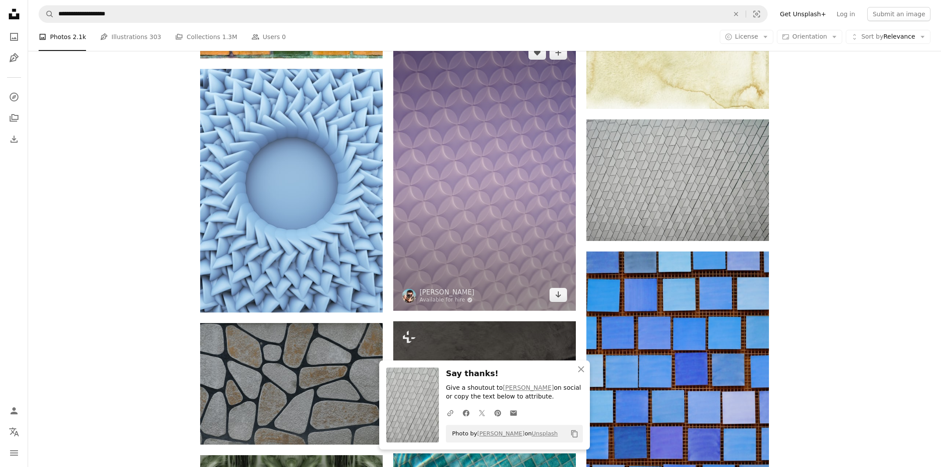
scroll to position [11704, 0]
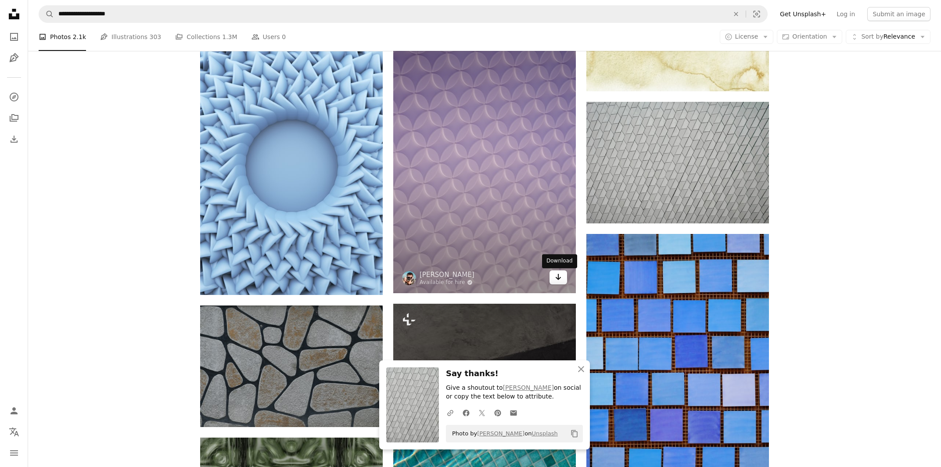
click at [555, 279] on link "Arrow pointing down" at bounding box center [559, 278] width 18 height 14
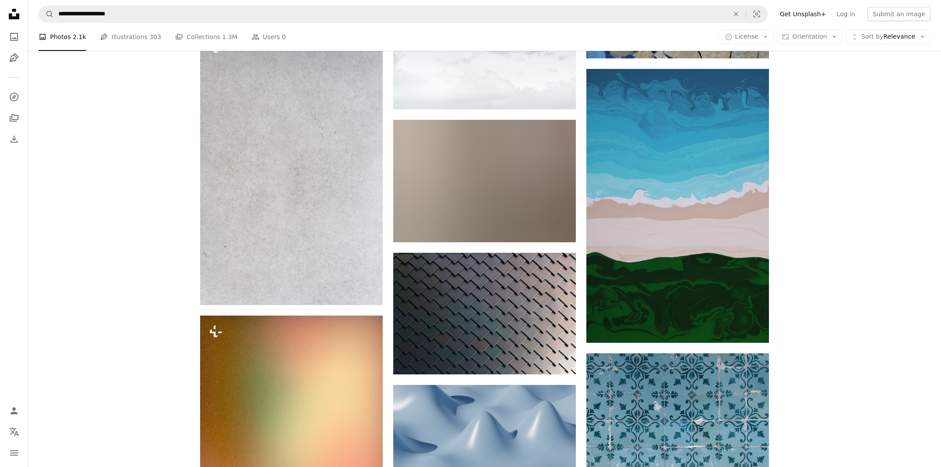
scroll to position [12787, 0]
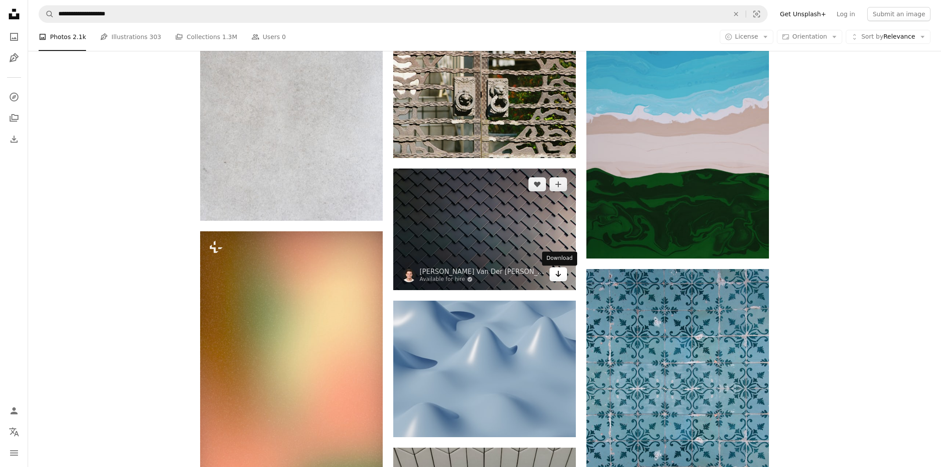
click at [555, 278] on icon "Arrow pointing down" at bounding box center [558, 274] width 7 height 11
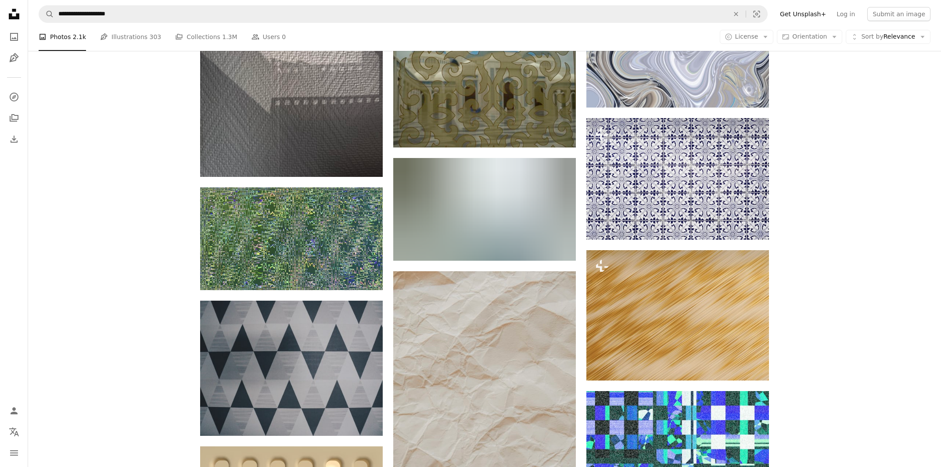
scroll to position [14387, 0]
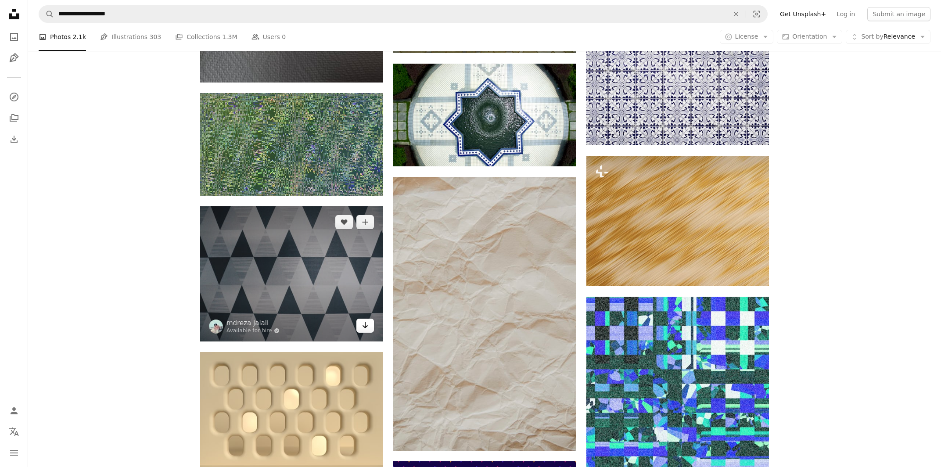
click at [367, 325] on icon "Arrow pointing down" at bounding box center [365, 325] width 7 height 11
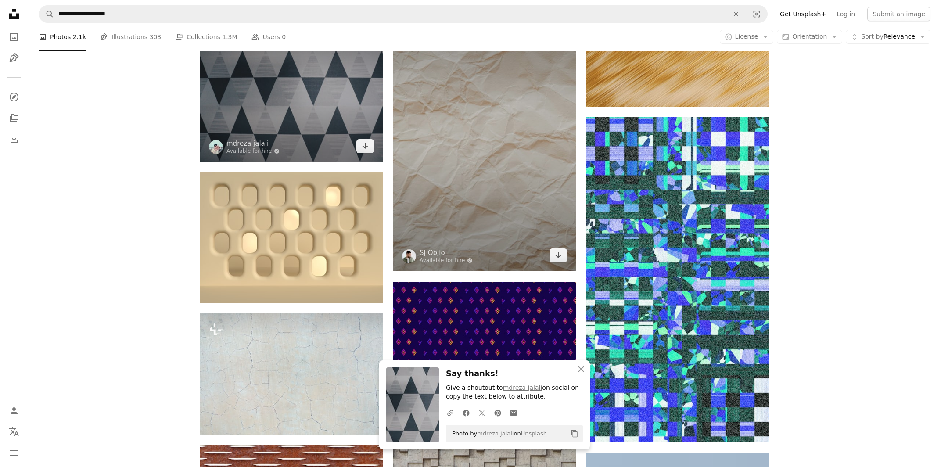
scroll to position [14575, 0]
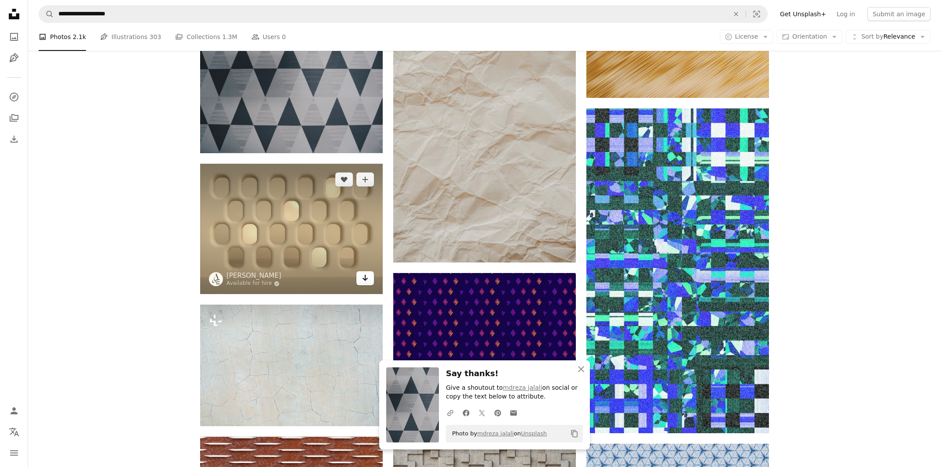
click at [368, 282] on icon "Arrow pointing down" at bounding box center [365, 278] width 7 height 11
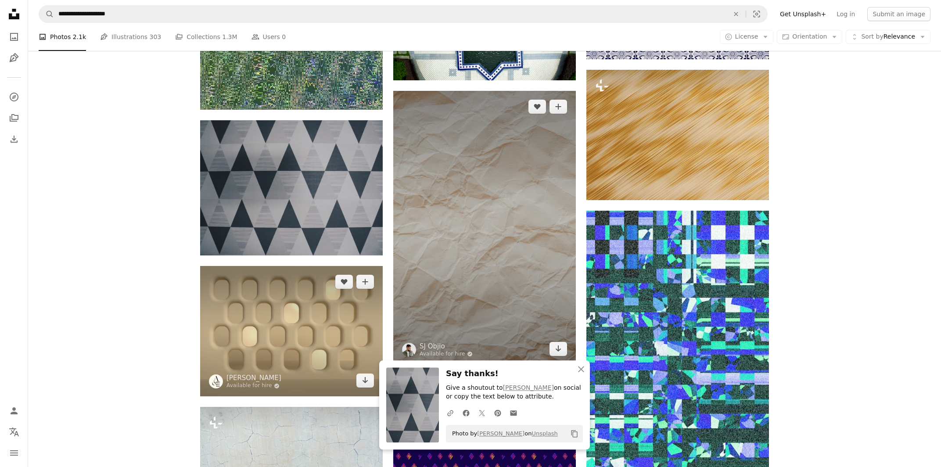
scroll to position [14434, 0]
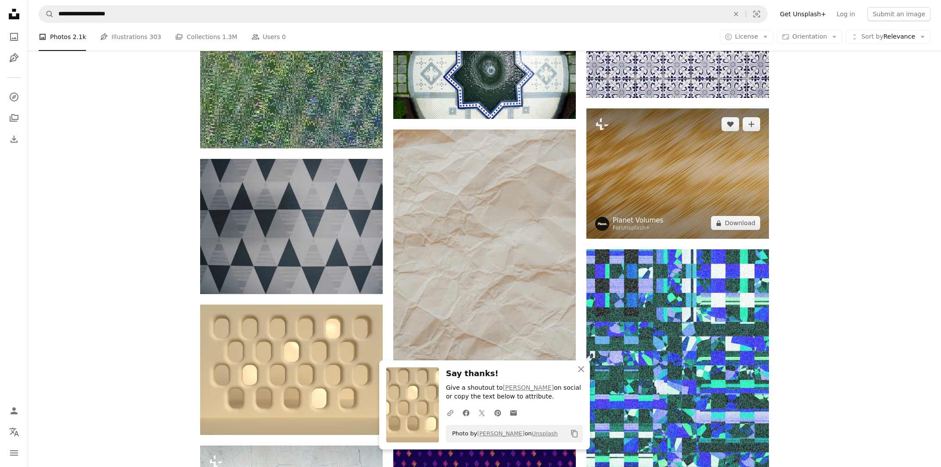
click at [626, 225] on link "Planet Volumes" at bounding box center [638, 220] width 50 height 9
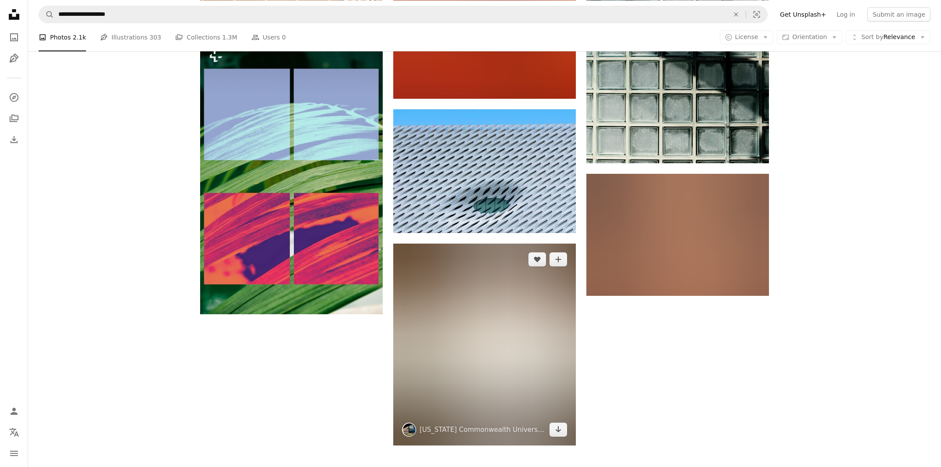
scroll to position [15564, 0]
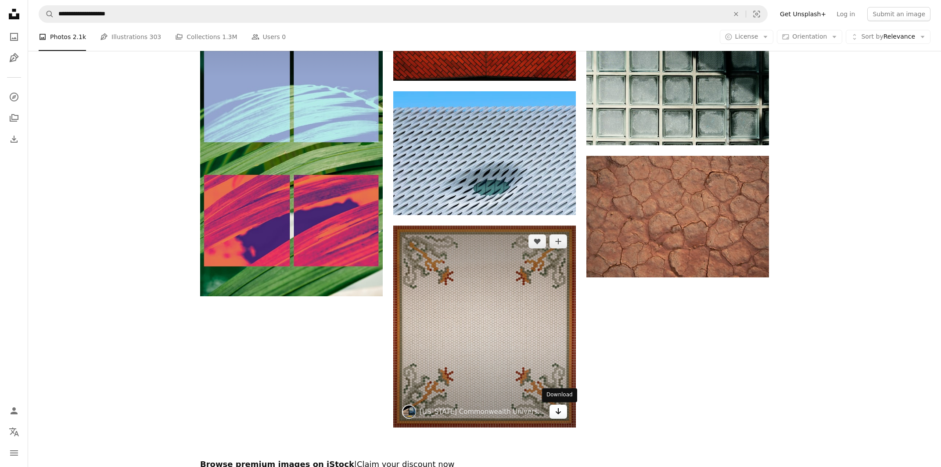
click at [561, 348] on icon "Arrow pointing down" at bounding box center [558, 411] width 7 height 11
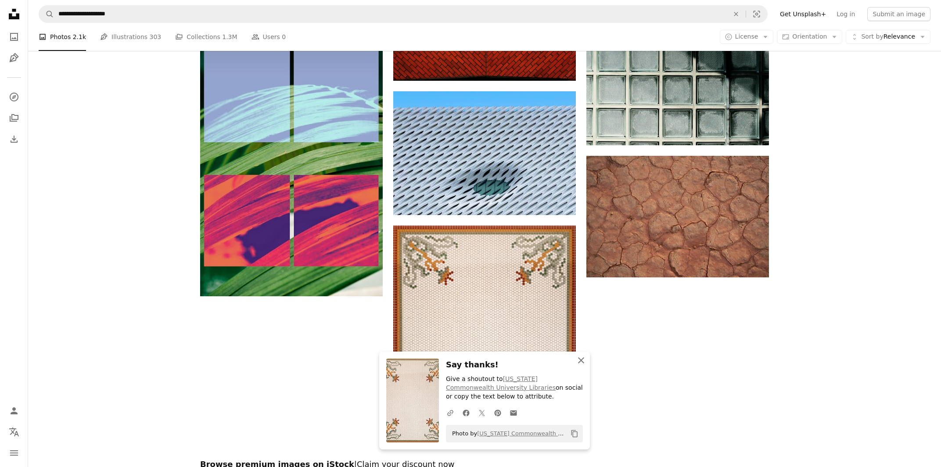
click at [579, 348] on icon "An X shape" at bounding box center [581, 360] width 11 height 11
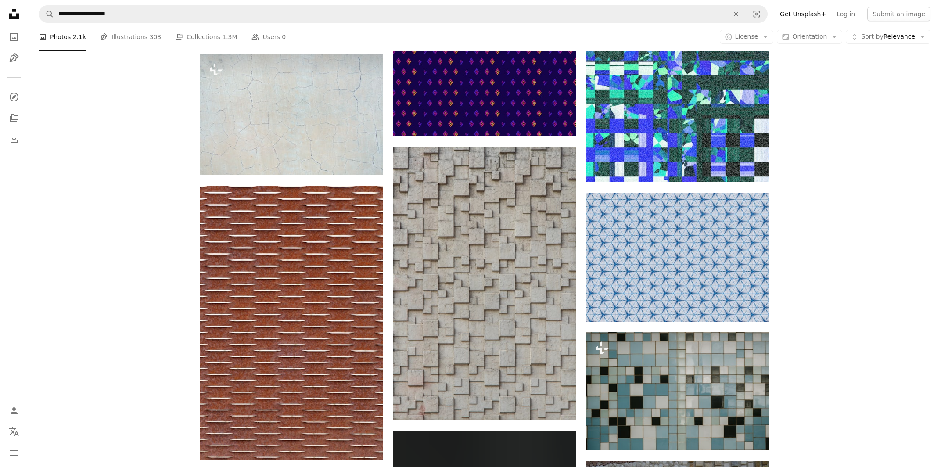
scroll to position [14811, 0]
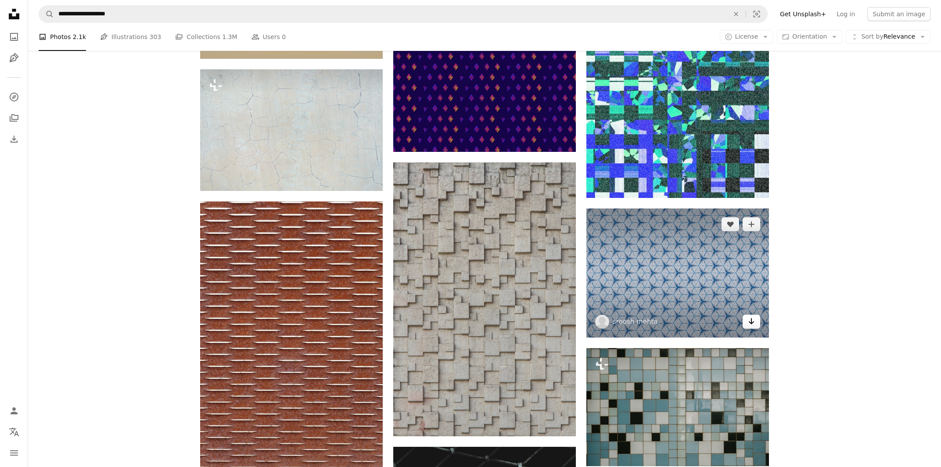
click at [702, 323] on icon "Download" at bounding box center [752, 321] width 6 height 6
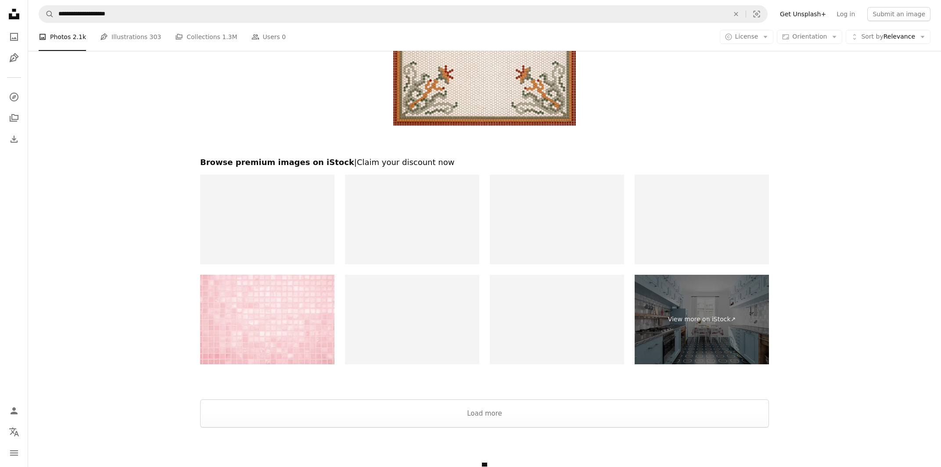
scroll to position [15881, 0]
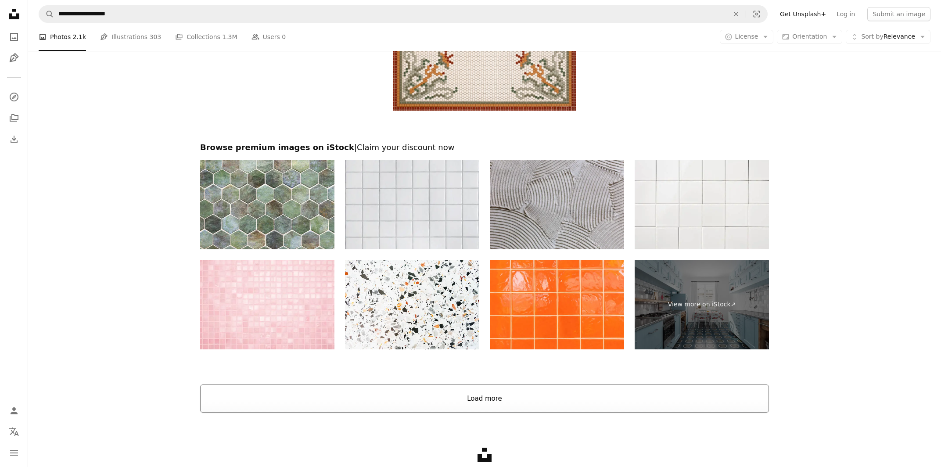
click at [528, 348] on button "Load more" at bounding box center [484, 399] width 569 height 28
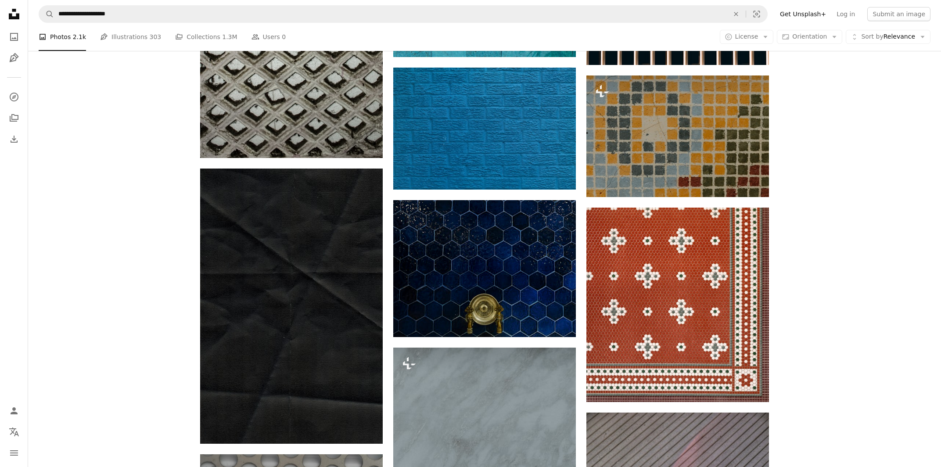
scroll to position [17952, 0]
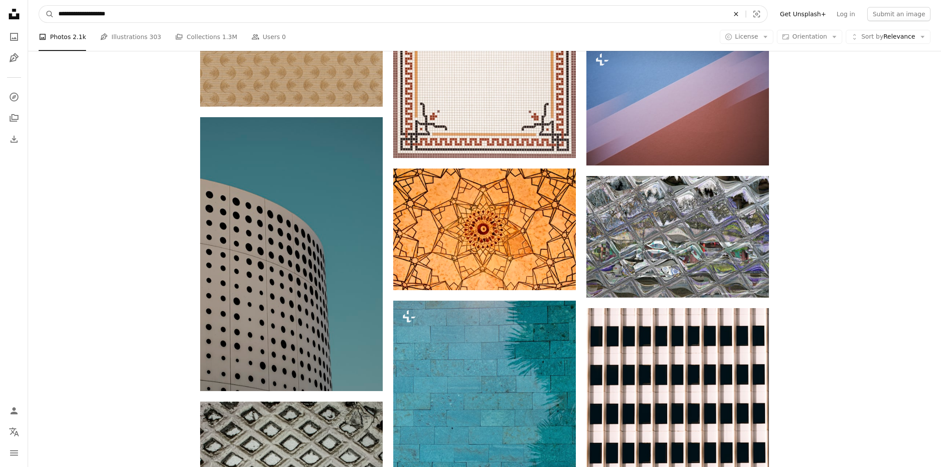
click at [702, 13] on icon "An X shape" at bounding box center [736, 14] width 19 height 7
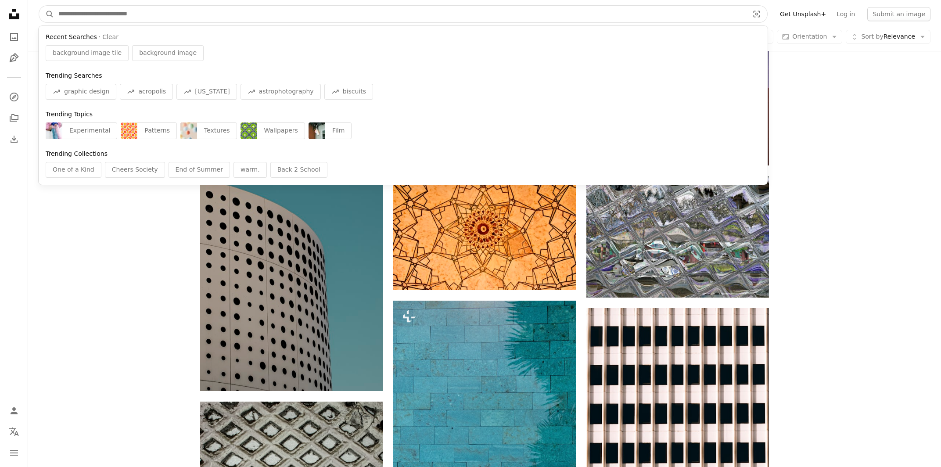
click at [687, 16] on input "Find visuals sitewide" at bounding box center [400, 14] width 692 height 17
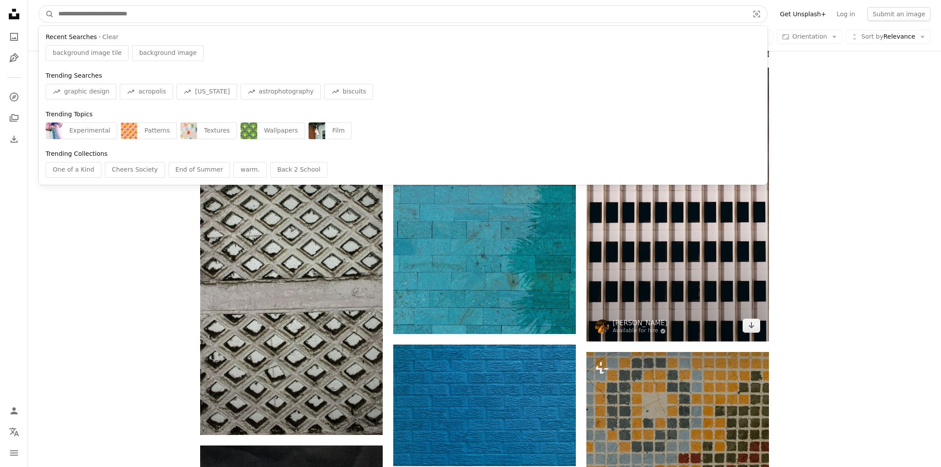
scroll to position [18235, 0]
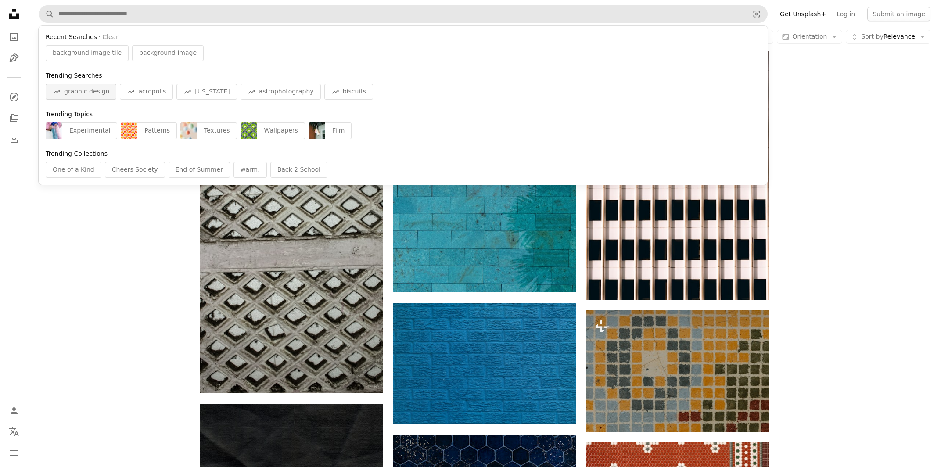
click at [68, 87] on div "A trend sign graphic design" at bounding box center [81, 92] width 71 height 16
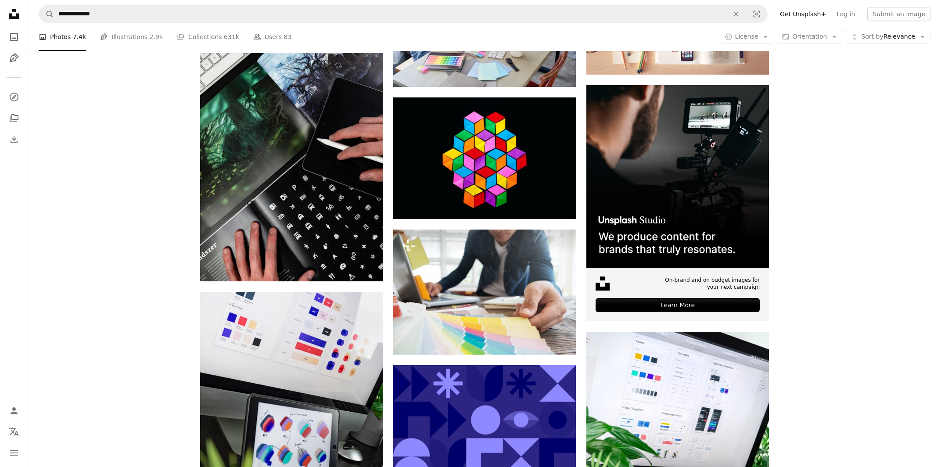
scroll to position [2683, 0]
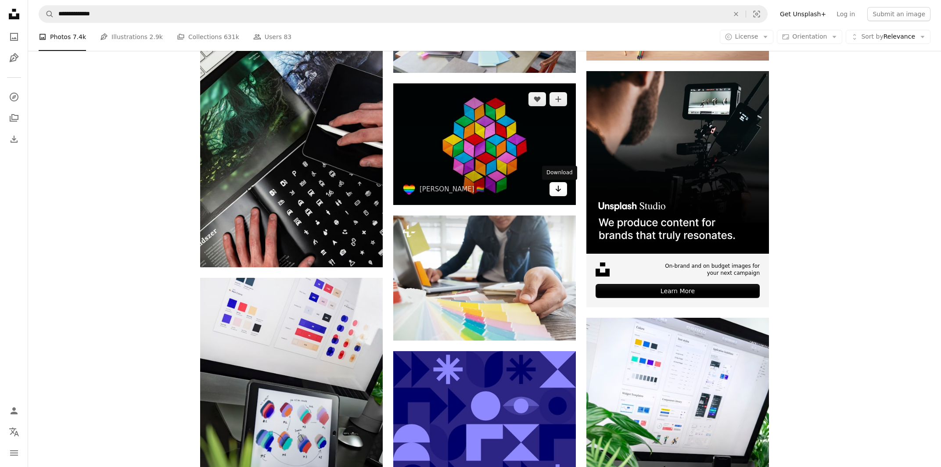
click at [556, 188] on icon "Arrow pointing down" at bounding box center [558, 189] width 7 height 11
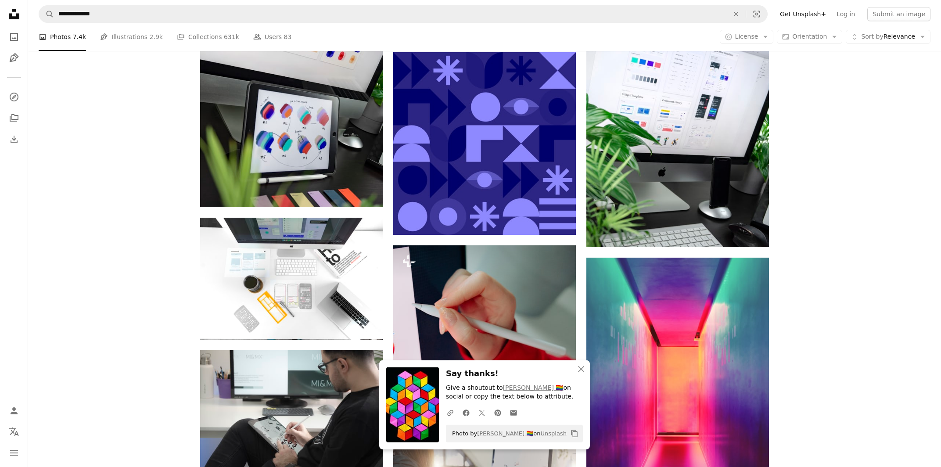
scroll to position [3012, 0]
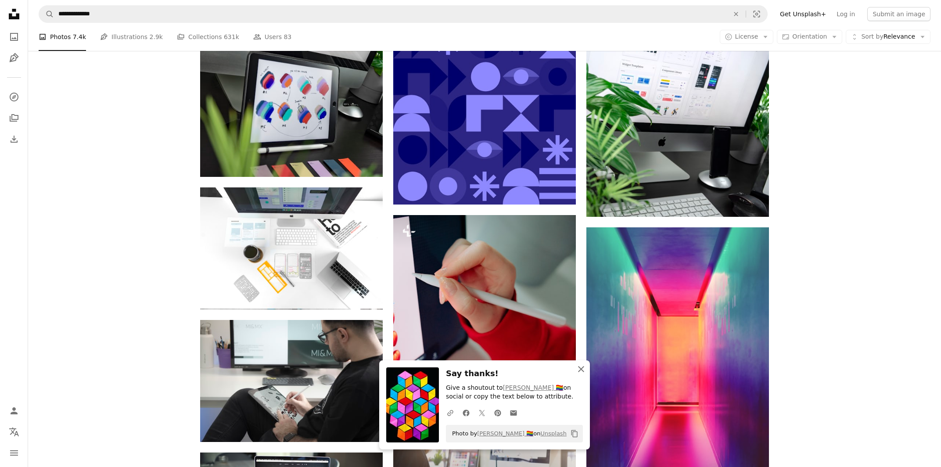
click at [575, 348] on button "An X shape Close" at bounding box center [582, 370] width 18 height 18
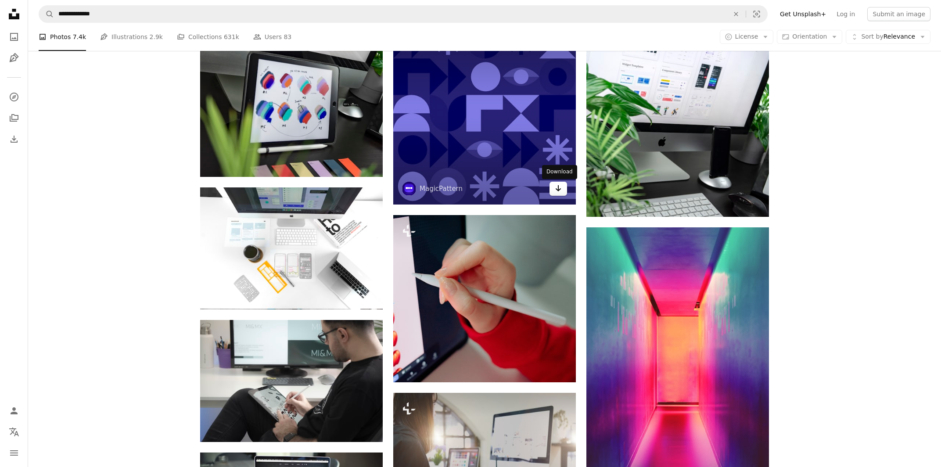
click at [563, 191] on link "Arrow pointing down" at bounding box center [559, 189] width 18 height 14
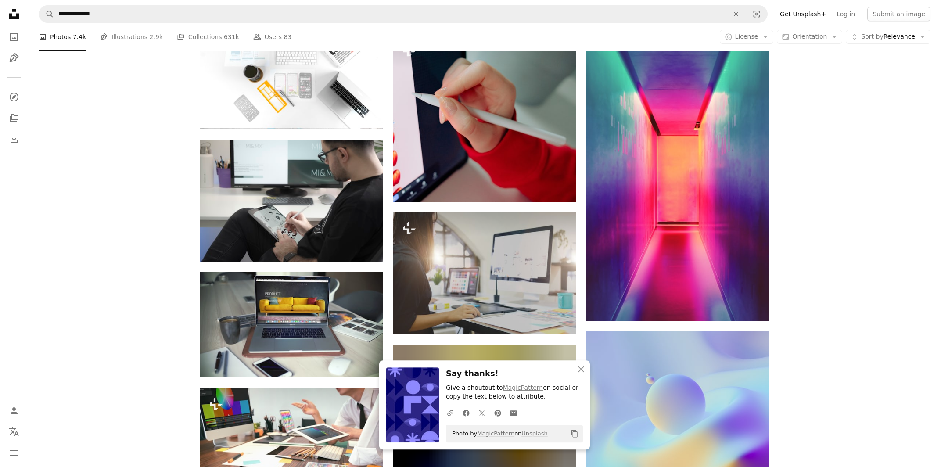
scroll to position [3201, 0]
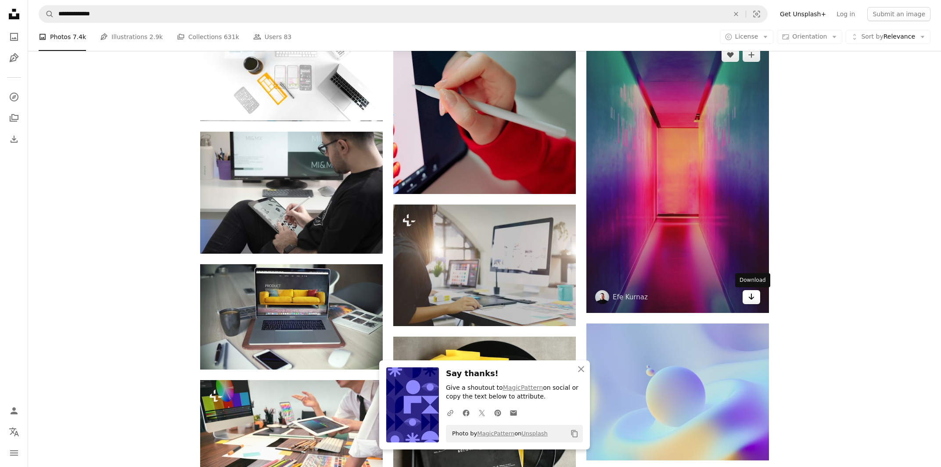
click at [702, 298] on icon "Arrow pointing down" at bounding box center [751, 297] width 7 height 11
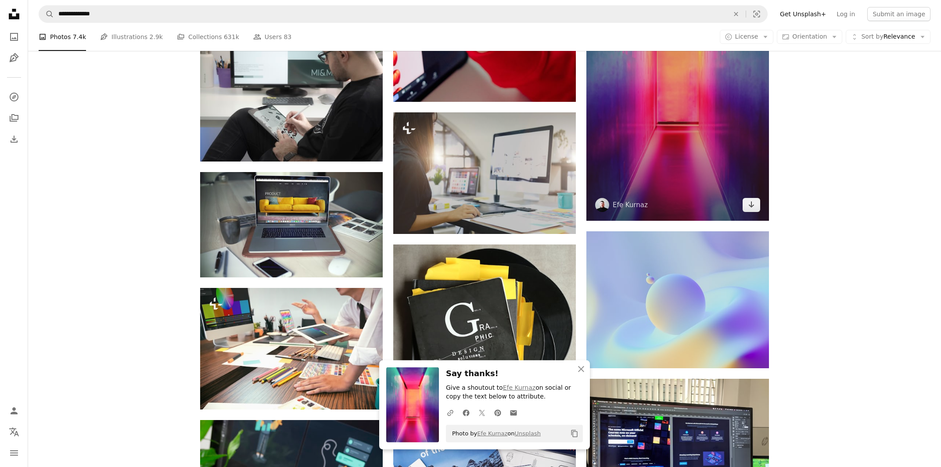
scroll to position [3389, 0]
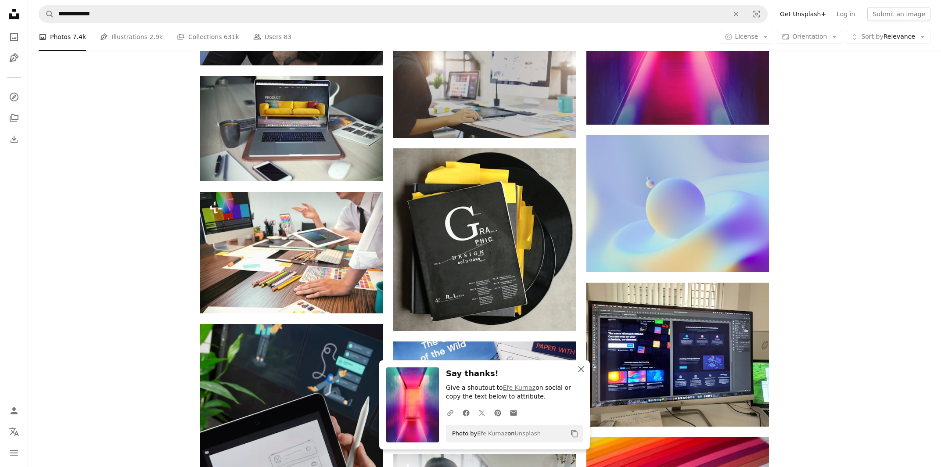
click at [579, 348] on button "An X shape Close" at bounding box center [582, 370] width 18 height 18
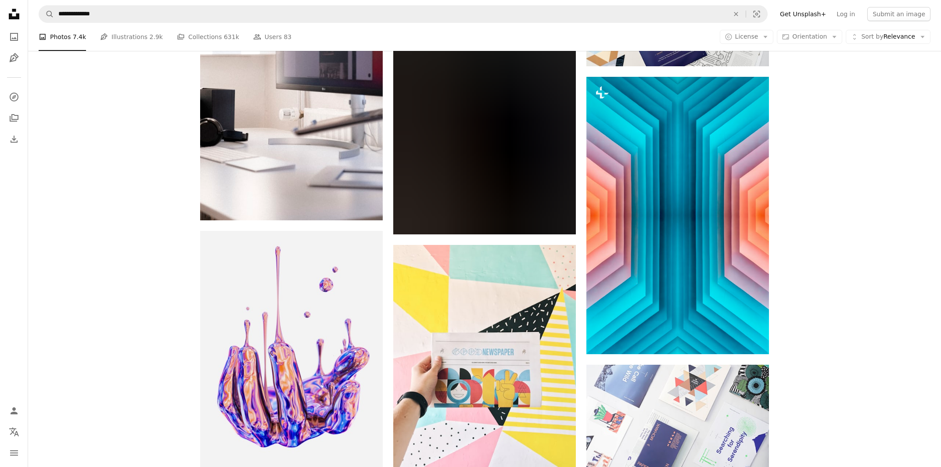
scroll to position [4142, 0]
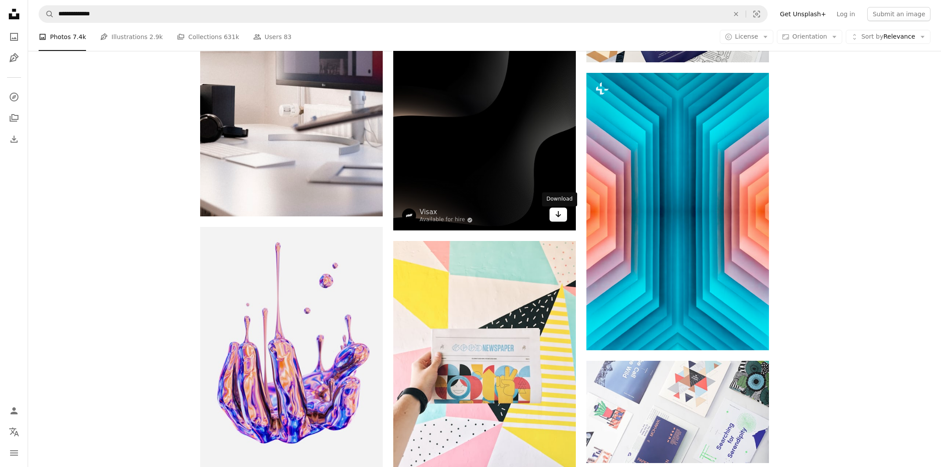
click at [557, 216] on icon "Arrow pointing down" at bounding box center [558, 214] width 7 height 11
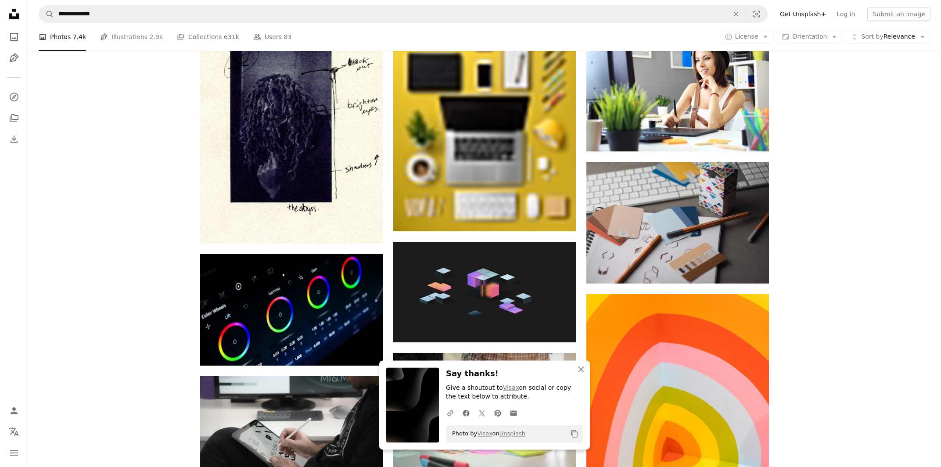
scroll to position [4848, 0]
